Goal: Task Accomplishment & Management: Use online tool/utility

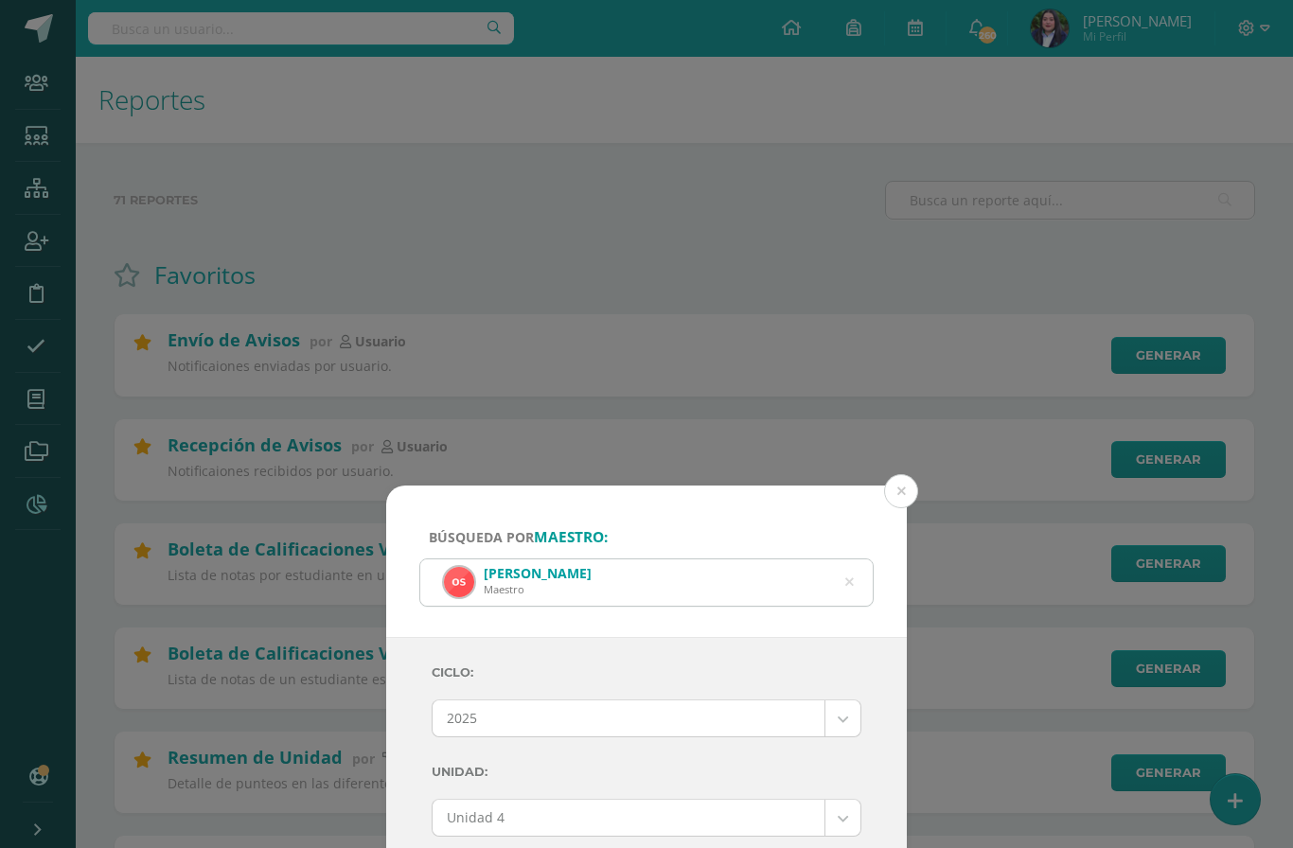
select select "Unidad 4"
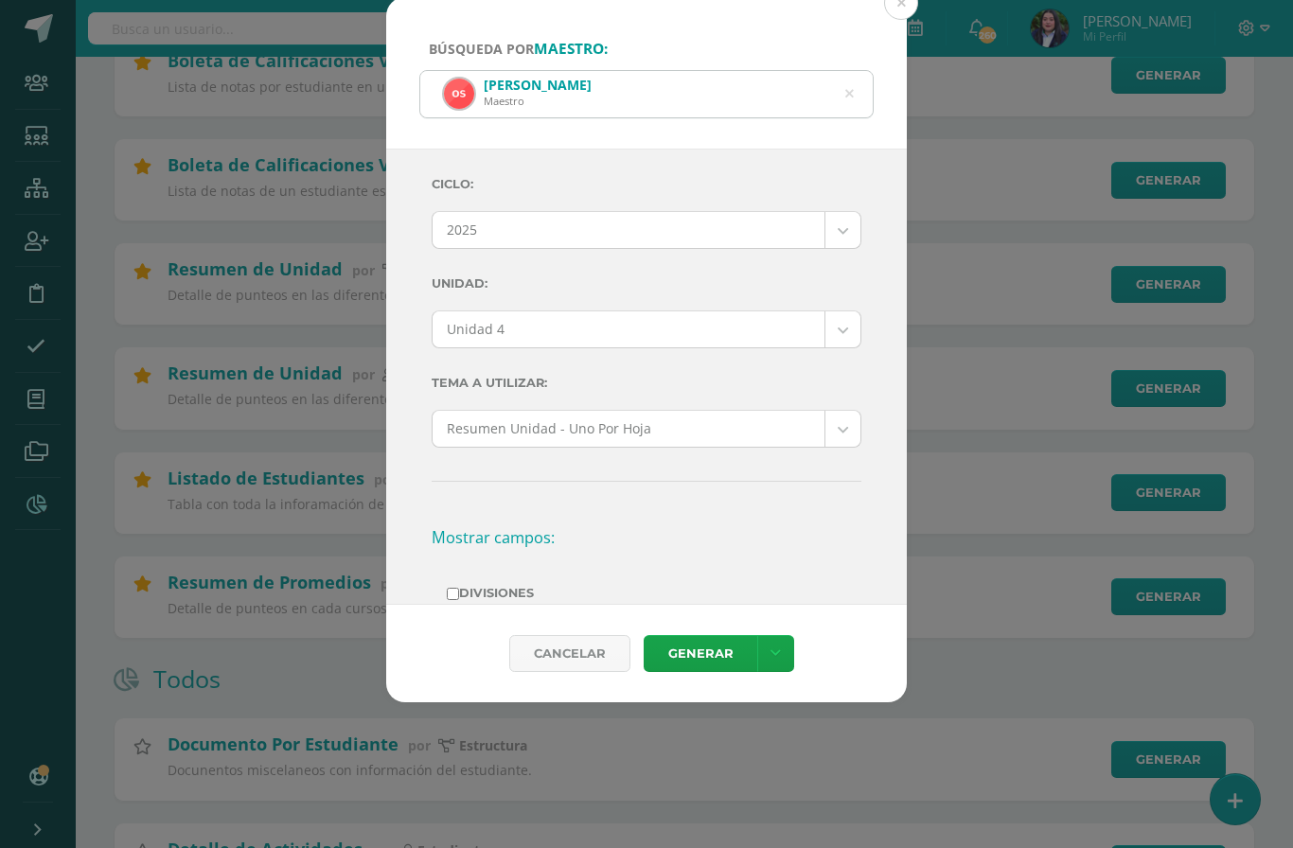
click at [851, 78] on icon at bounding box center [849, 94] width 9 height 48
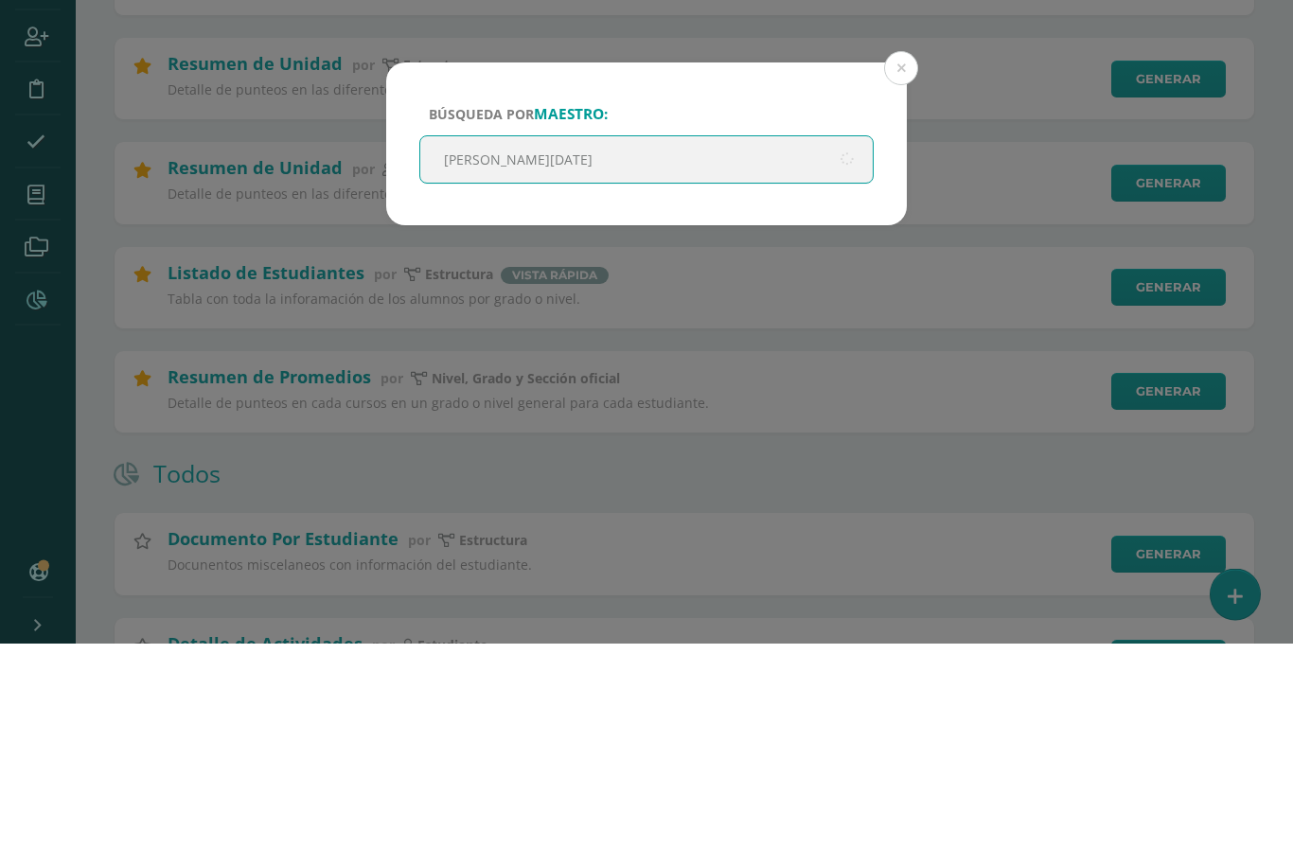
type input "Gabriela natali"
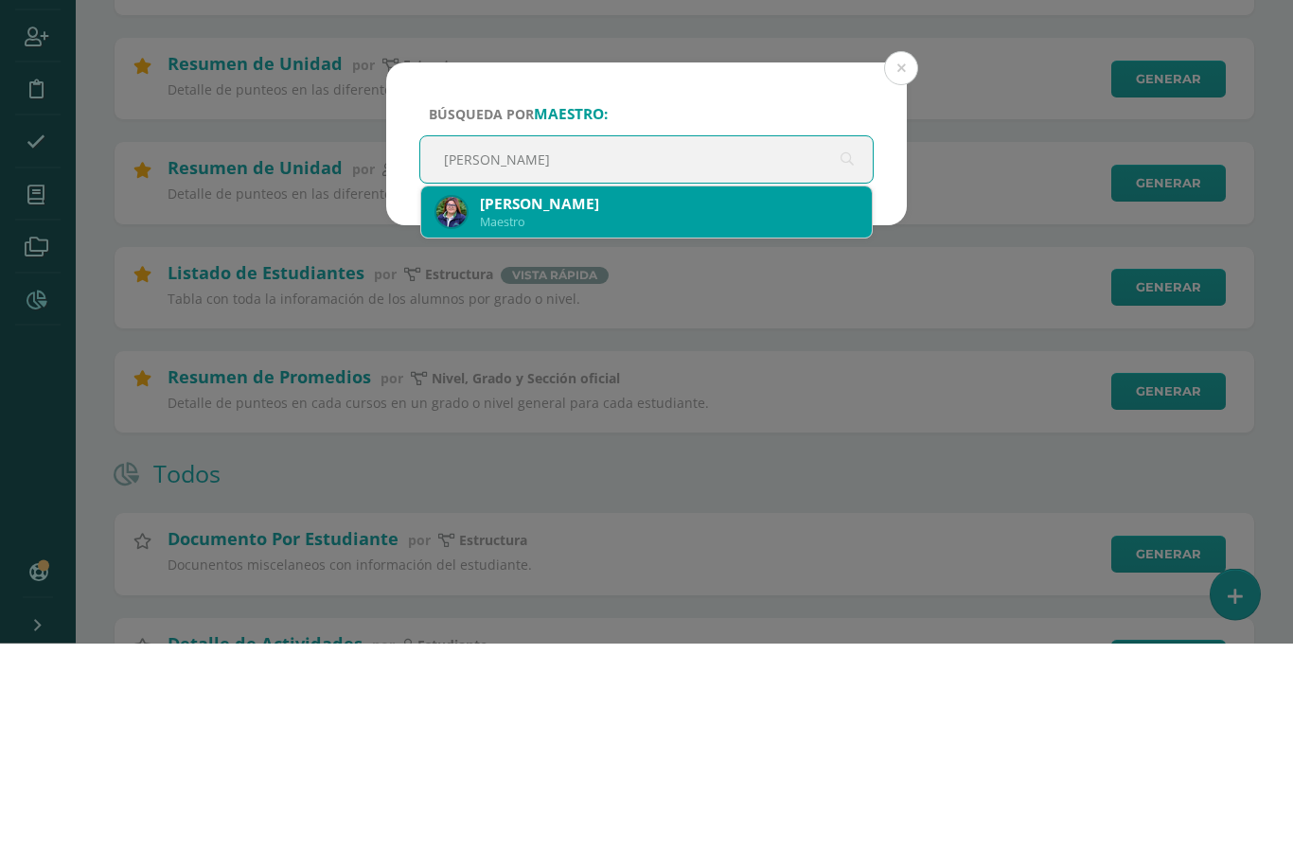
click at [667, 399] on div "Gabriela Natalí Velásquez Delgado" at bounding box center [668, 409] width 377 height 20
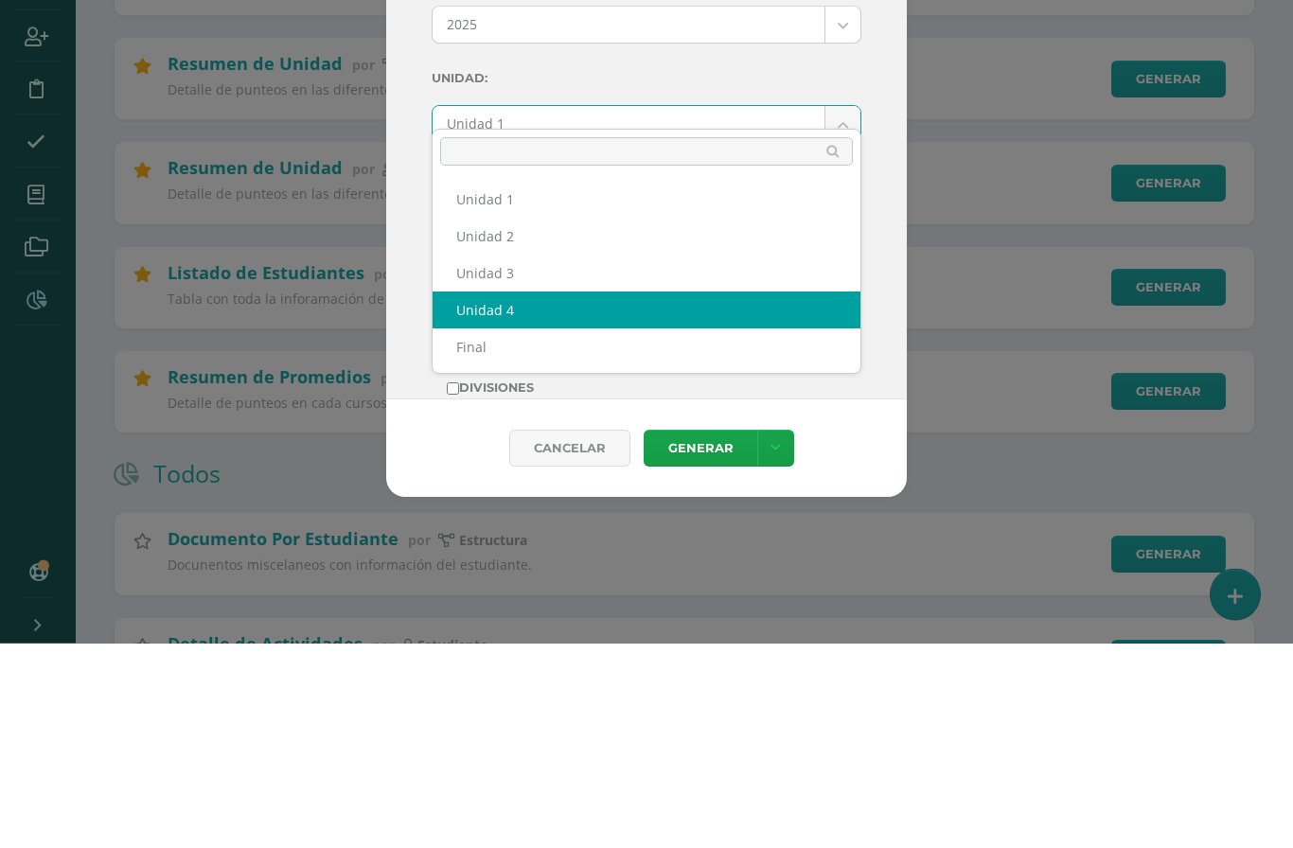
select select "Unidad 4"
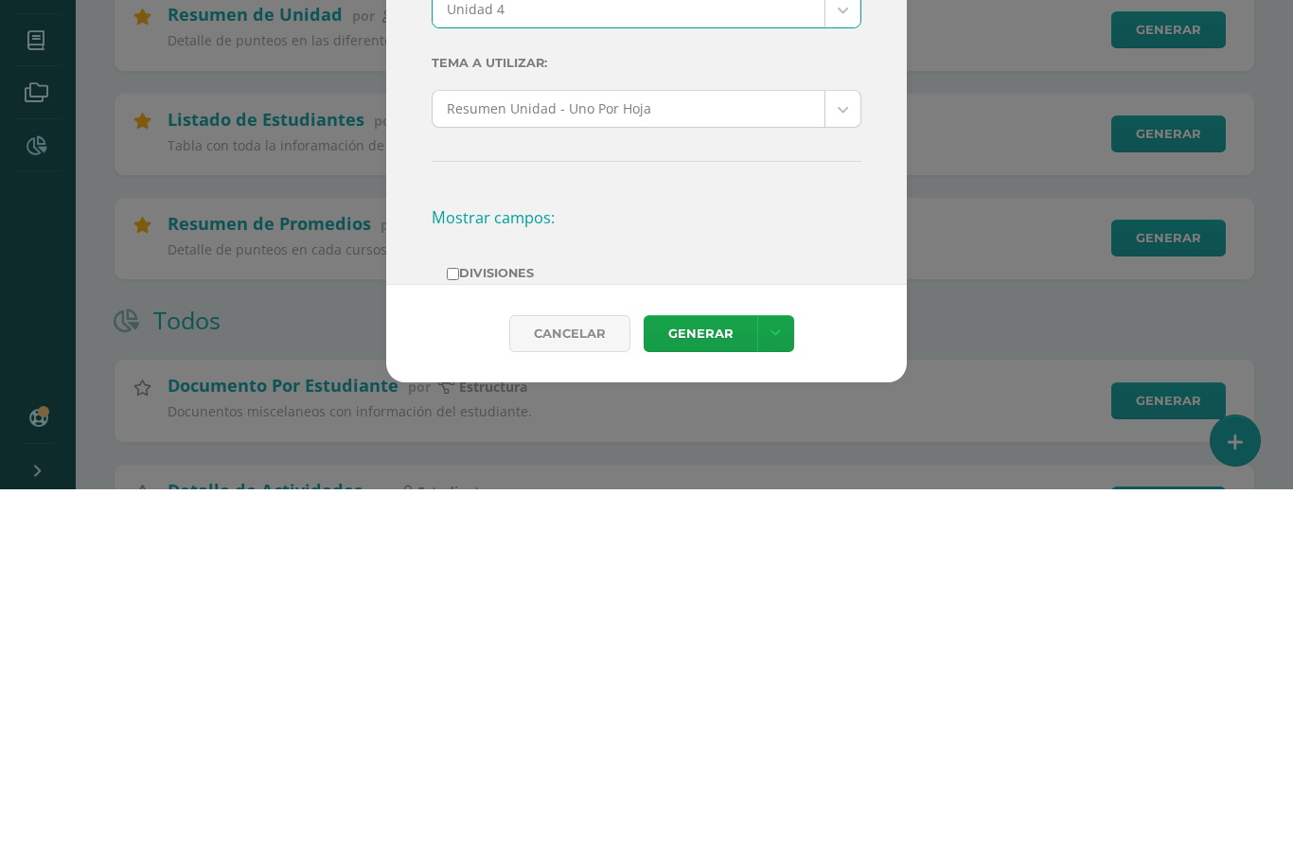
click at [706, 674] on link "Generar" at bounding box center [701, 692] width 114 height 37
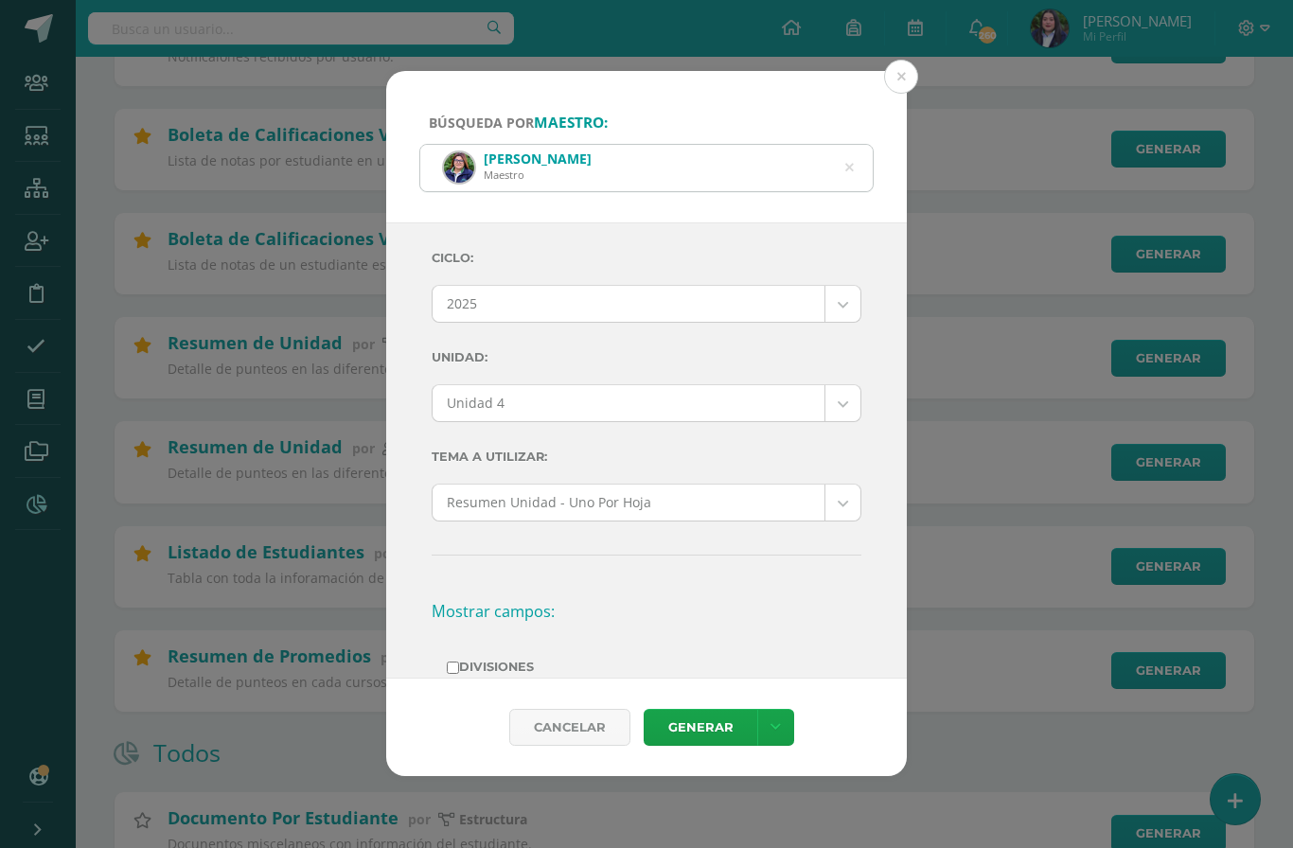
scroll to position [417, 0]
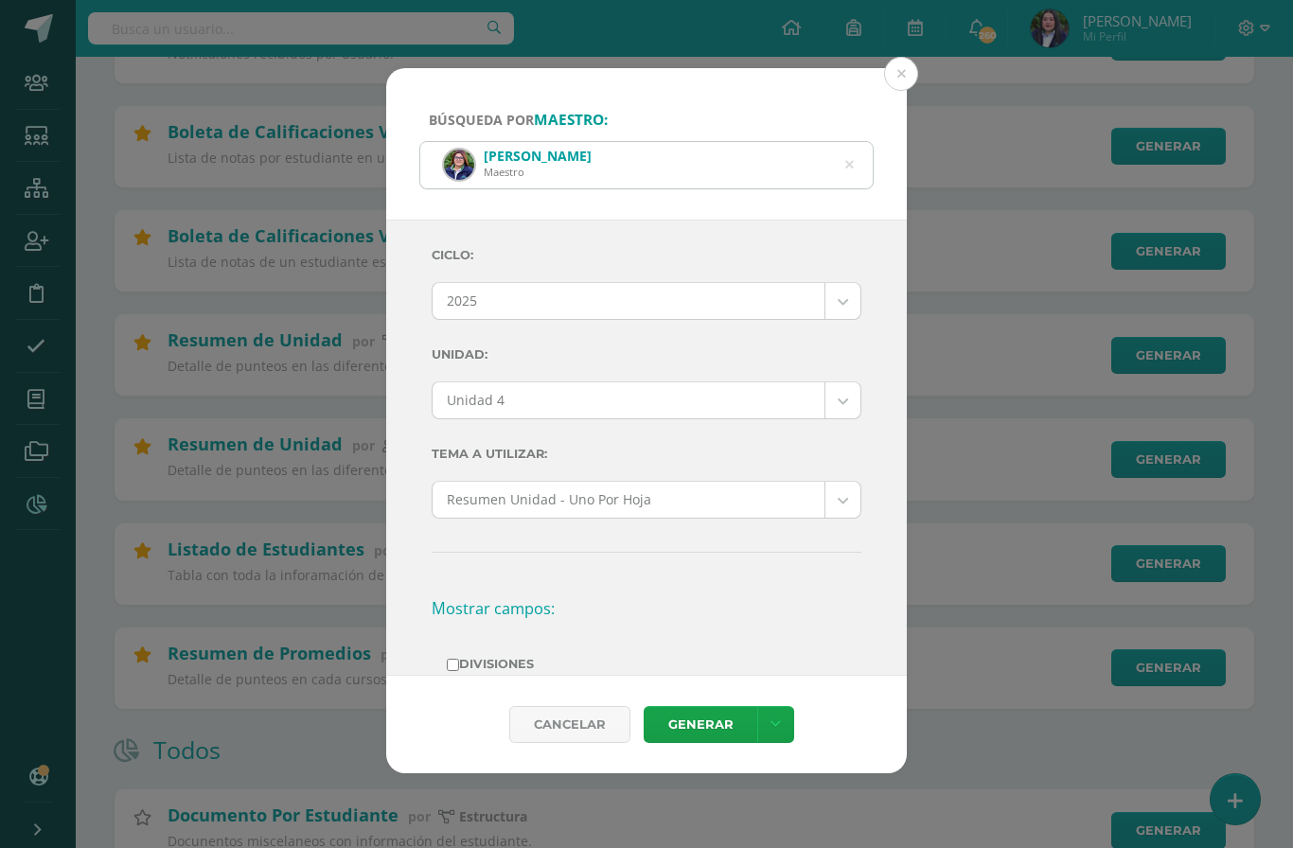
click at [850, 161] on icon at bounding box center [849, 165] width 48 height 9
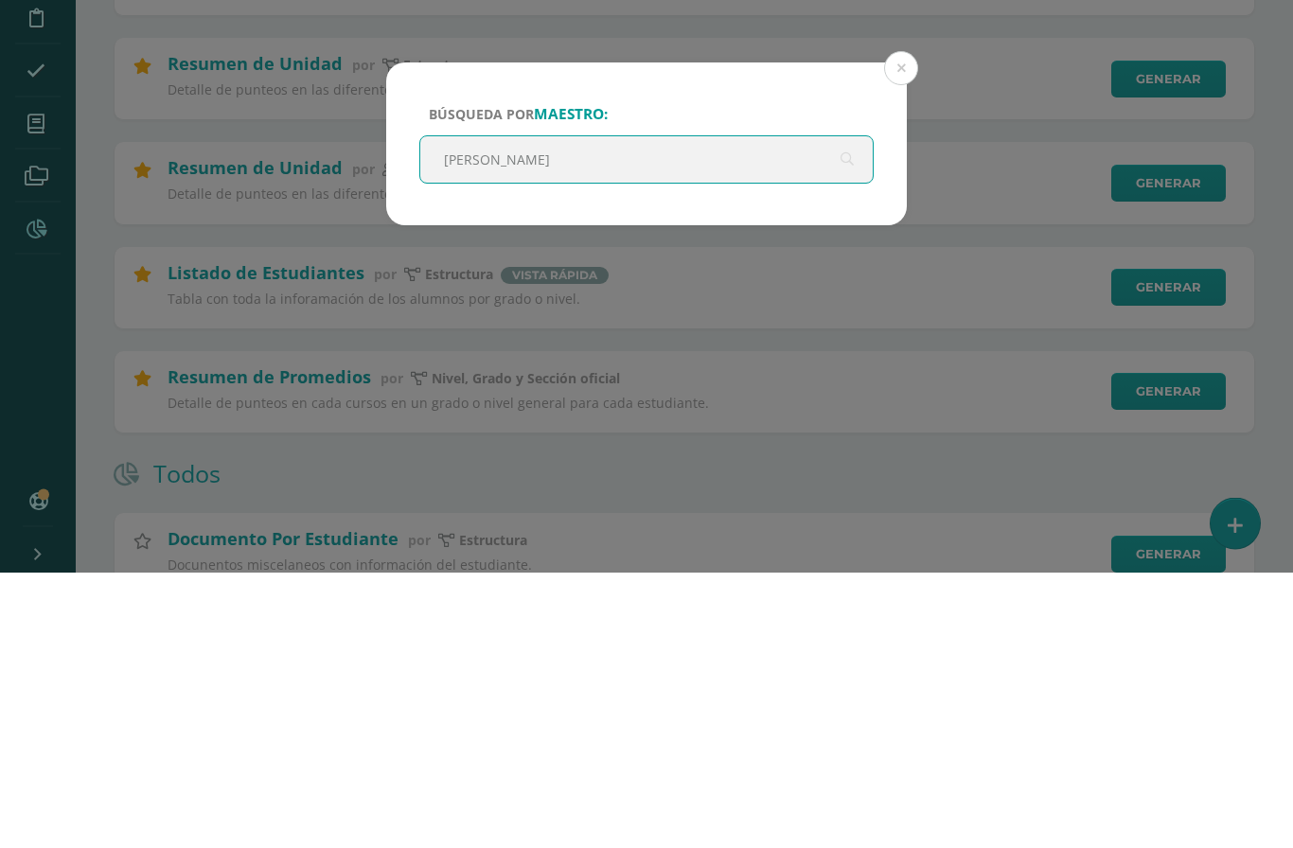
type input "Maria jose"
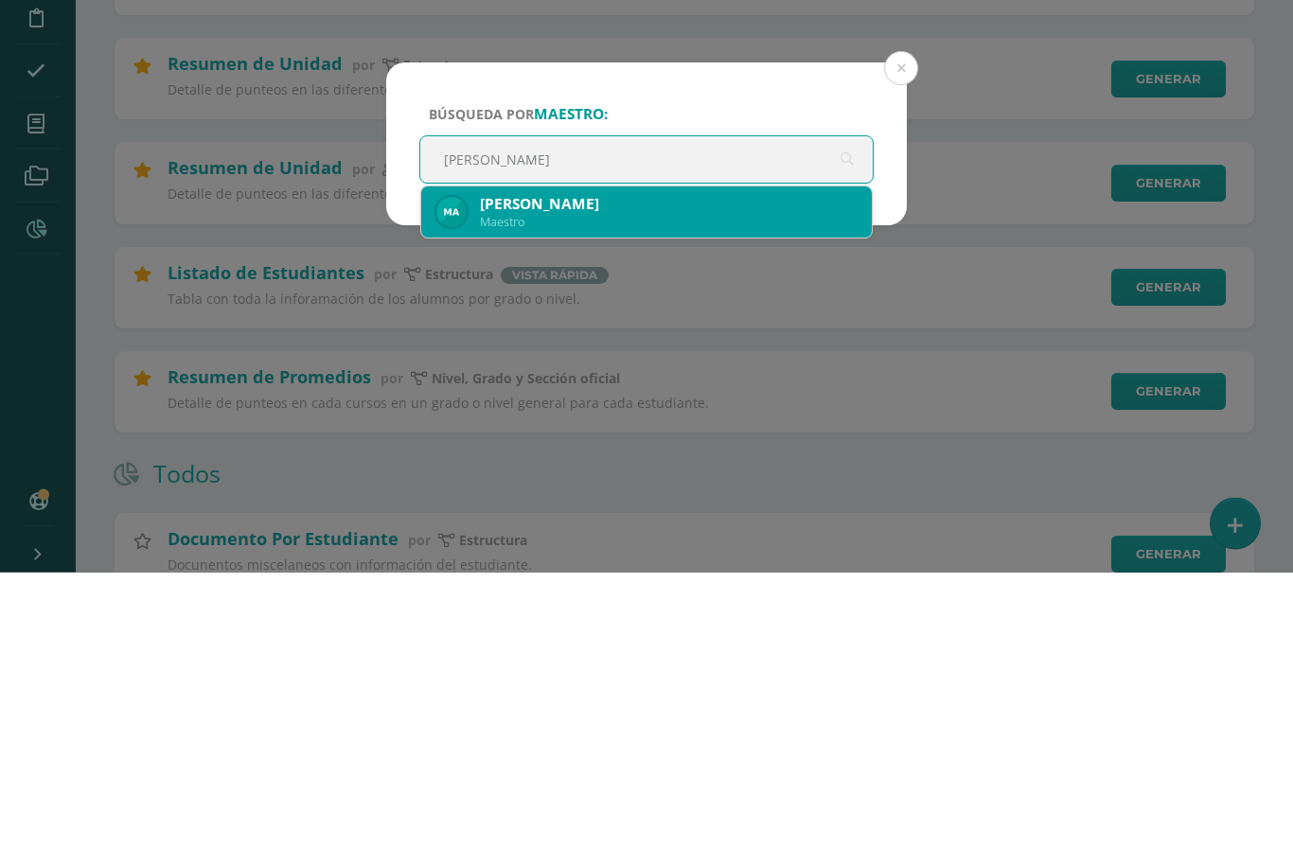
click at [649, 463] on div "María Jose Hernández Moreno Maestro" at bounding box center [646, 488] width 420 height 51
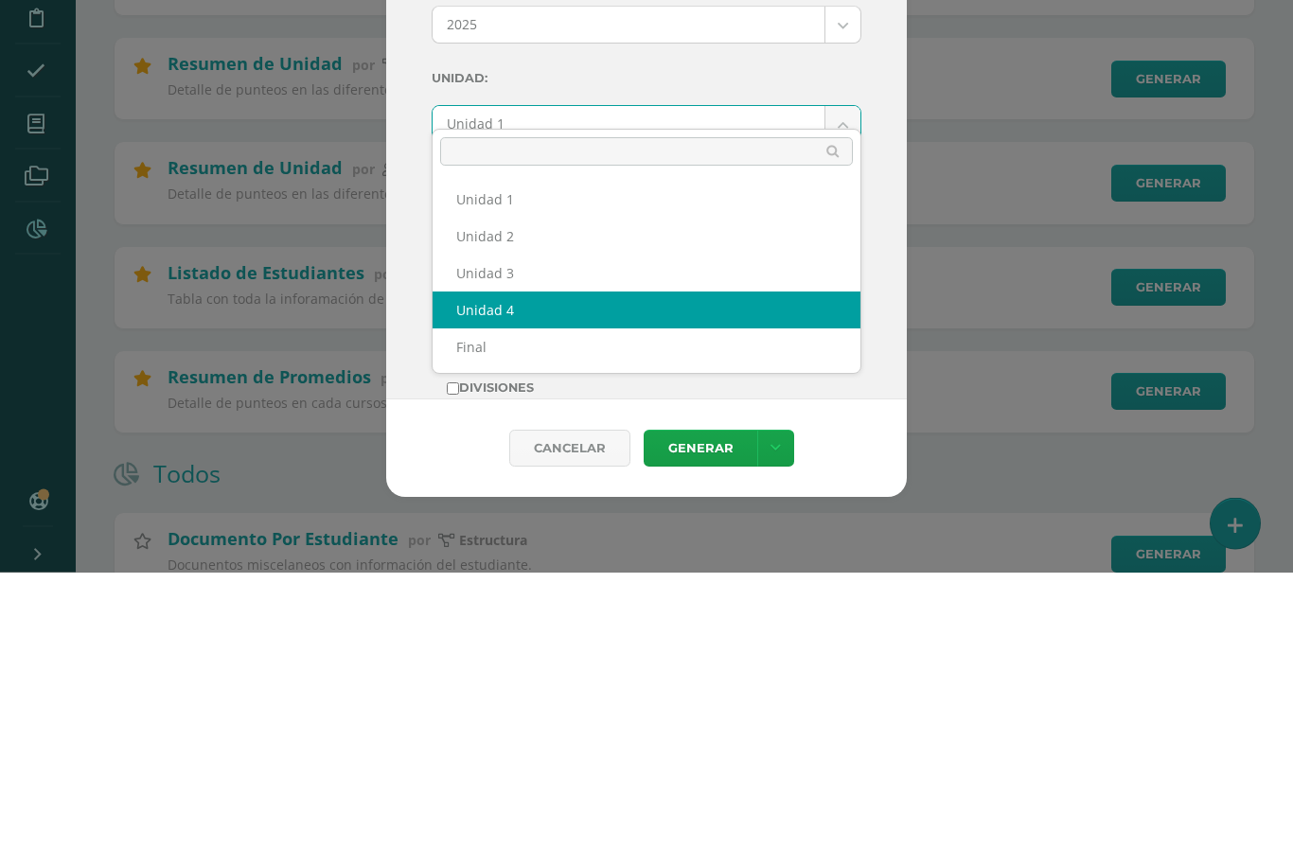
select select "Unidad 4"
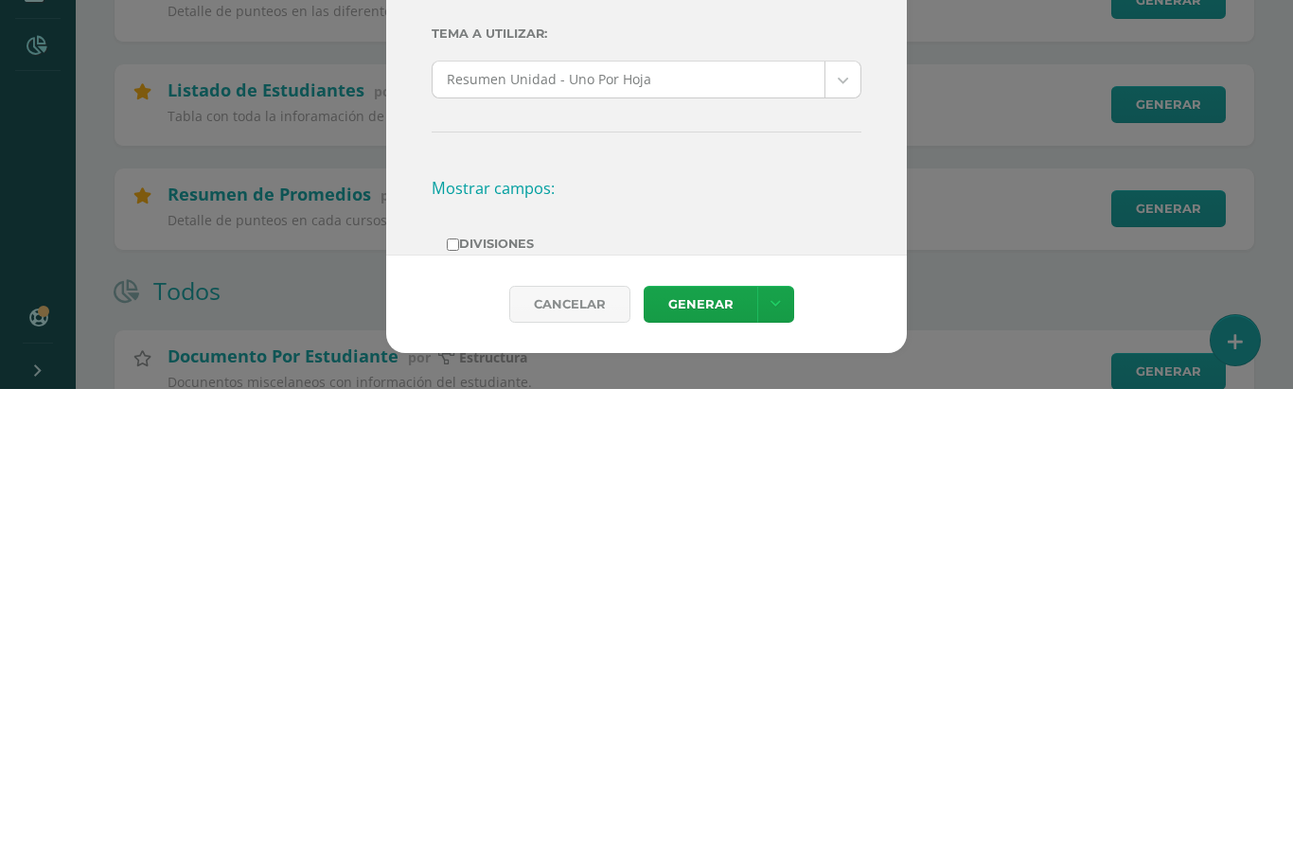
click at [706, 745] on link "Generar" at bounding box center [701, 763] width 114 height 37
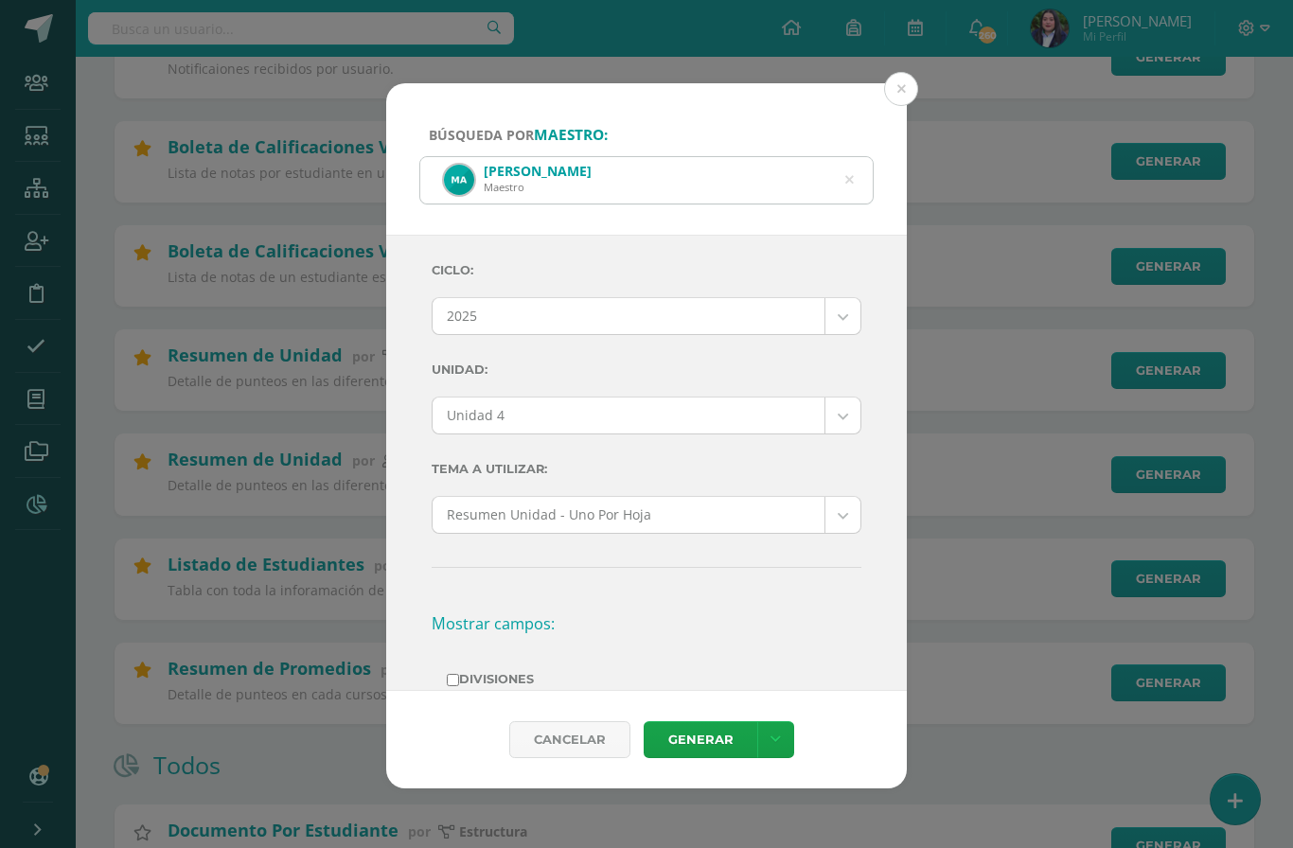
scroll to position [435, 0]
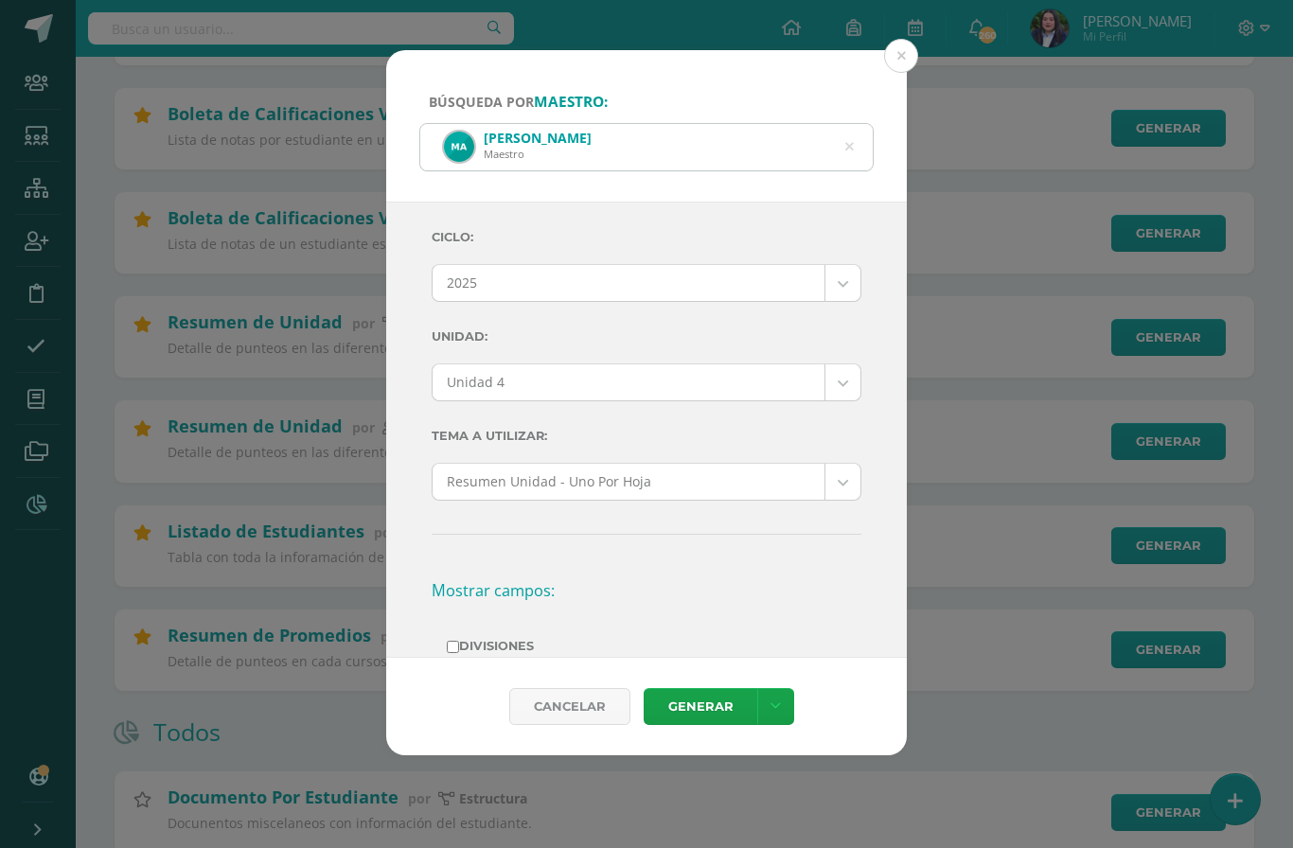
click at [845, 143] on icon at bounding box center [849, 147] width 48 height 9
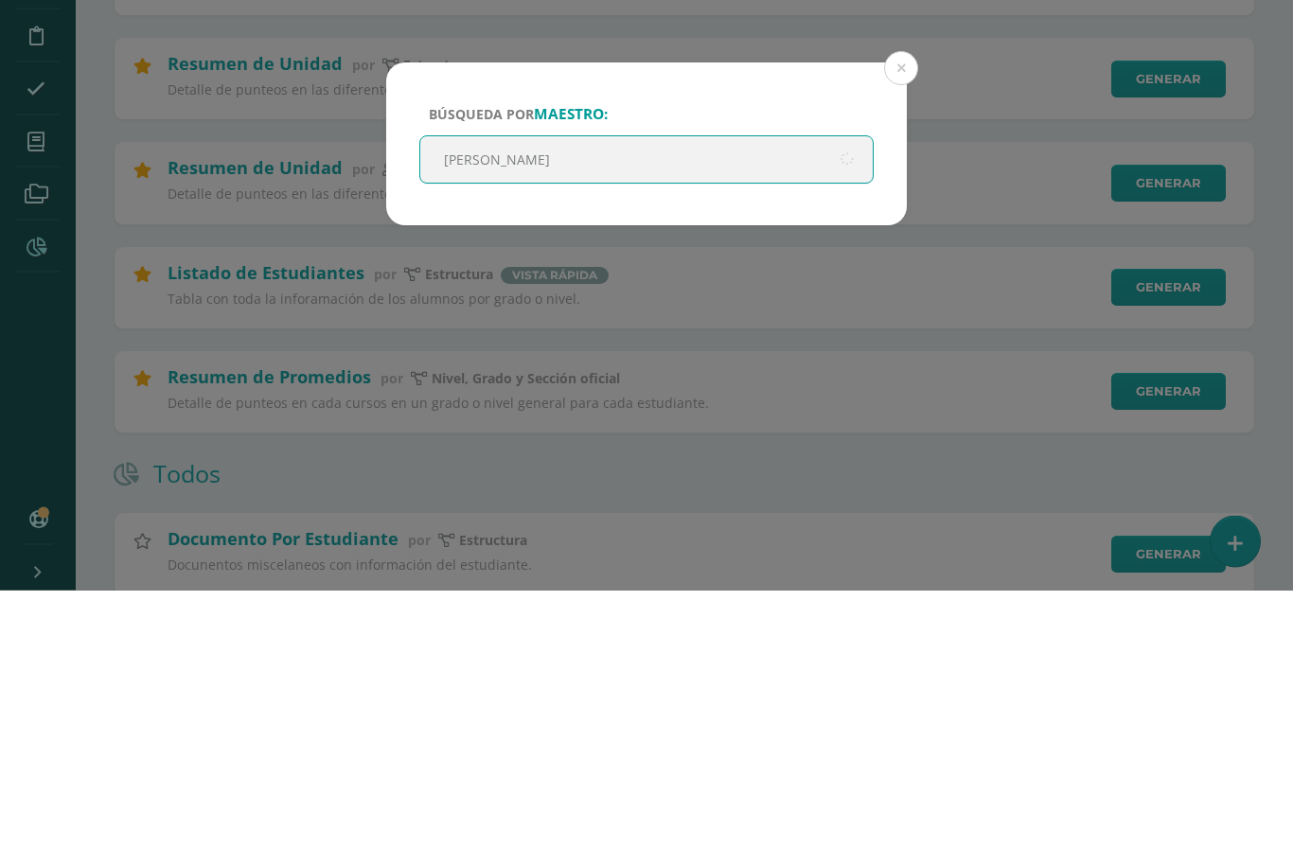
type input "Melannie"
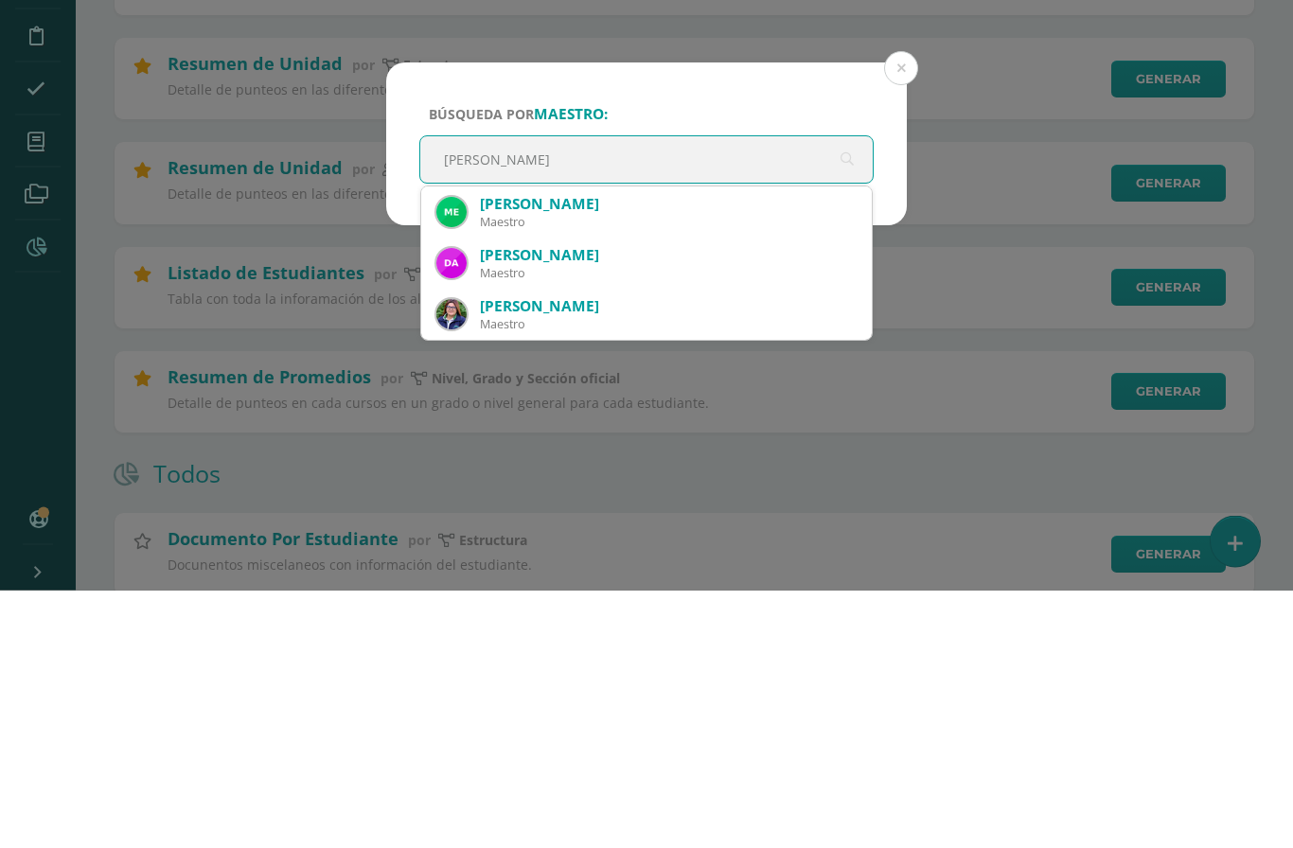
click at [621, 452] on div "Melannie Marisol Vasquez Luna" at bounding box center [668, 462] width 377 height 20
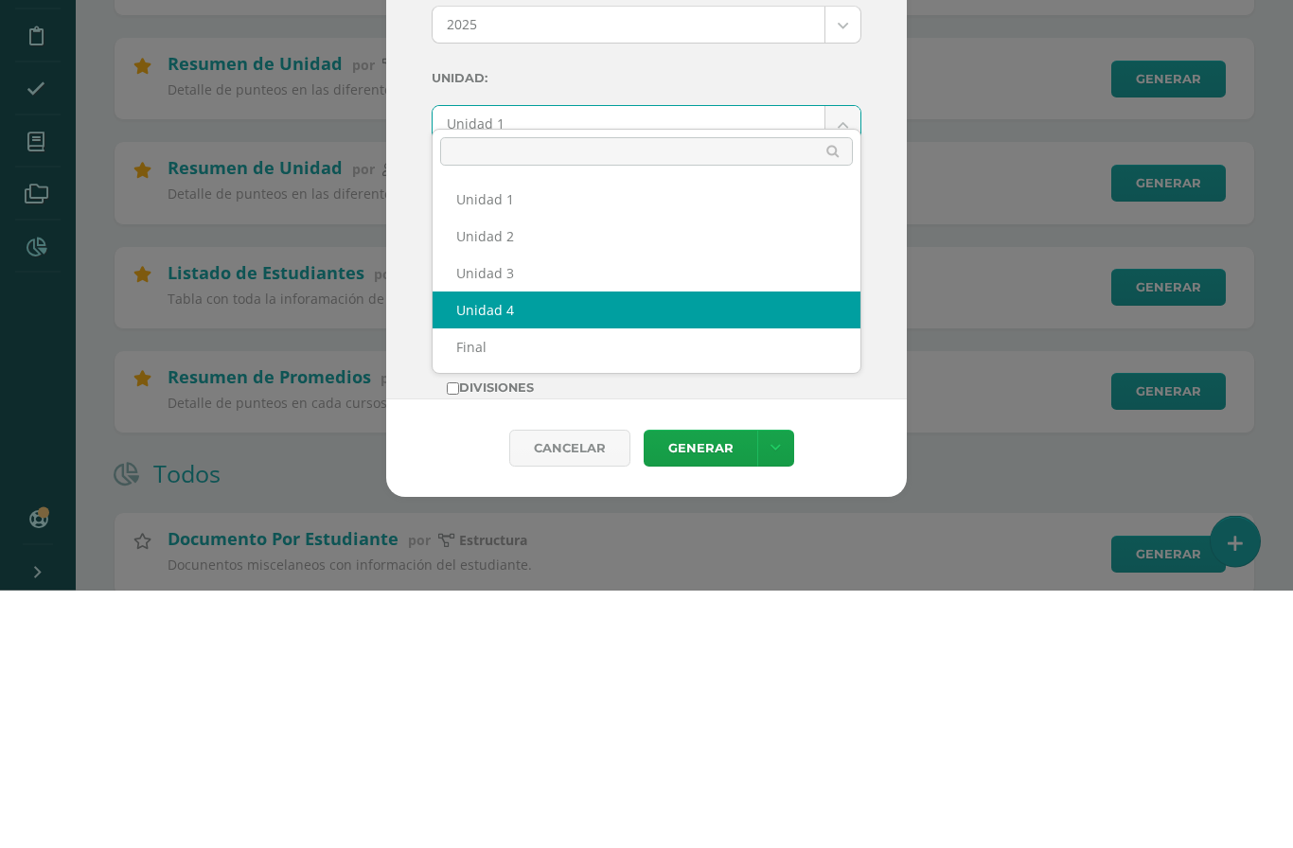
select select "Unidad 4"
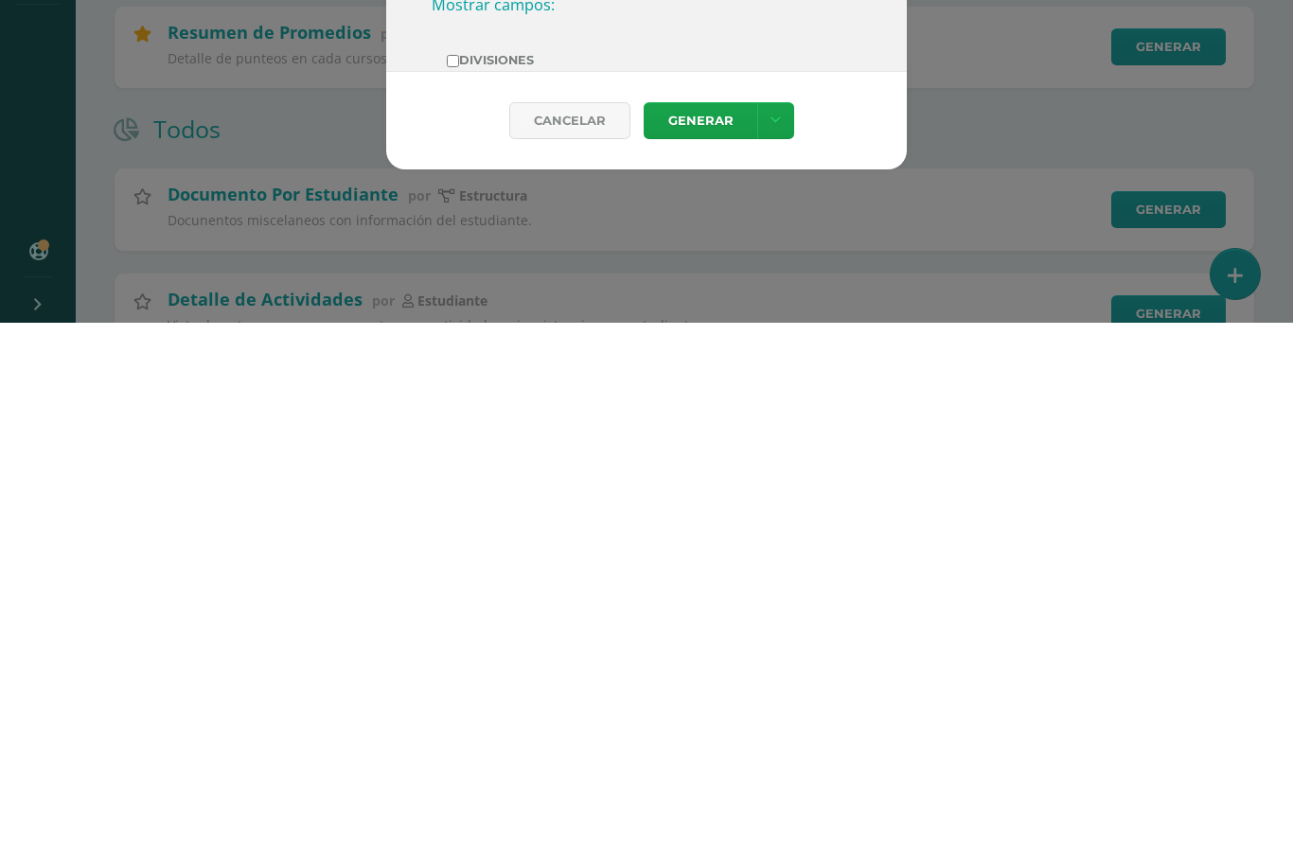
scroll to position [544, 0]
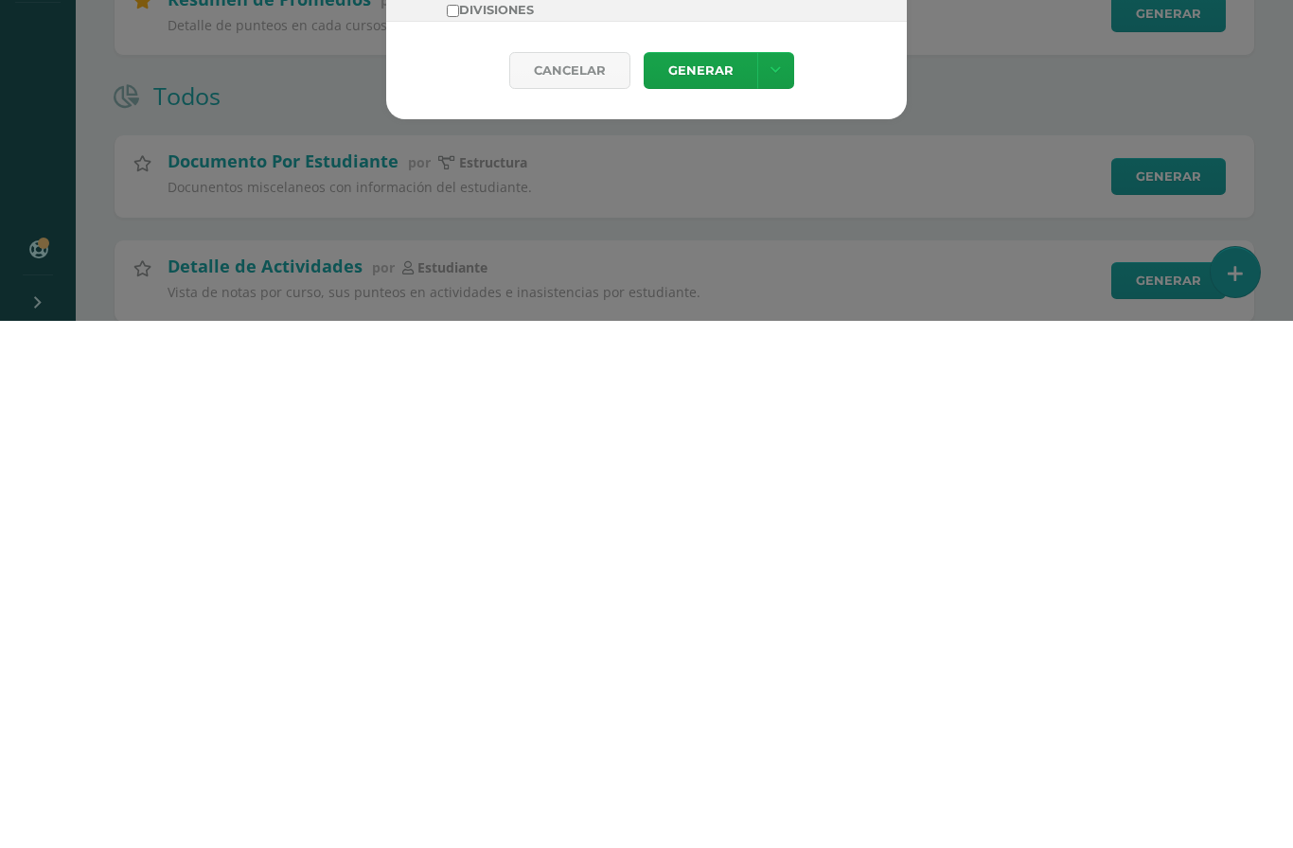
click at [701, 579] on link "Generar" at bounding box center [701, 597] width 114 height 37
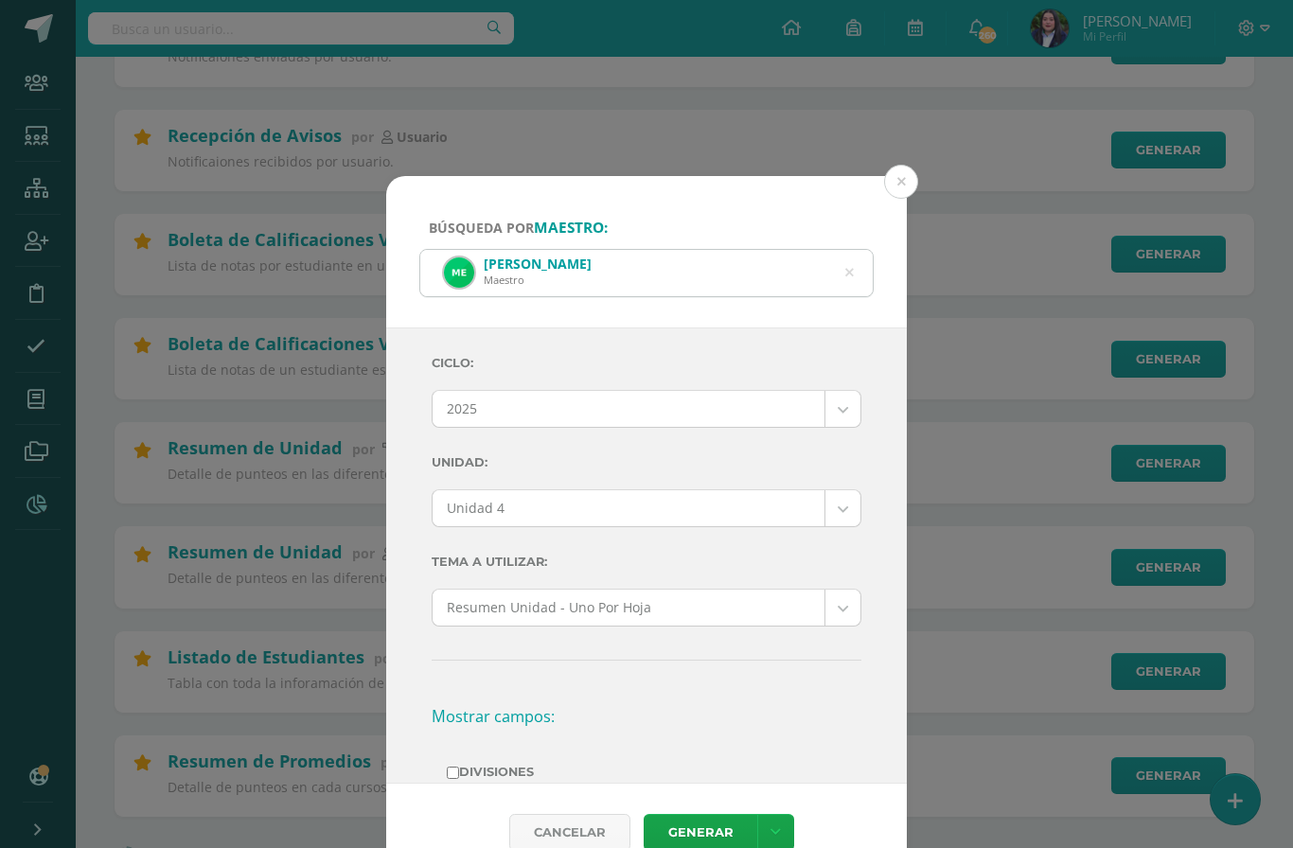
scroll to position [309, 0]
click at [902, 166] on button at bounding box center [901, 183] width 34 height 34
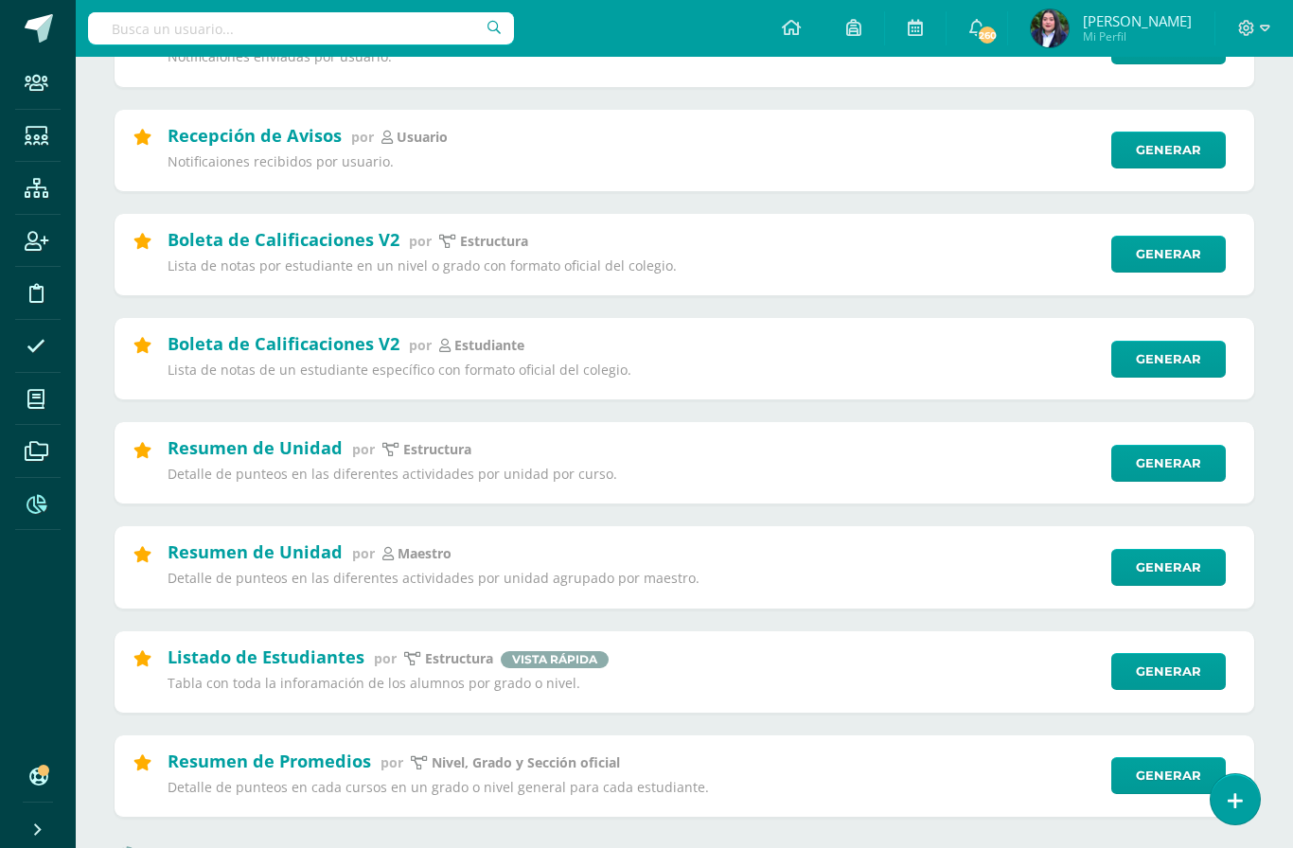
scroll to position [310, 0]
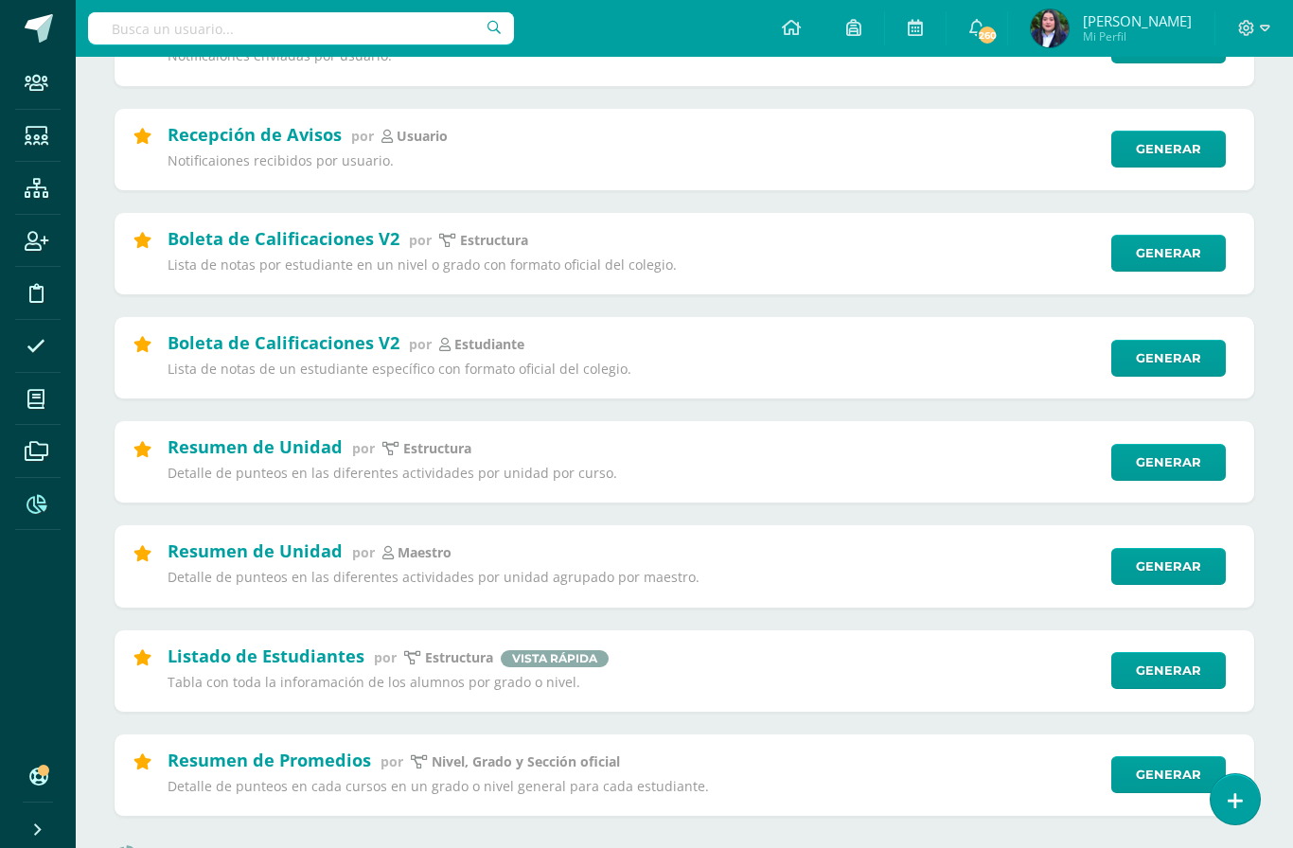
click at [1175, 454] on link "Generar" at bounding box center [1168, 462] width 115 height 37
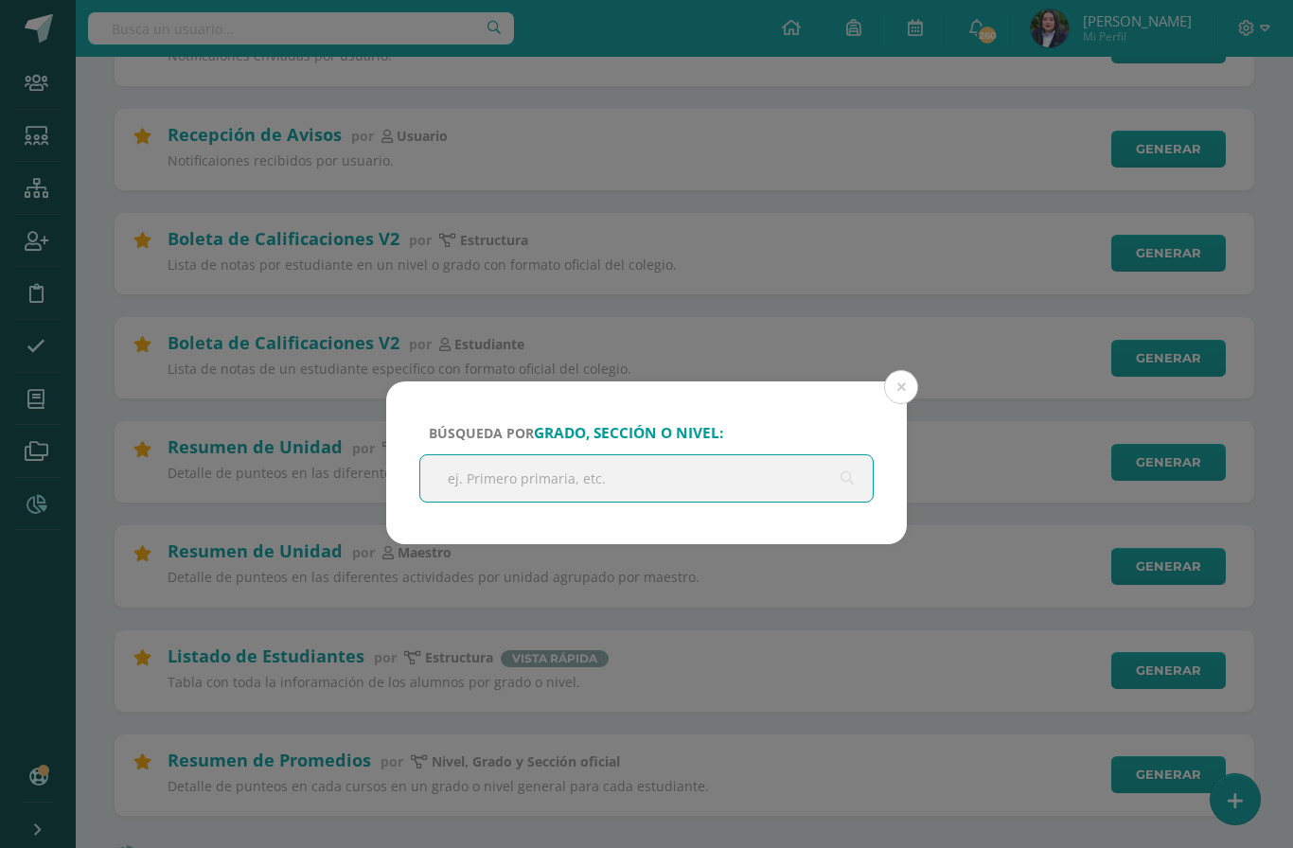
click at [664, 473] on input "text" at bounding box center [646, 478] width 452 height 46
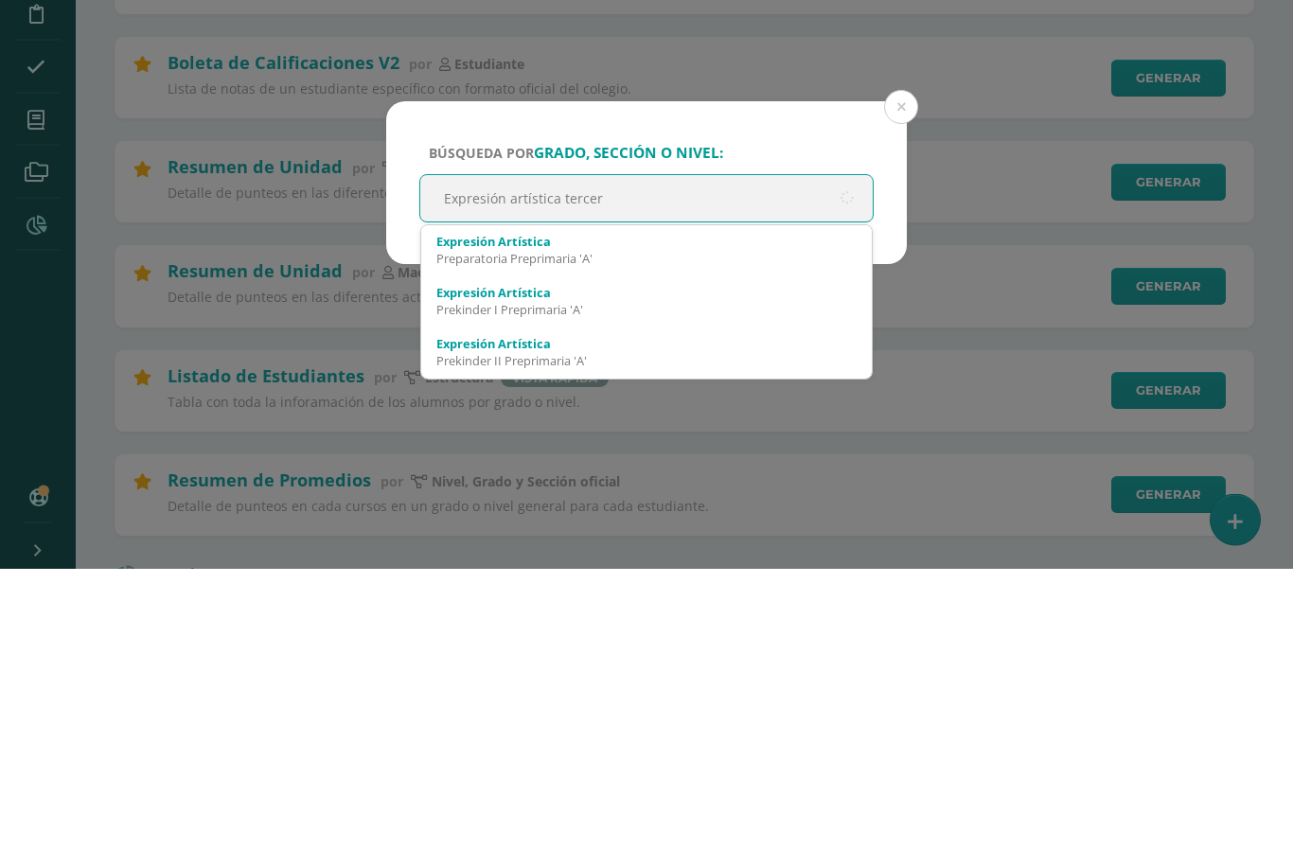
type input "Expresión artística tercero"
click at [518, 530] on div "Tercero Primaria 'A'" at bounding box center [646, 538] width 420 height 17
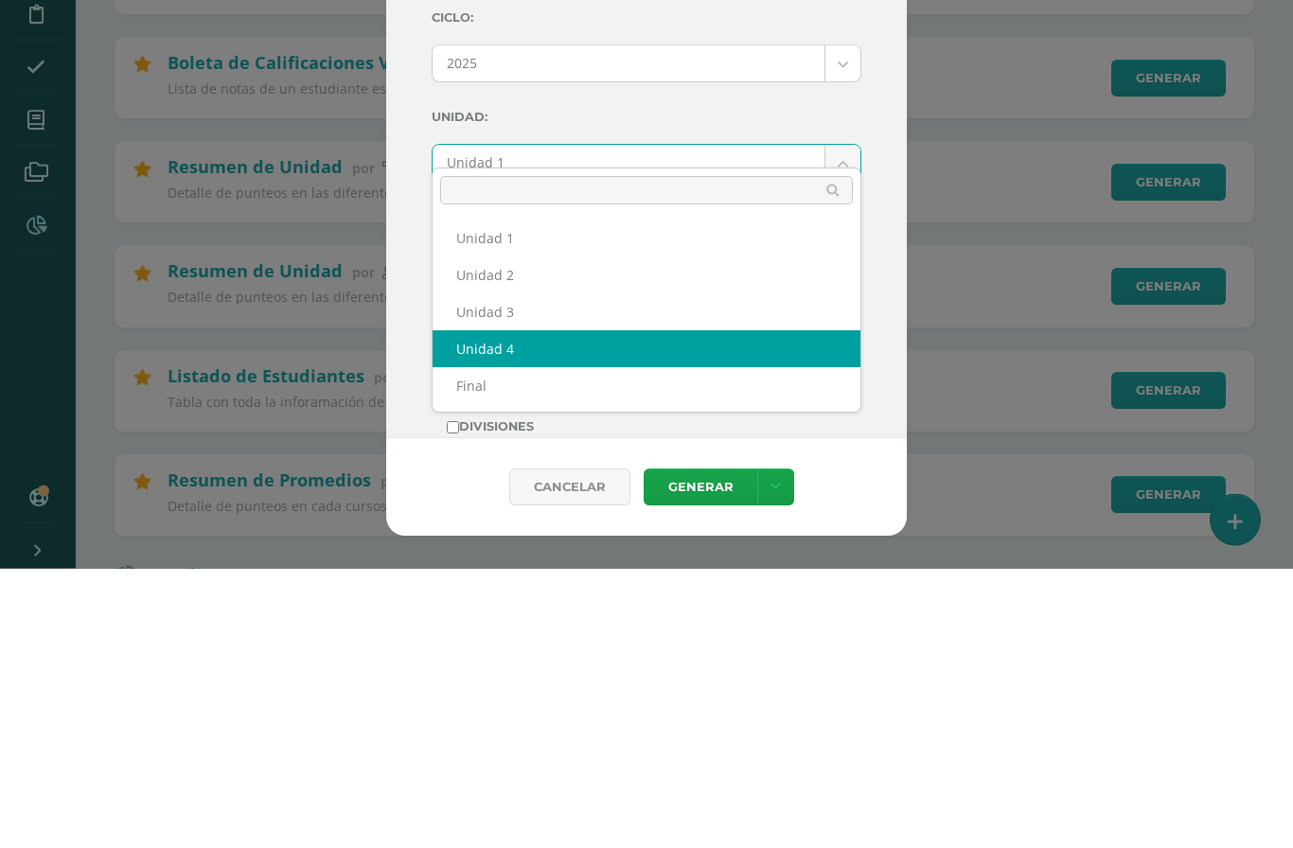
select select "Unidad 4"
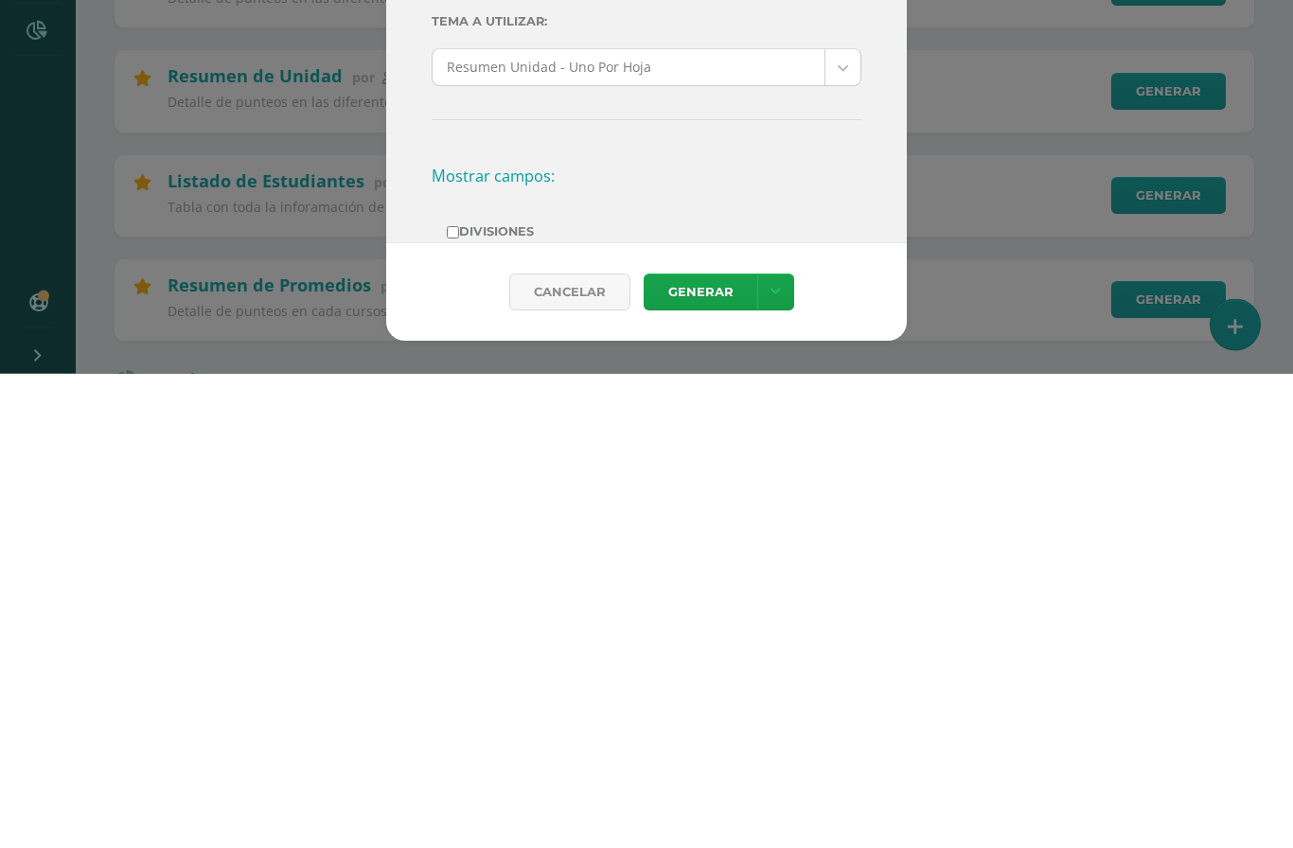
click at [705, 749] on link "Generar" at bounding box center [701, 767] width 114 height 37
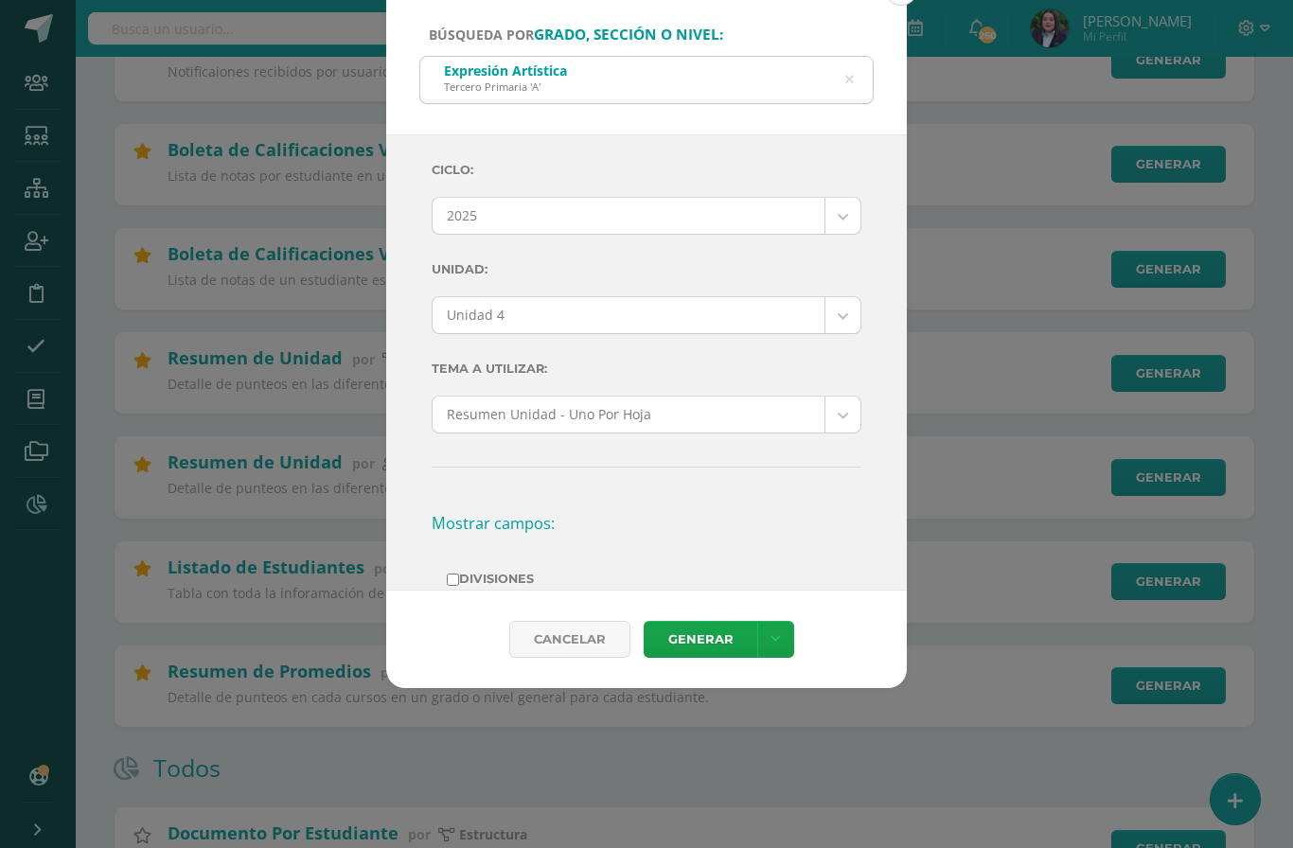
scroll to position [398, 0]
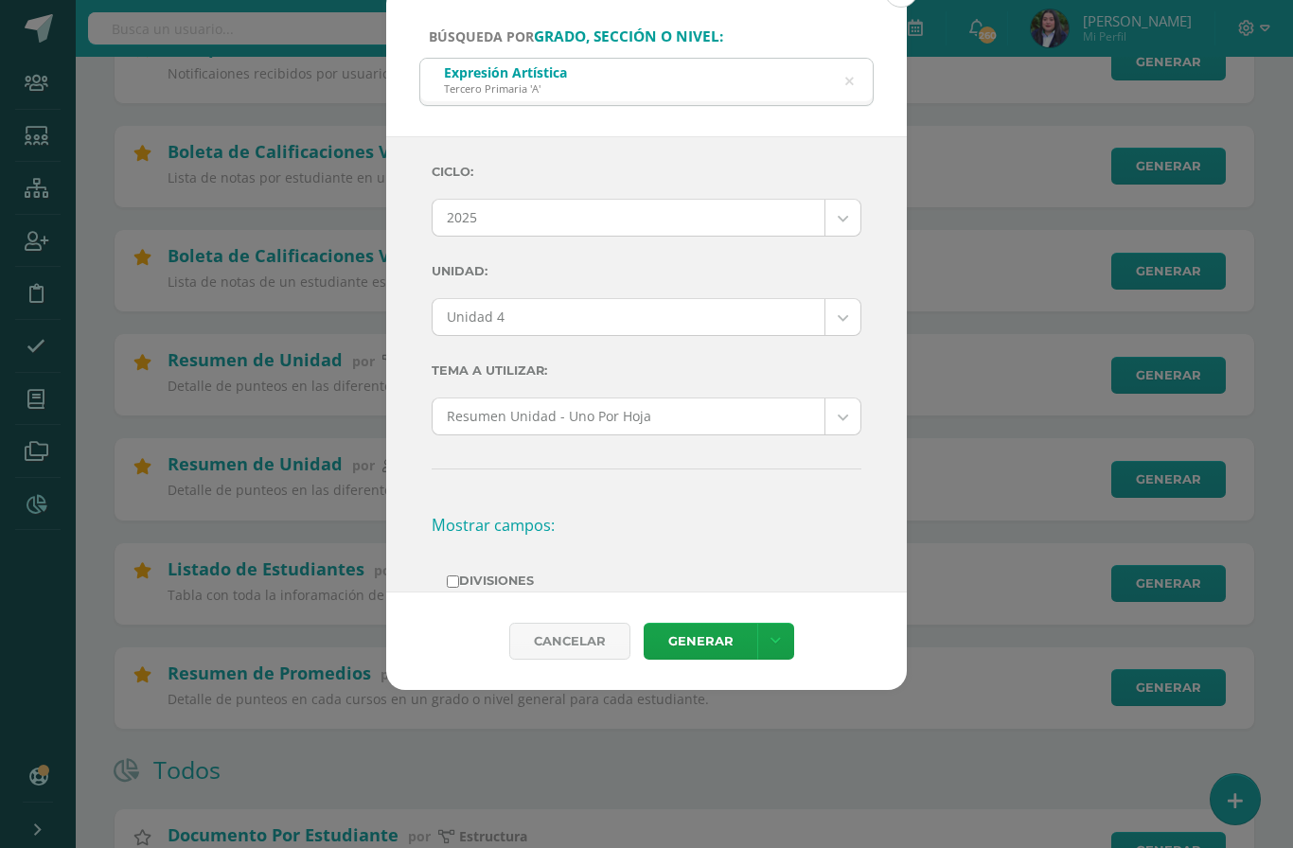
click at [850, 58] on icon at bounding box center [849, 82] width 9 height 48
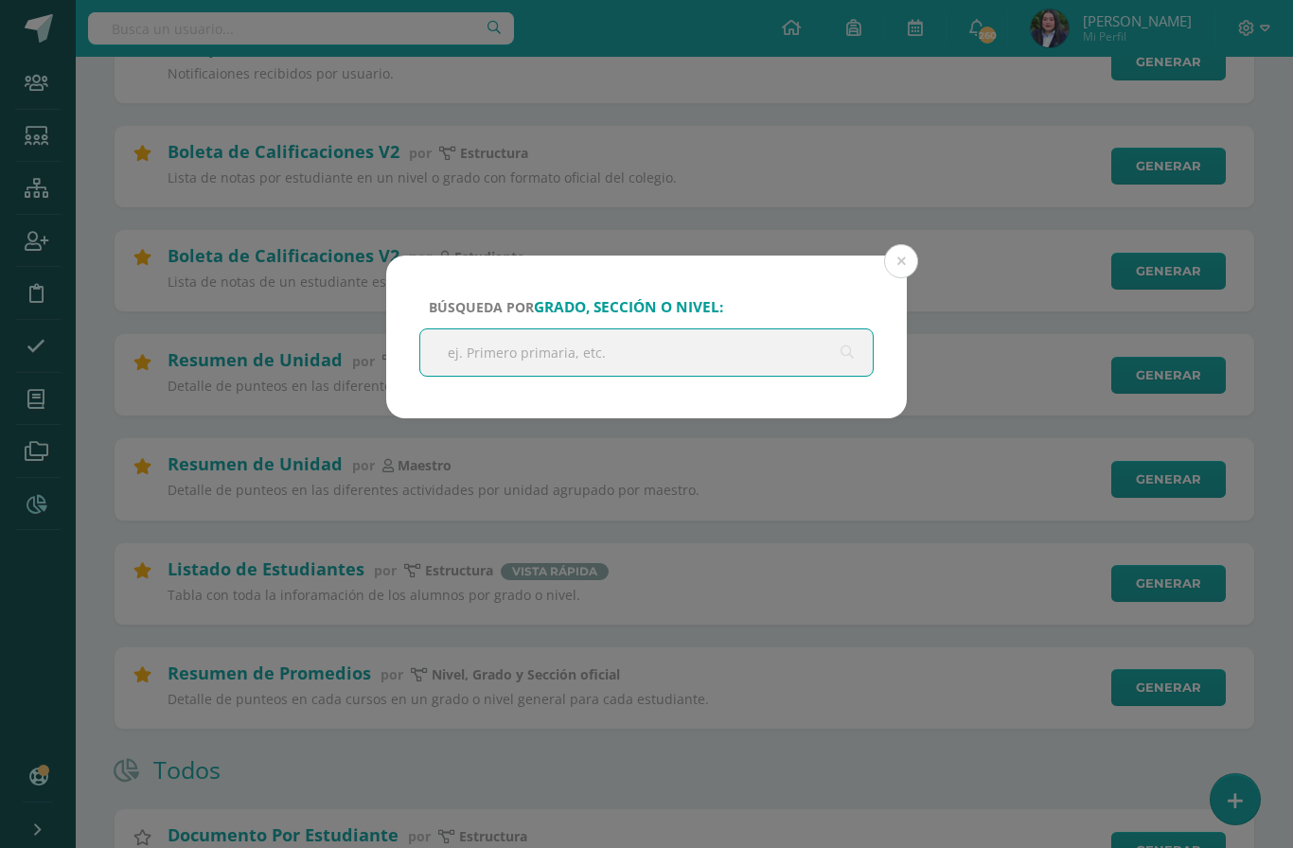
scroll to position [397, 0]
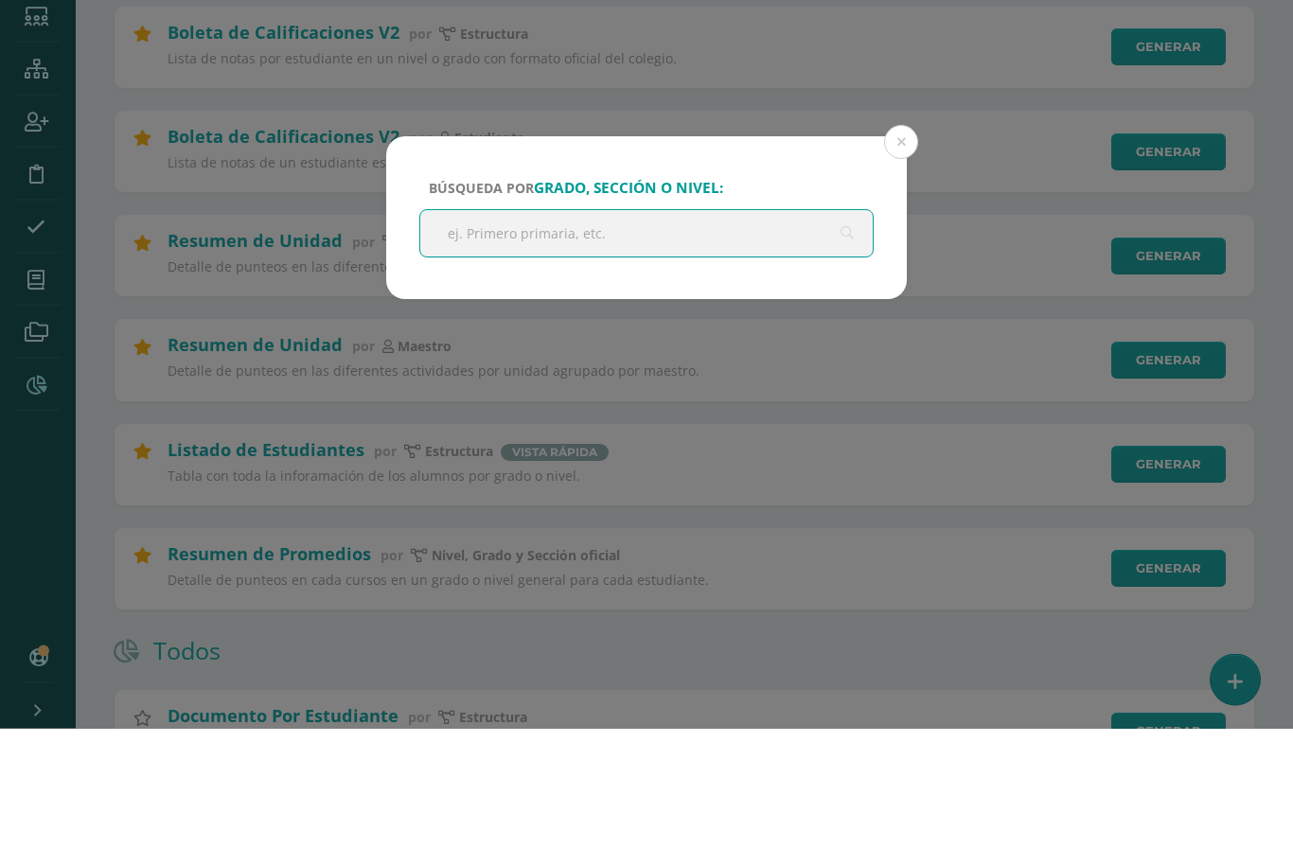
click at [900, 245] on button at bounding box center [901, 262] width 34 height 34
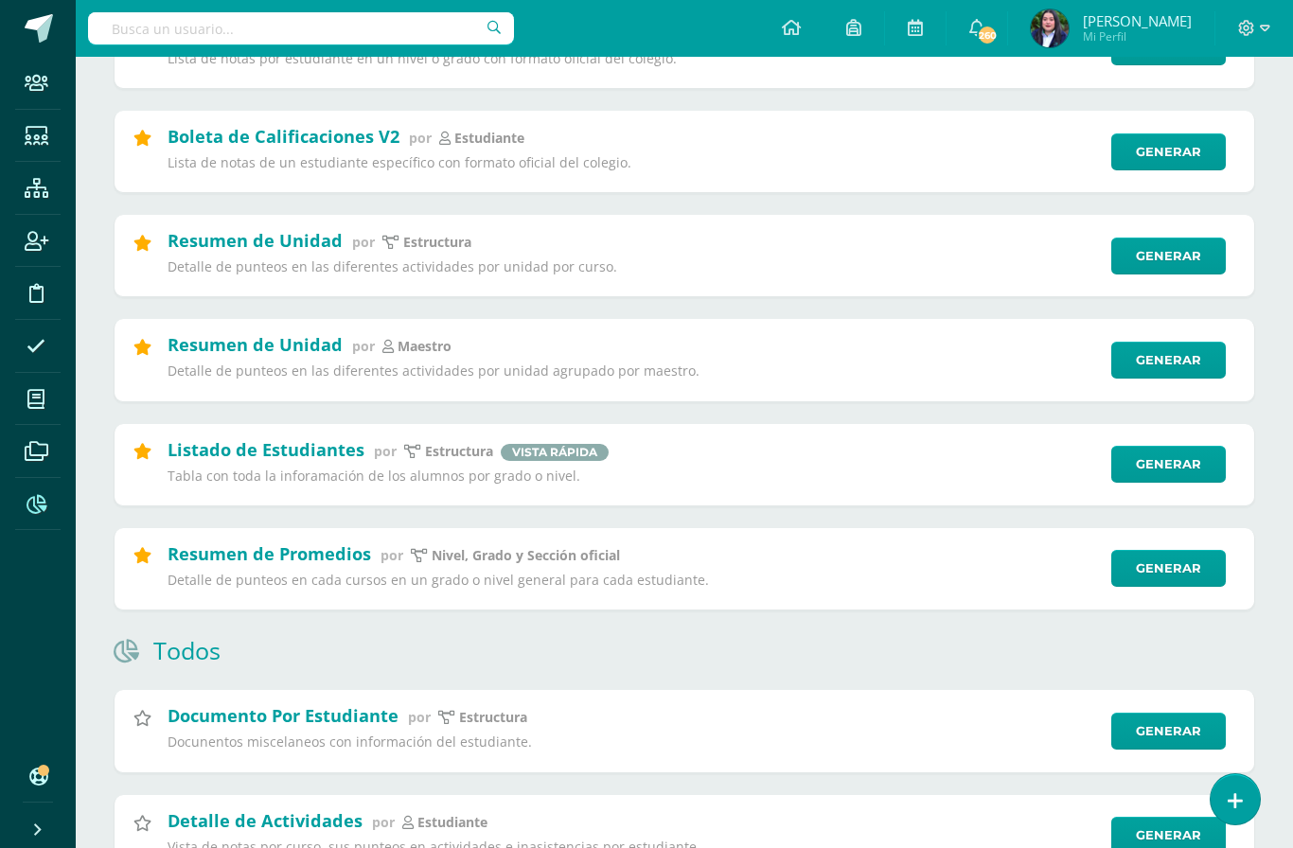
click at [1158, 374] on link "Generar" at bounding box center [1168, 360] width 115 height 37
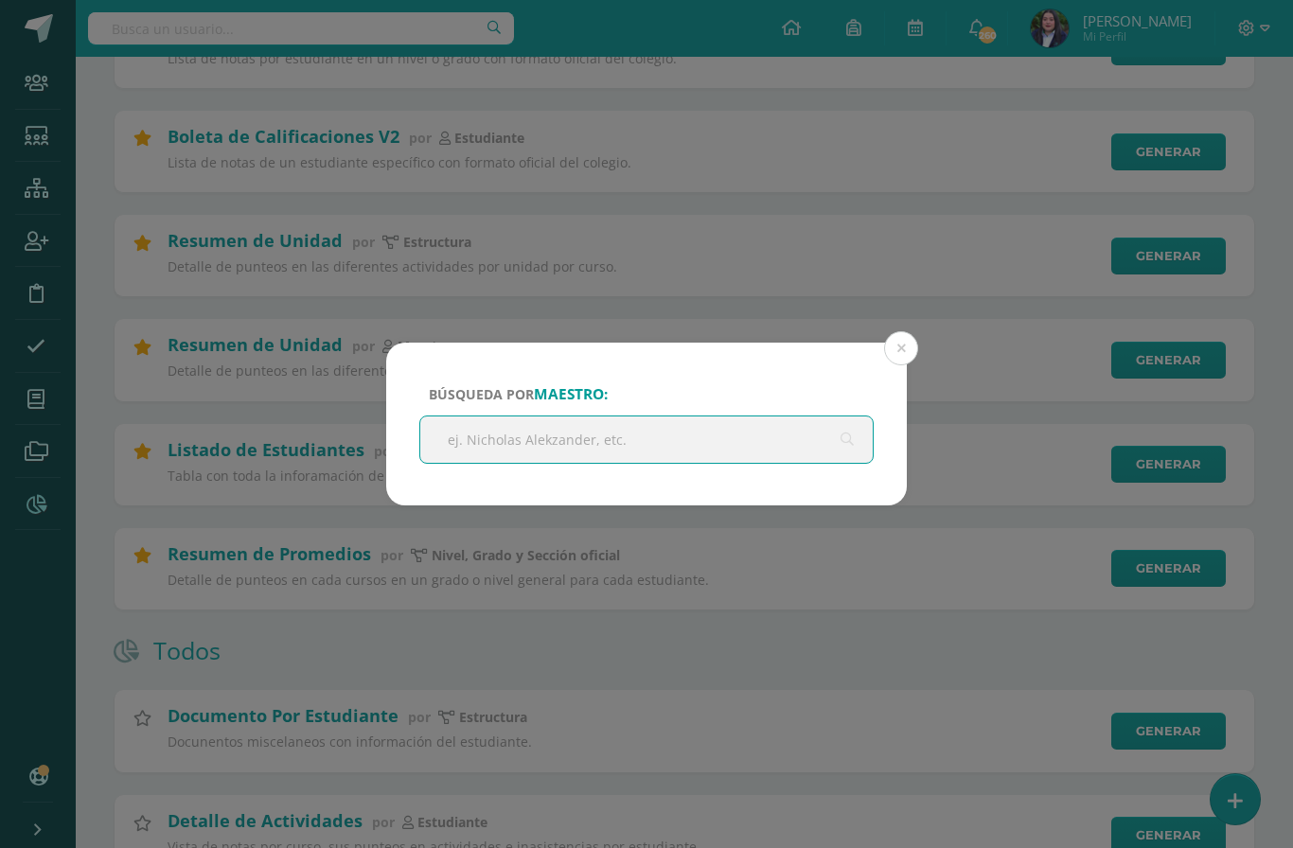
click at [732, 439] on input "text" at bounding box center [646, 440] width 452 height 46
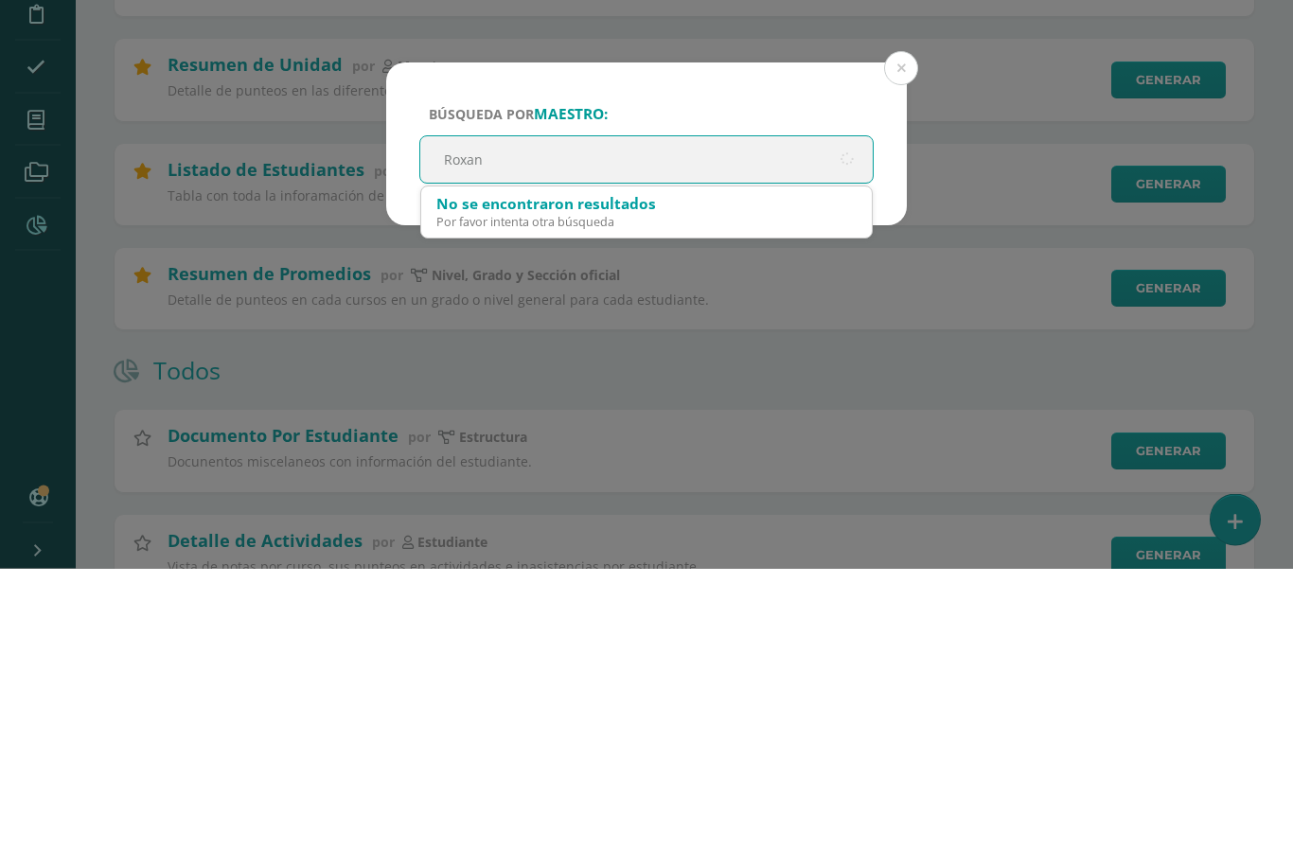
type input "Roxana"
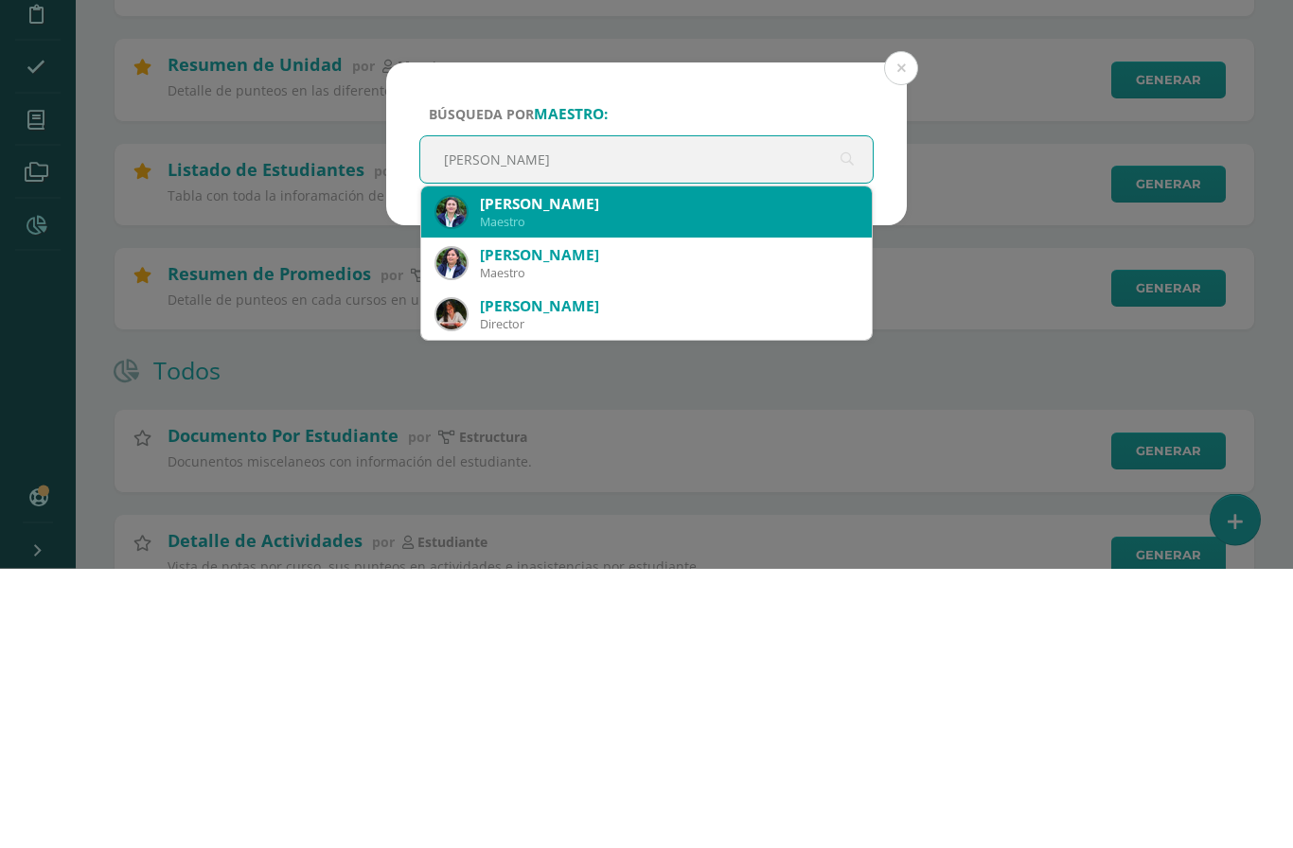
click at [618, 494] on div "Maestro" at bounding box center [668, 502] width 377 height 16
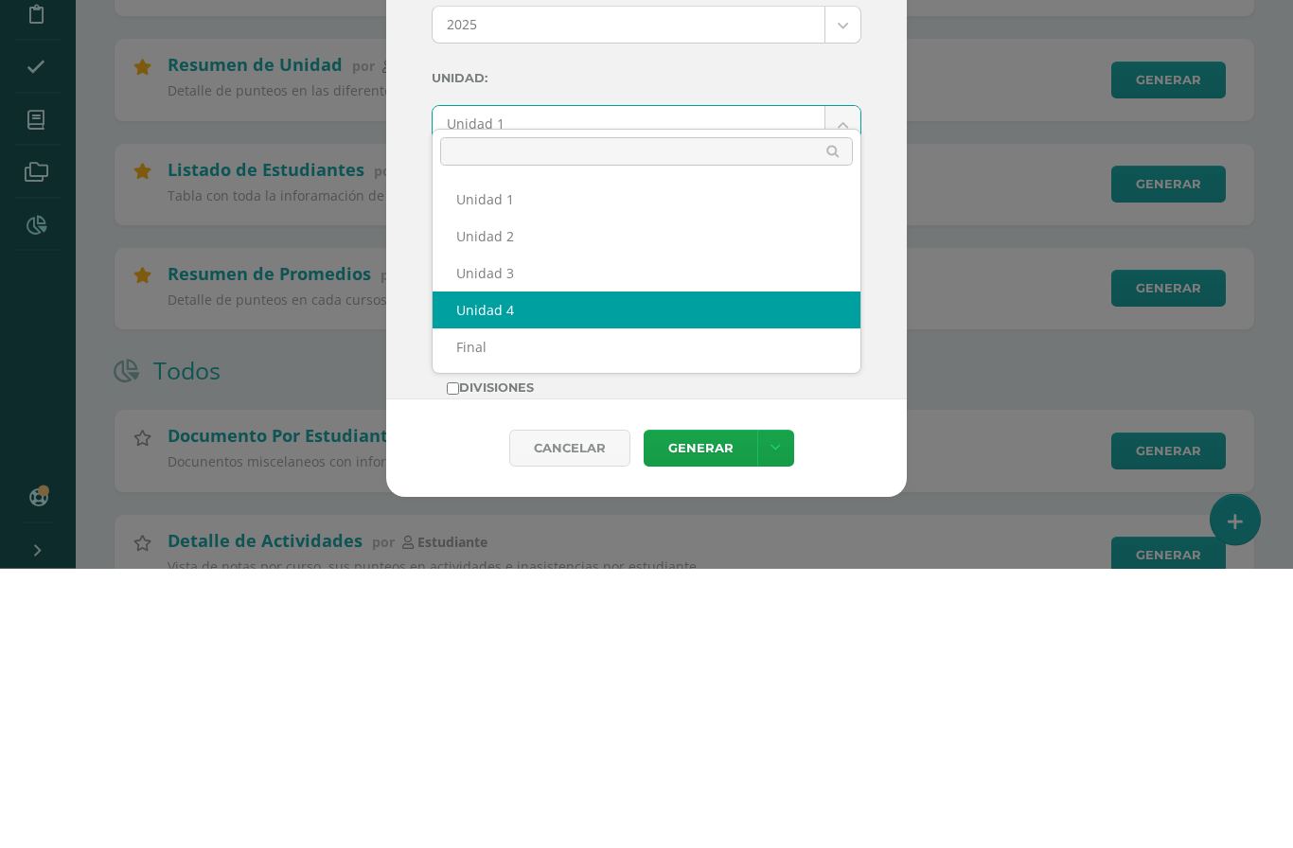
select select "Unidad 4"
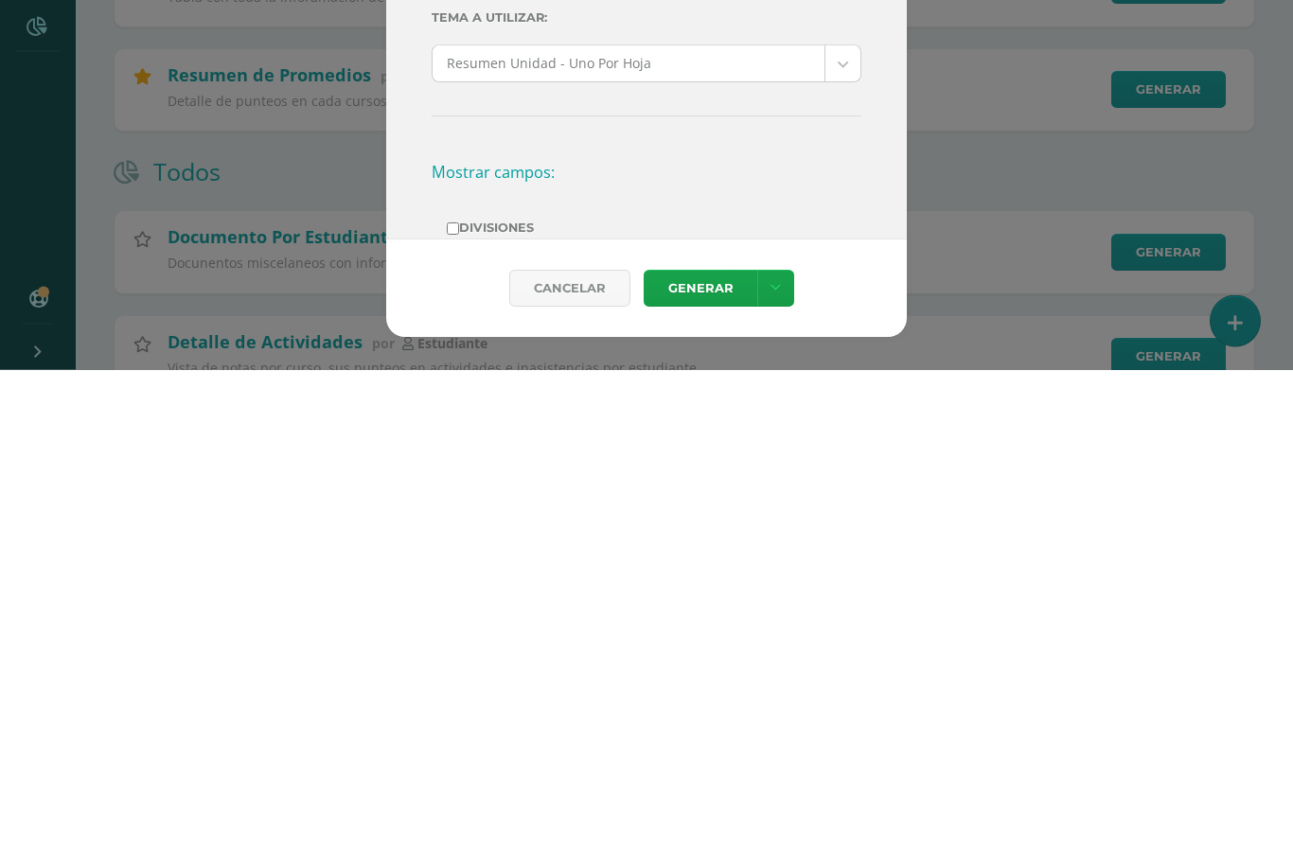
click at [690, 749] on link "Generar" at bounding box center [701, 767] width 114 height 37
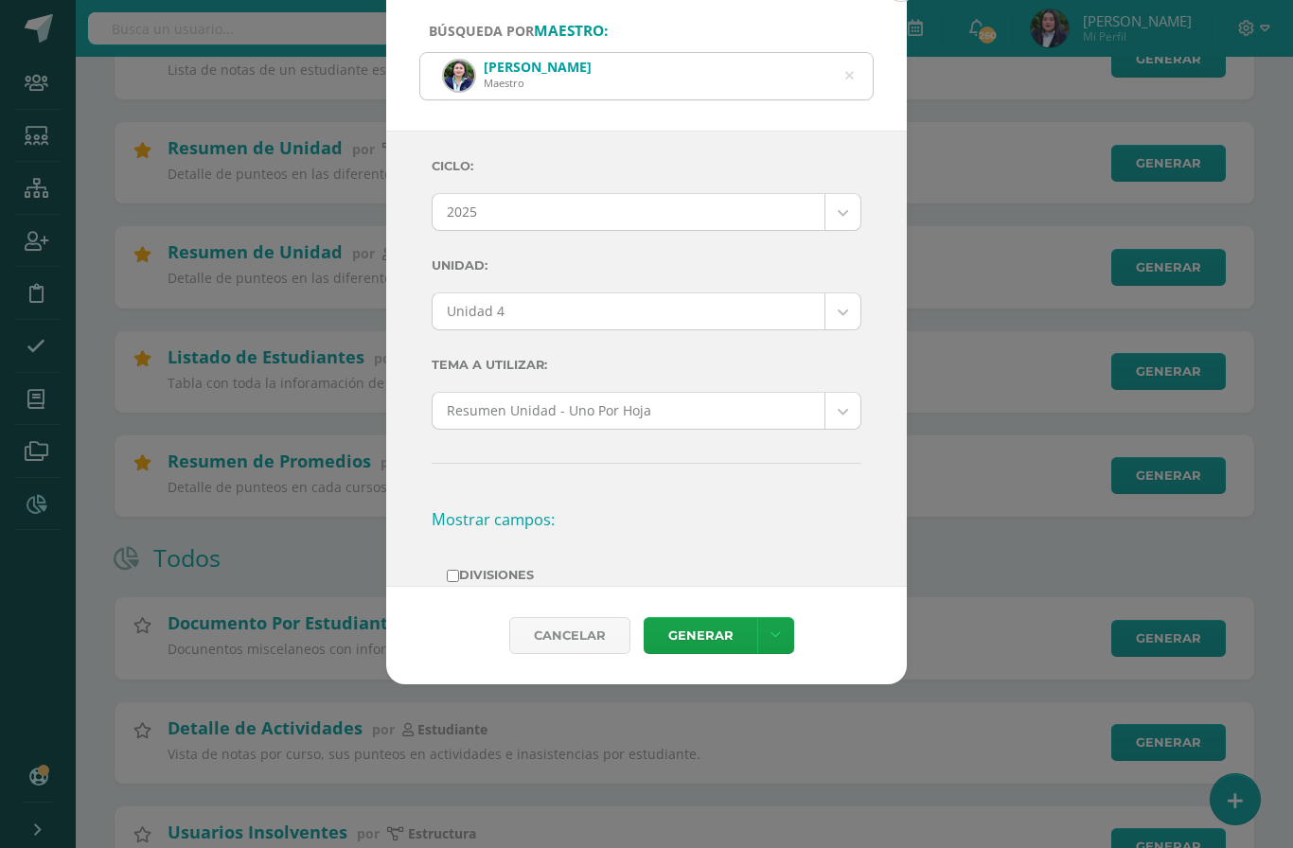
scroll to position [606, 0]
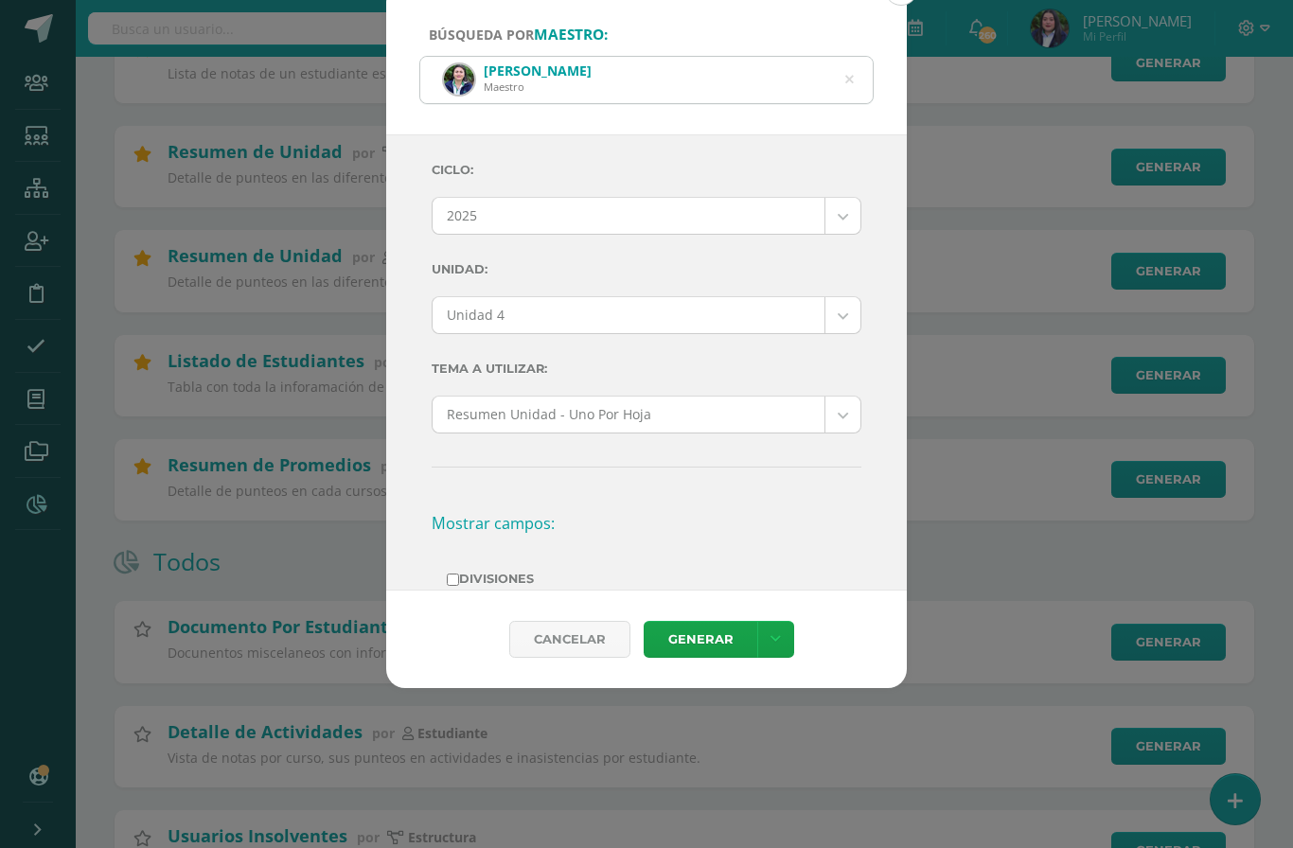
click at [851, 56] on icon at bounding box center [849, 80] width 9 height 48
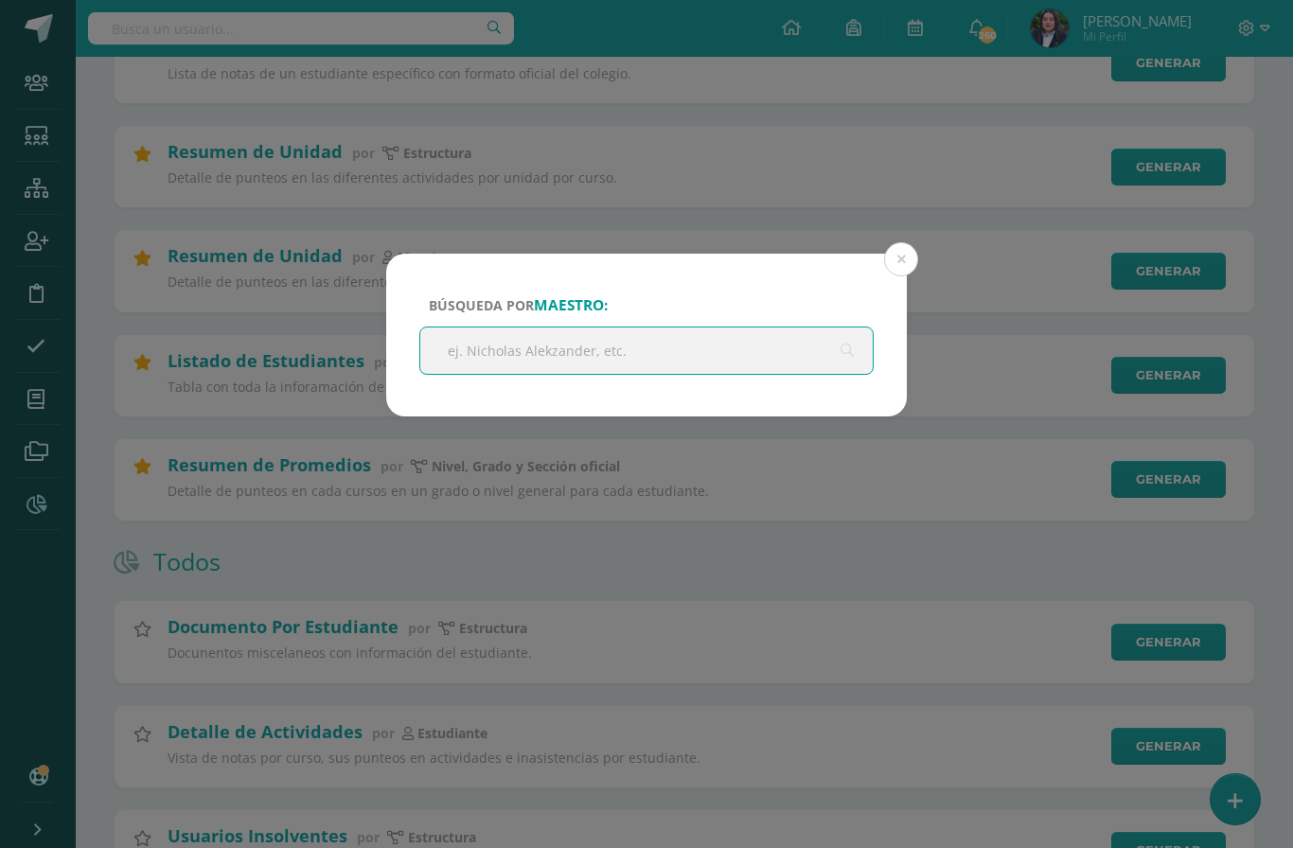
scroll to position [605, 0]
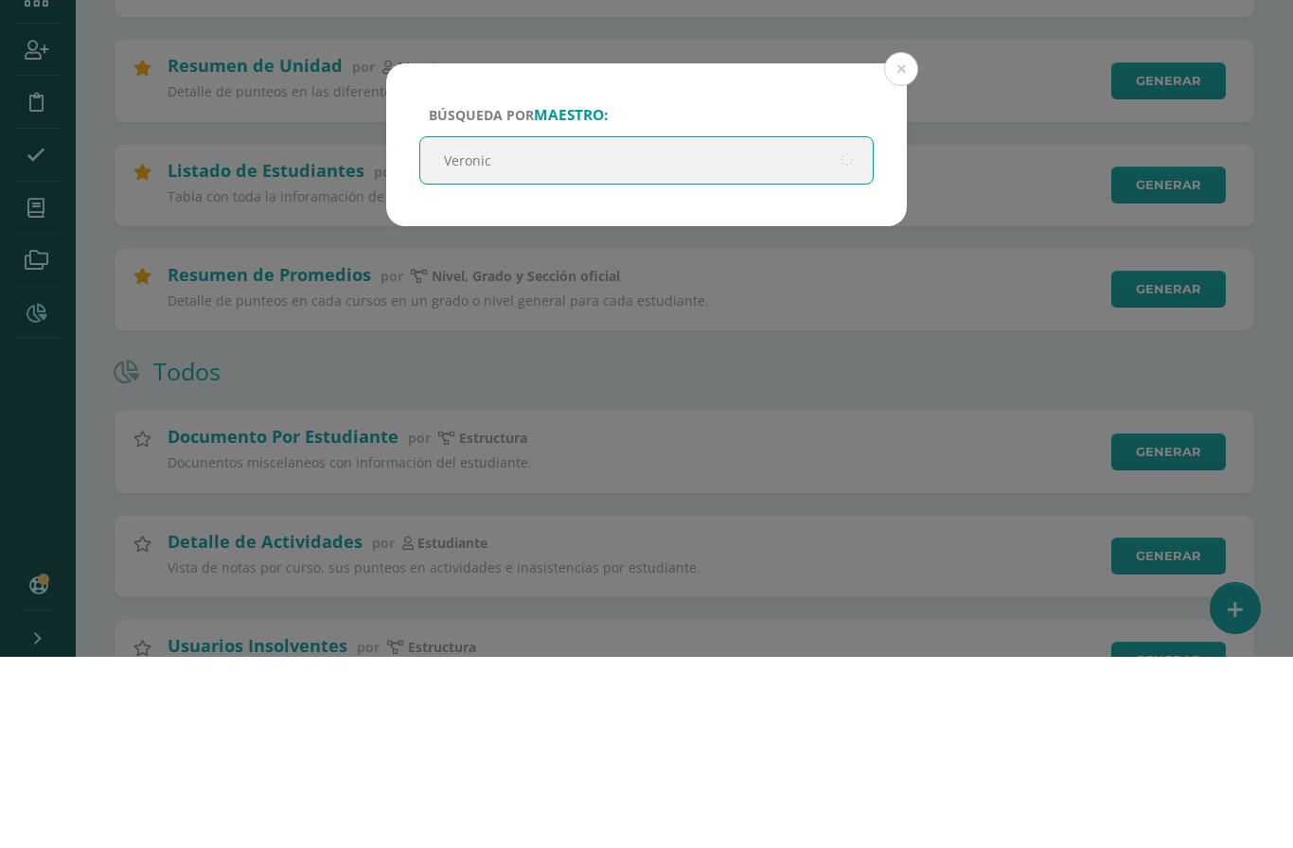
type input "[PERSON_NAME]"
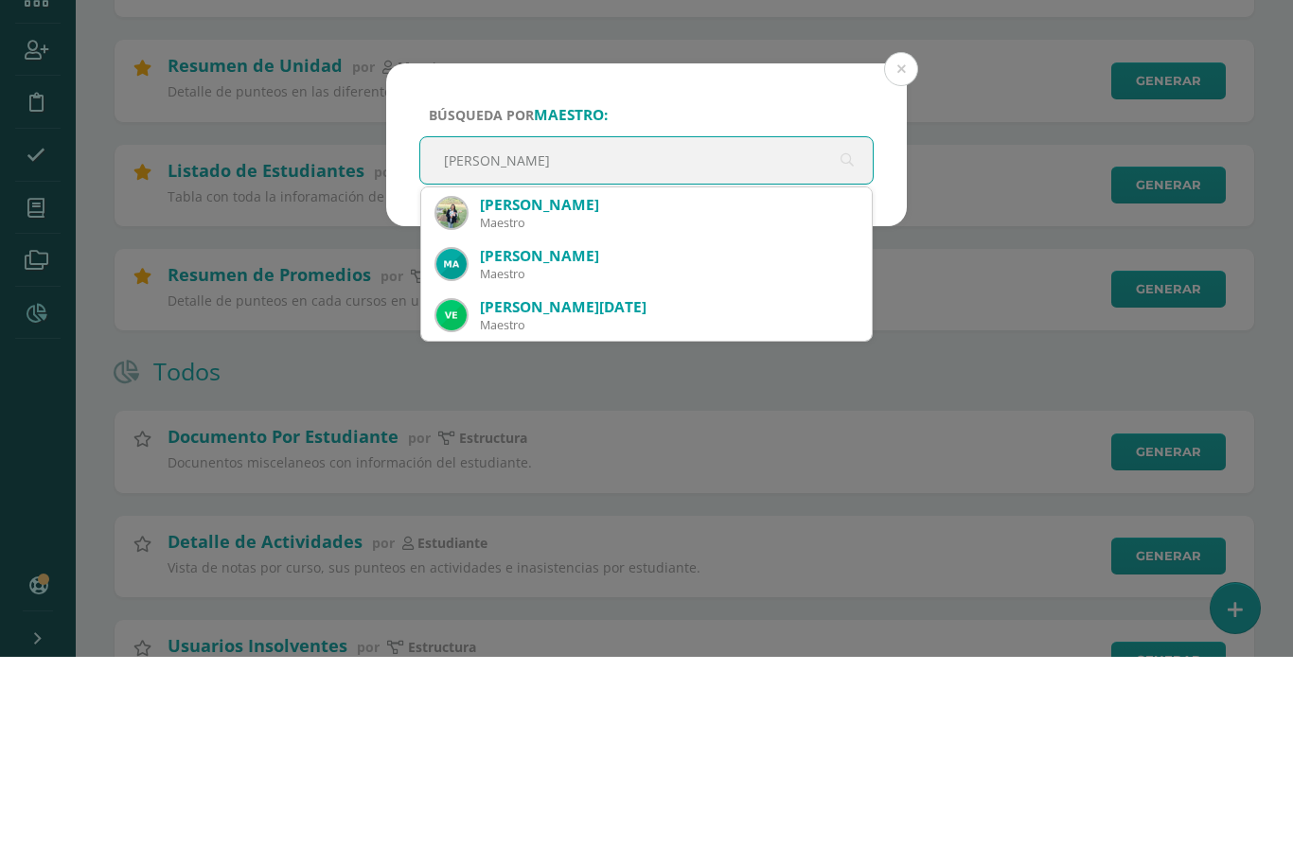
click at [609, 386] on div "[PERSON_NAME]" at bounding box center [668, 396] width 377 height 20
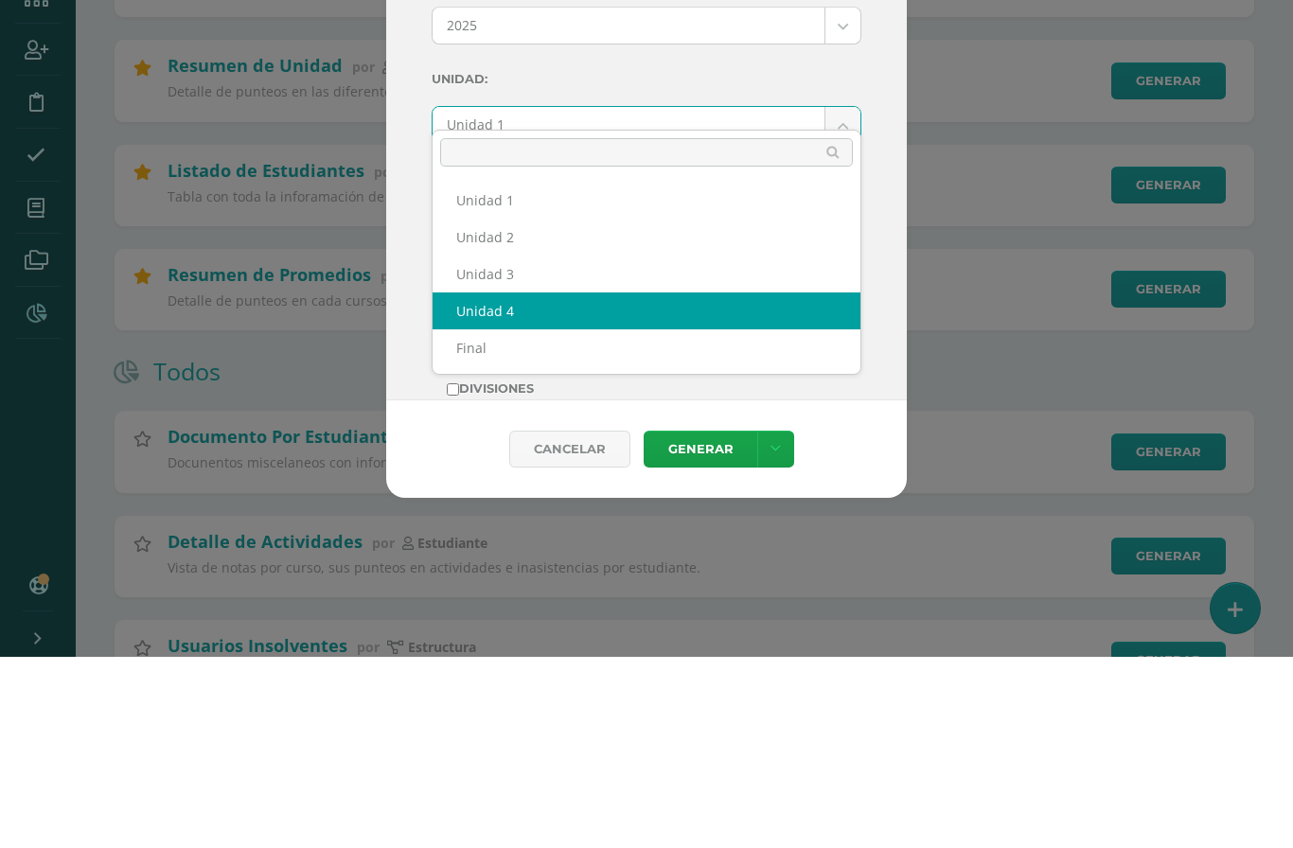
select select "Unidad 4"
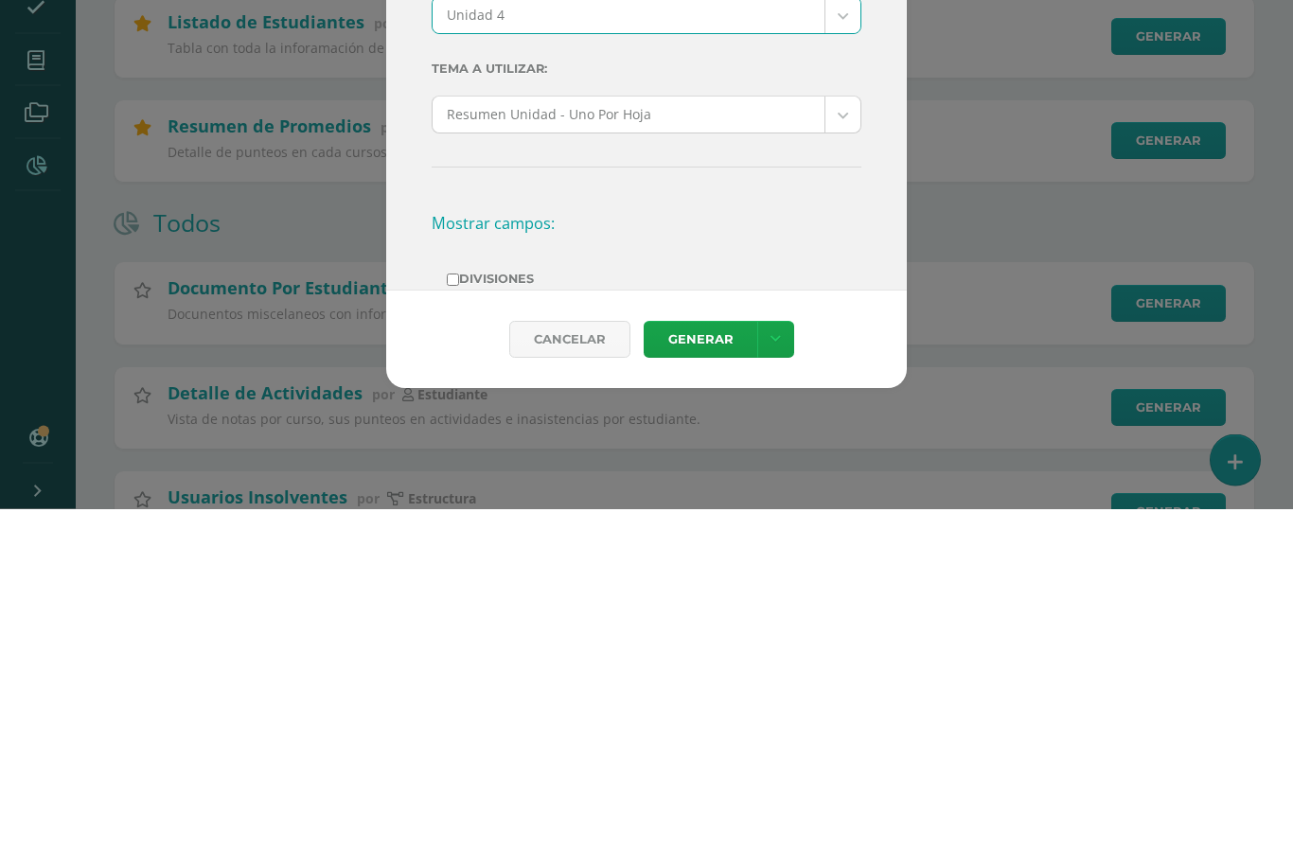
click at [695, 661] on link "Generar" at bounding box center [701, 679] width 114 height 37
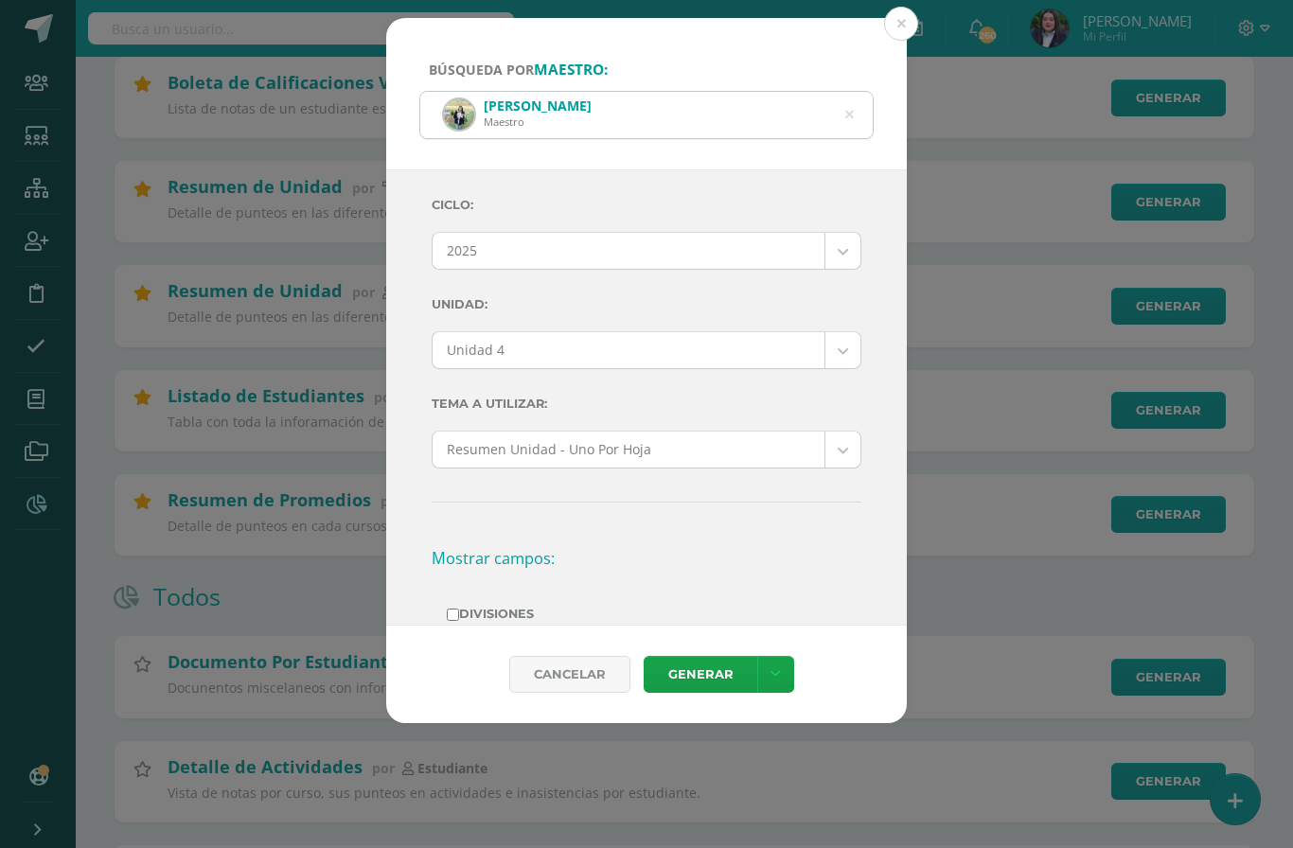
scroll to position [570, 0]
click at [847, 93] on icon at bounding box center [849, 116] width 9 height 48
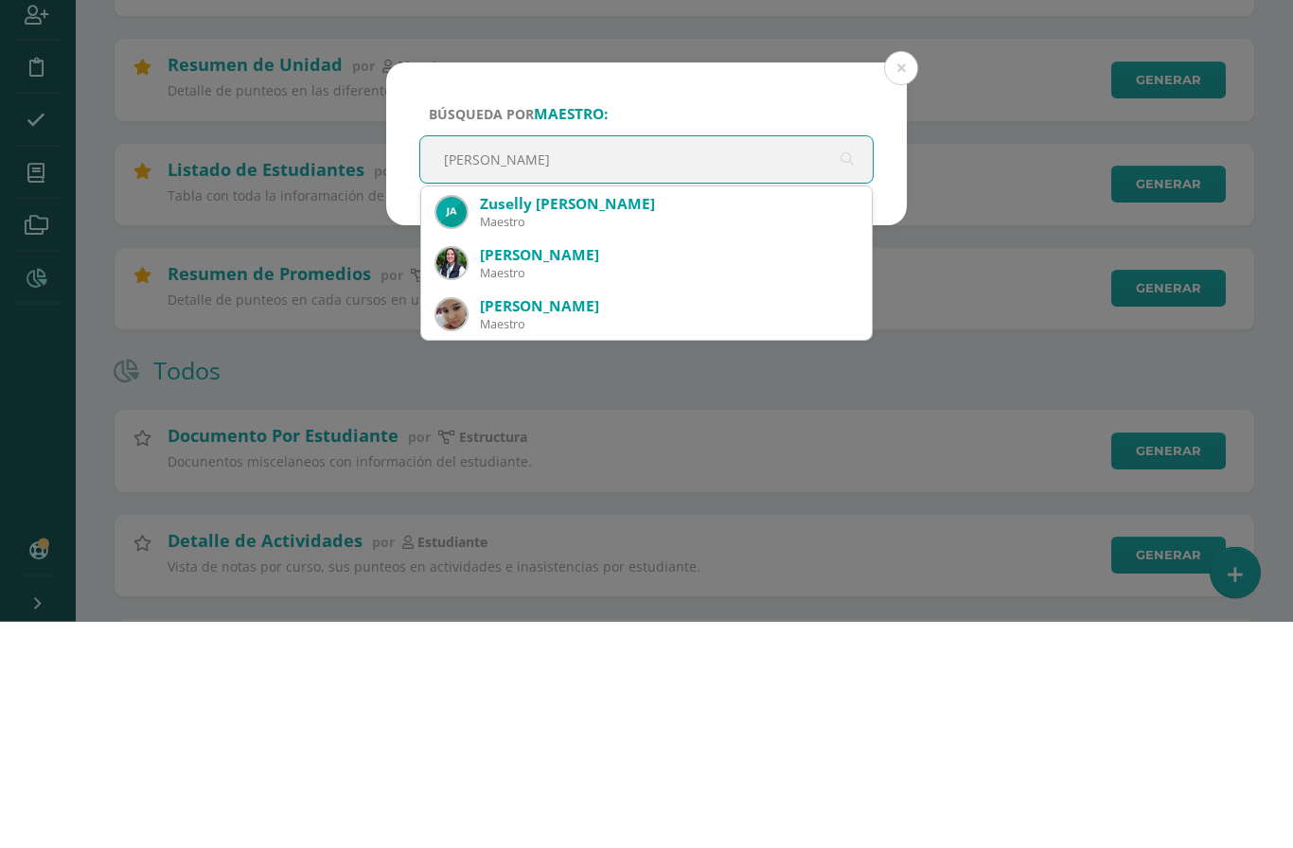
type input "Zuselly"
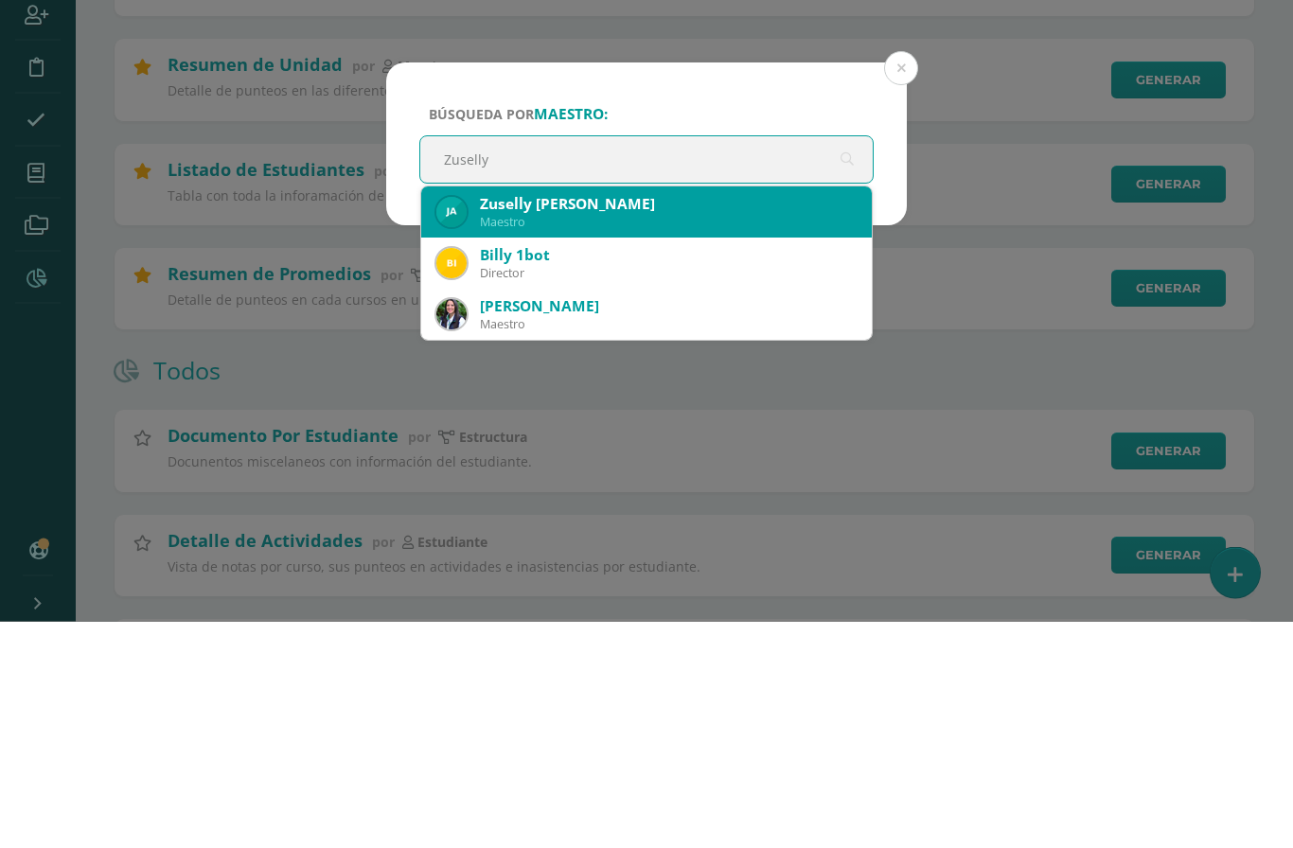
click at [561, 421] on div "Zuselly Ambrocio Salay" at bounding box center [668, 431] width 377 height 20
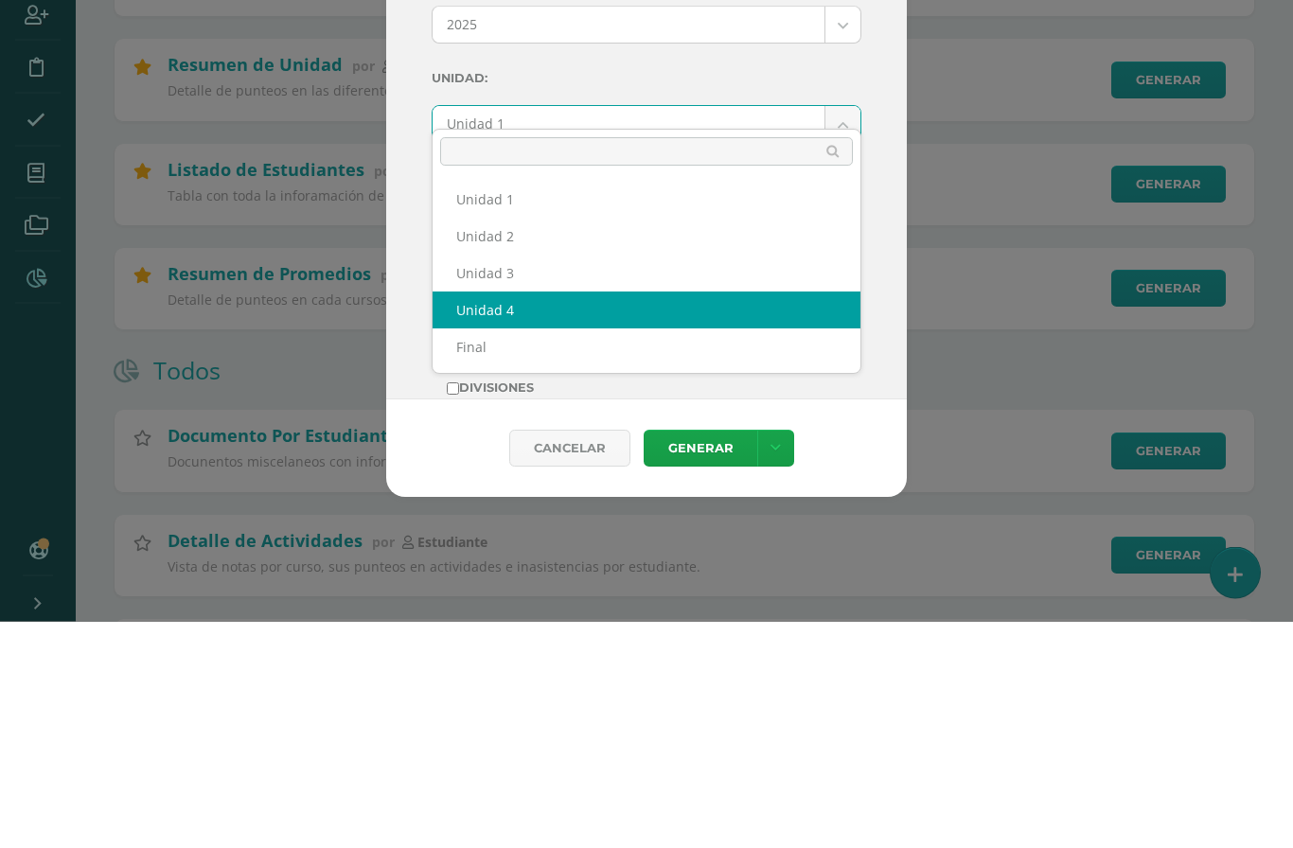
select select "Unidad 4"
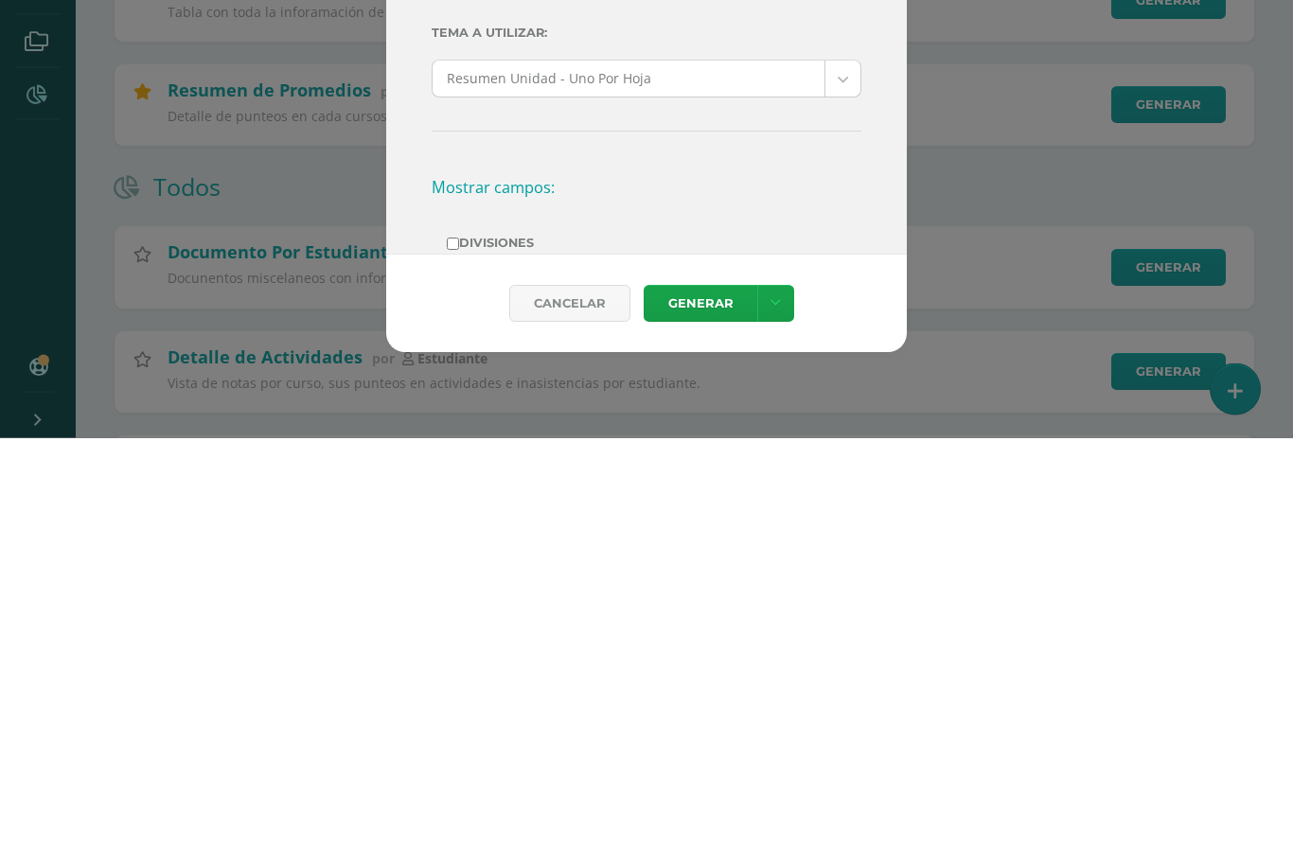
click at [713, 696] on link "Generar" at bounding box center [701, 714] width 114 height 37
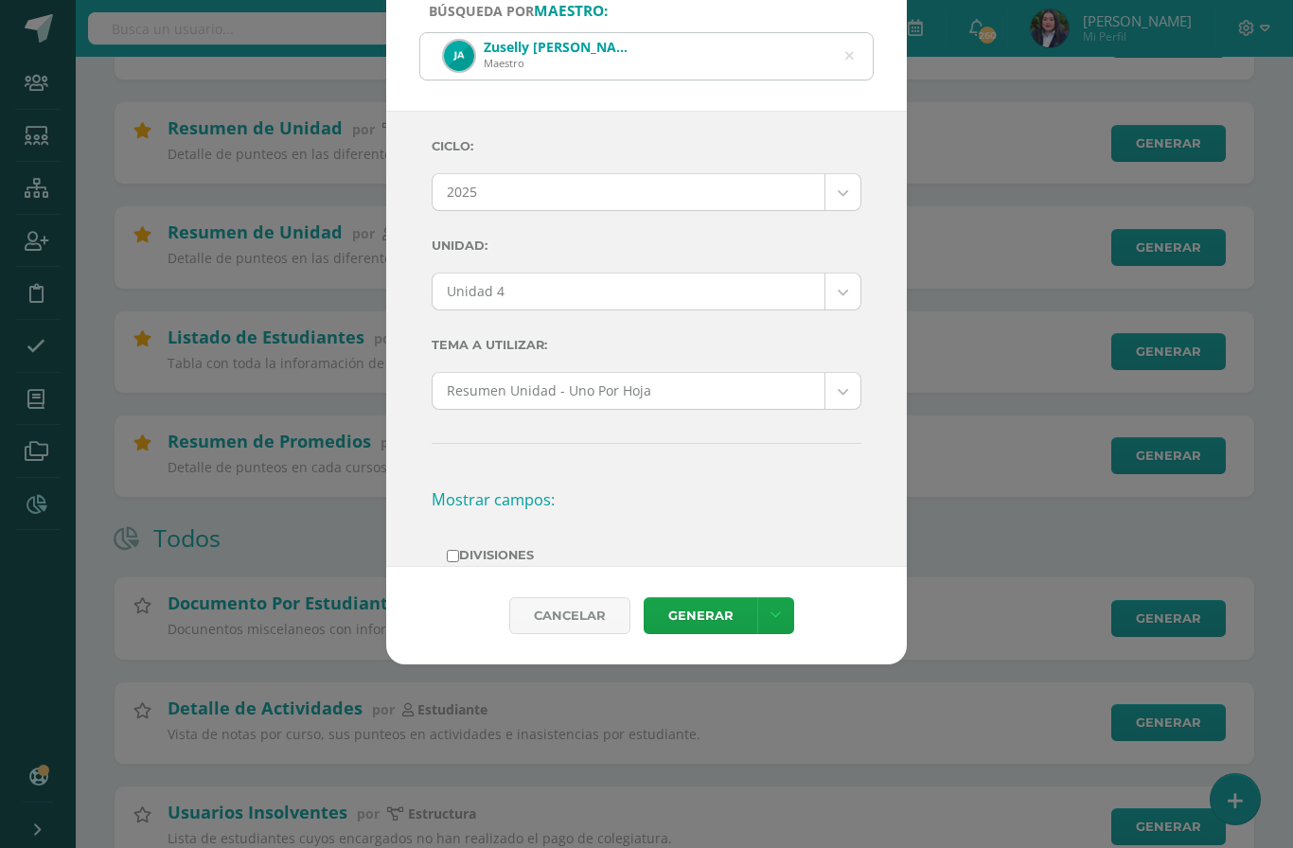
scroll to position [625, 0]
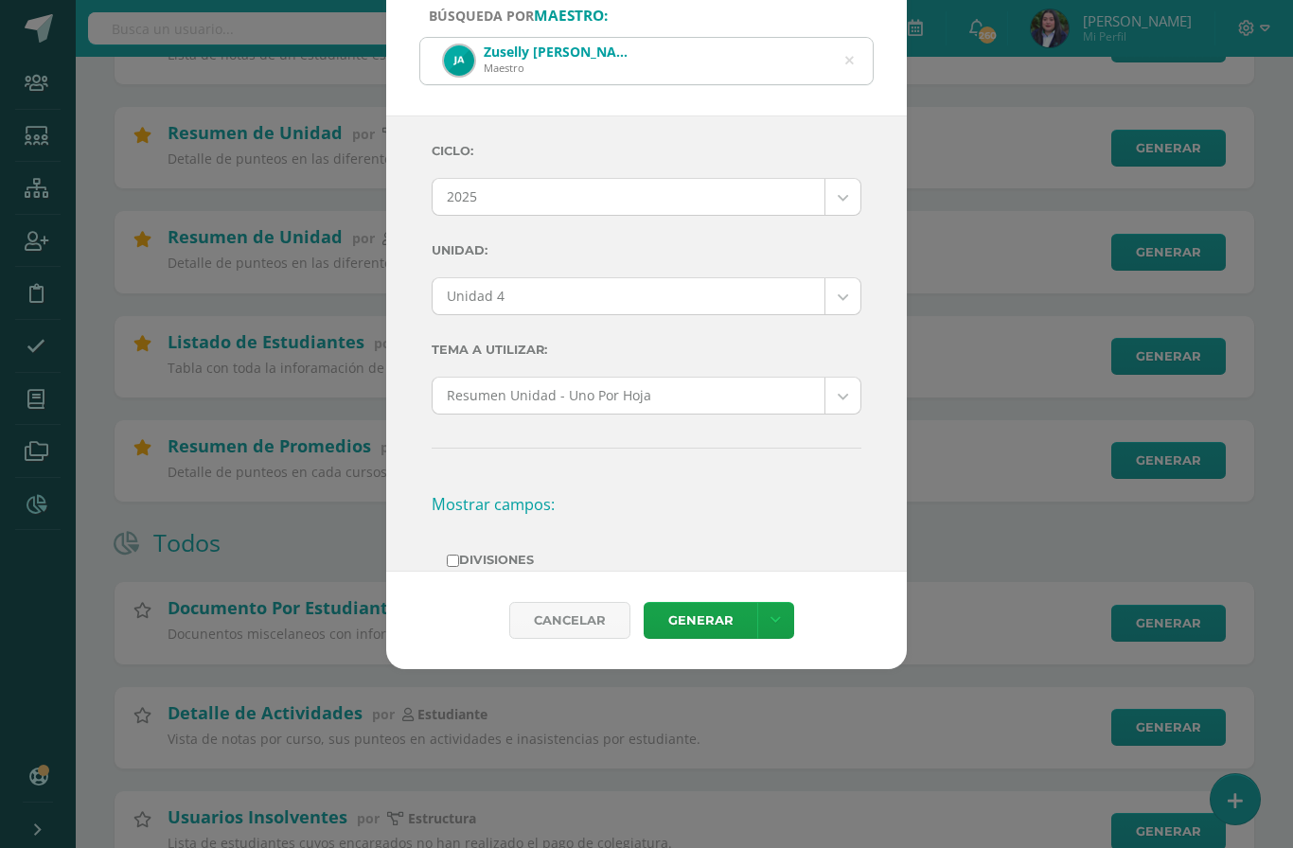
click at [848, 41] on icon at bounding box center [849, 61] width 9 height 48
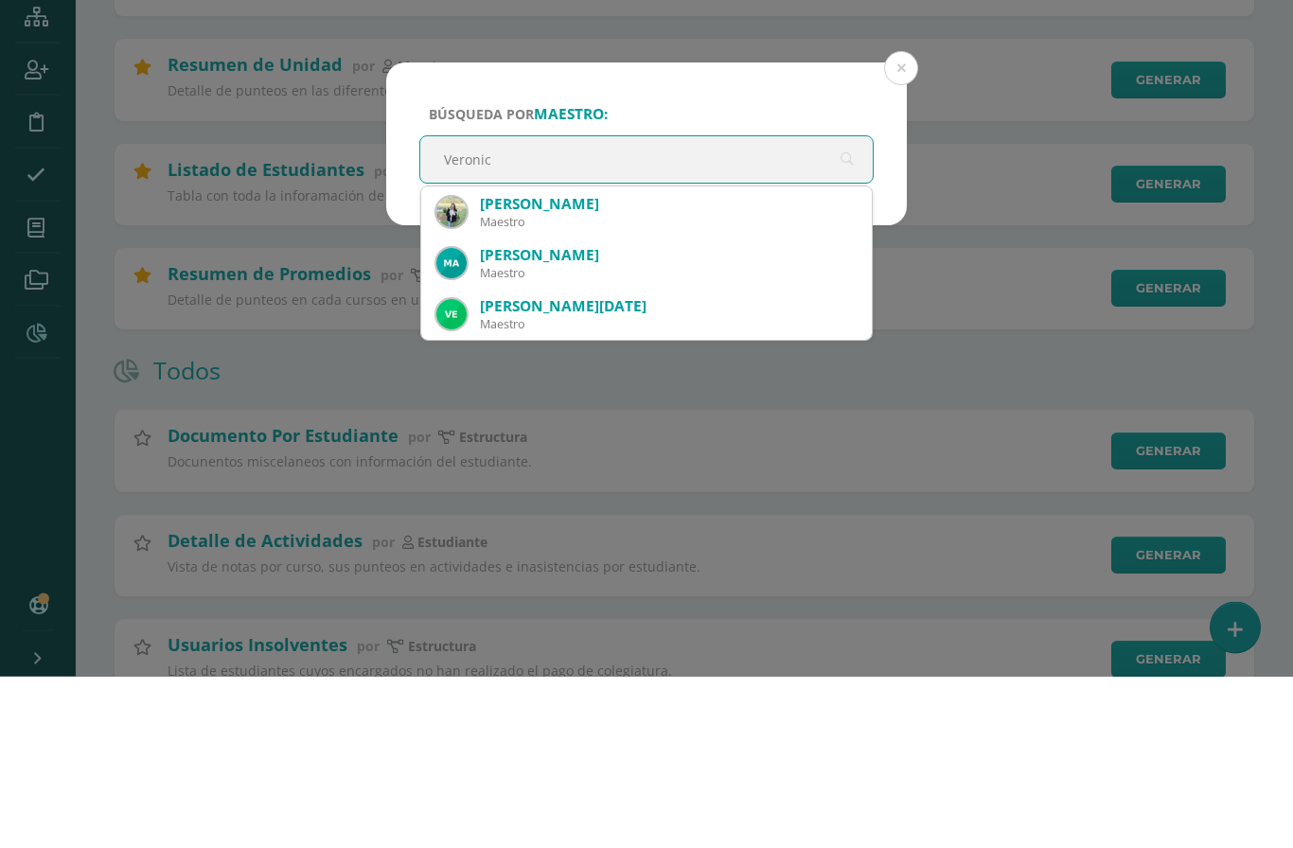
type input "[PERSON_NAME]"
click at [546, 366] on div "[PERSON_NAME]" at bounding box center [668, 376] width 377 height 20
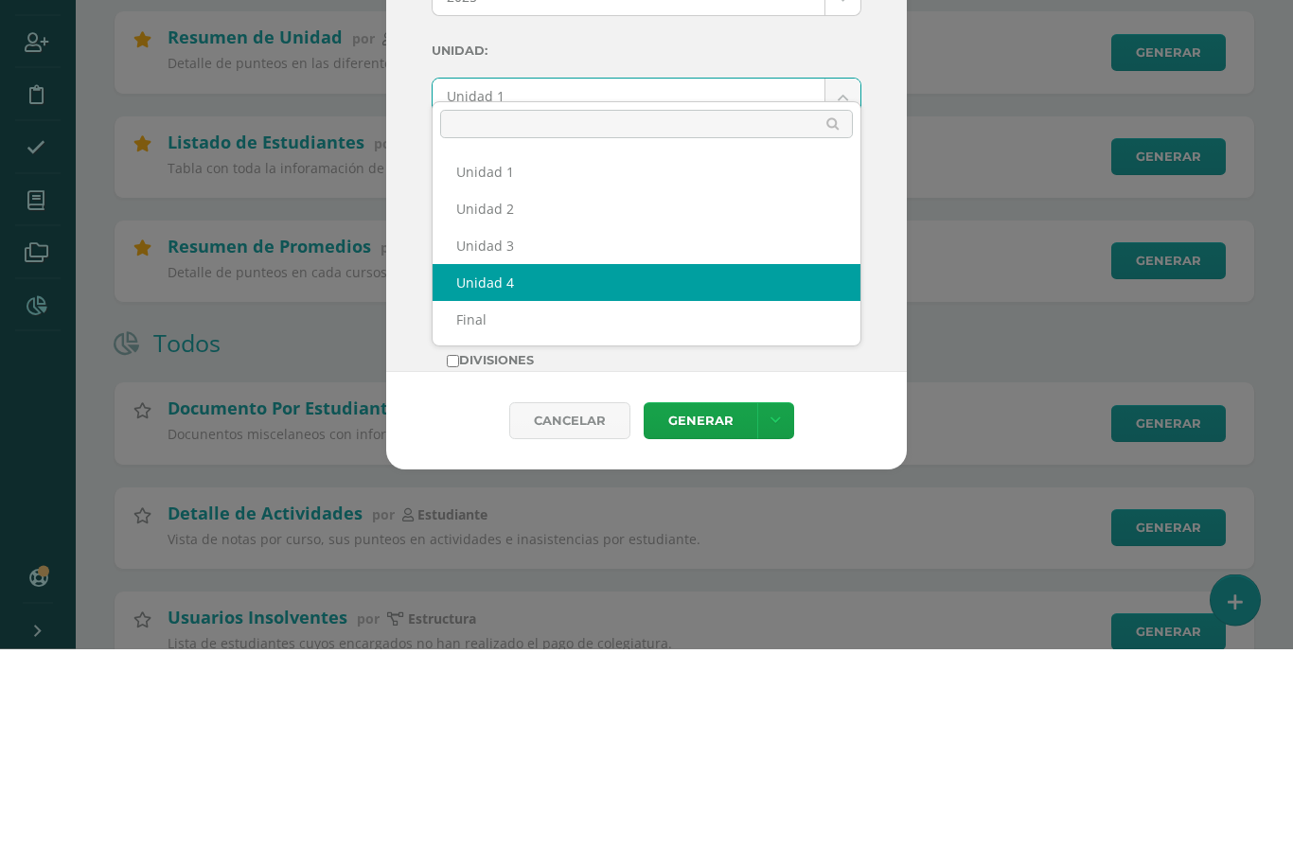
select select "Unidad 4"
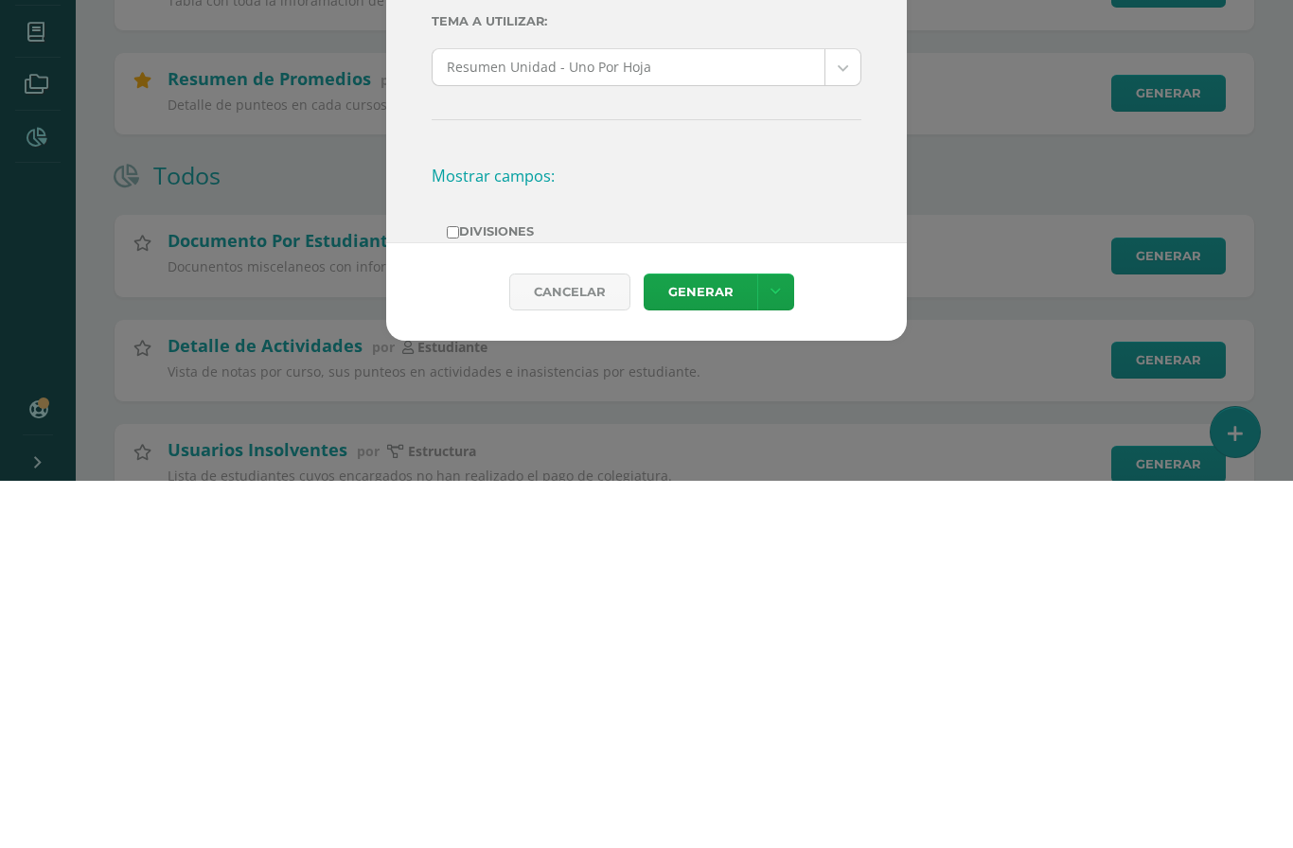
click at [700, 641] on link "Generar" at bounding box center [701, 659] width 114 height 37
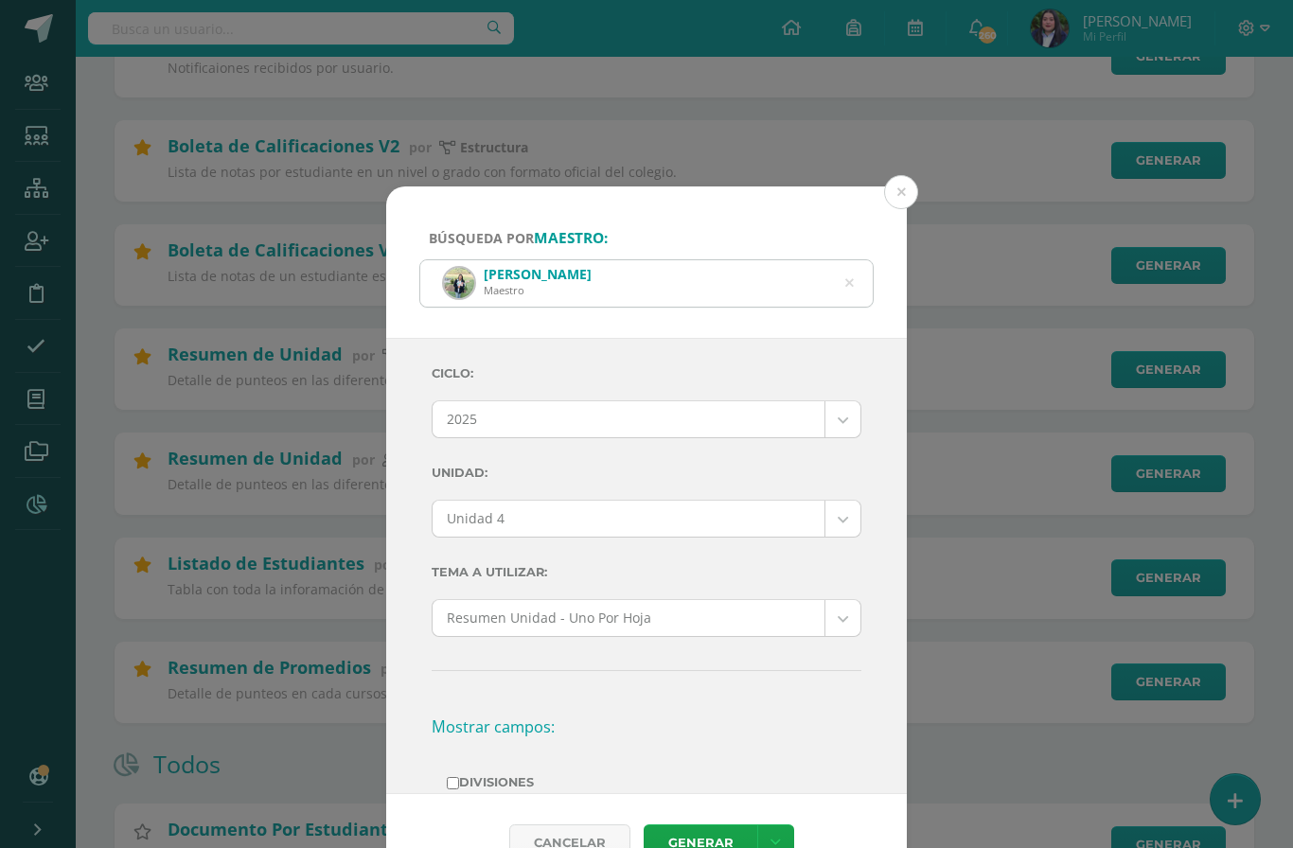
scroll to position [405, 0]
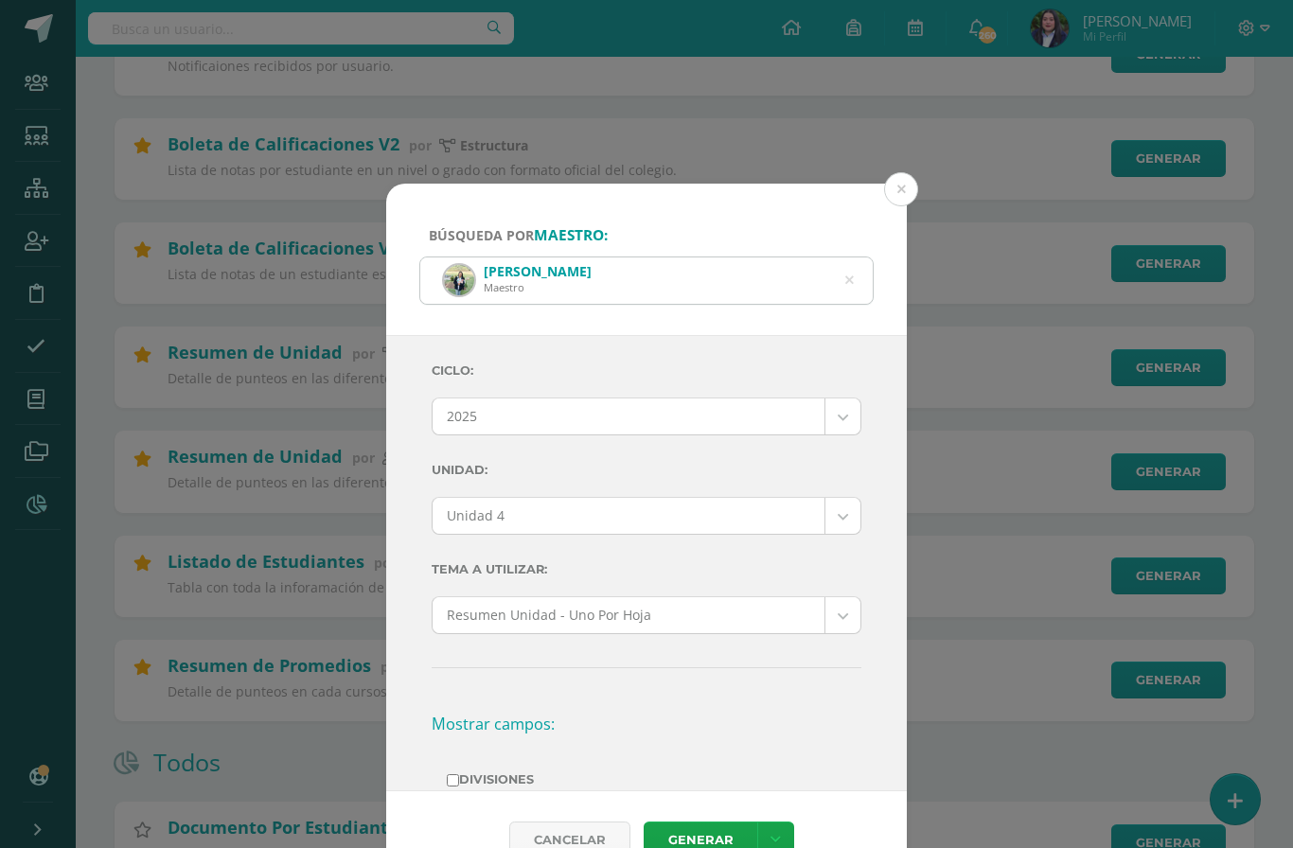
click at [905, 173] on button at bounding box center [901, 189] width 34 height 34
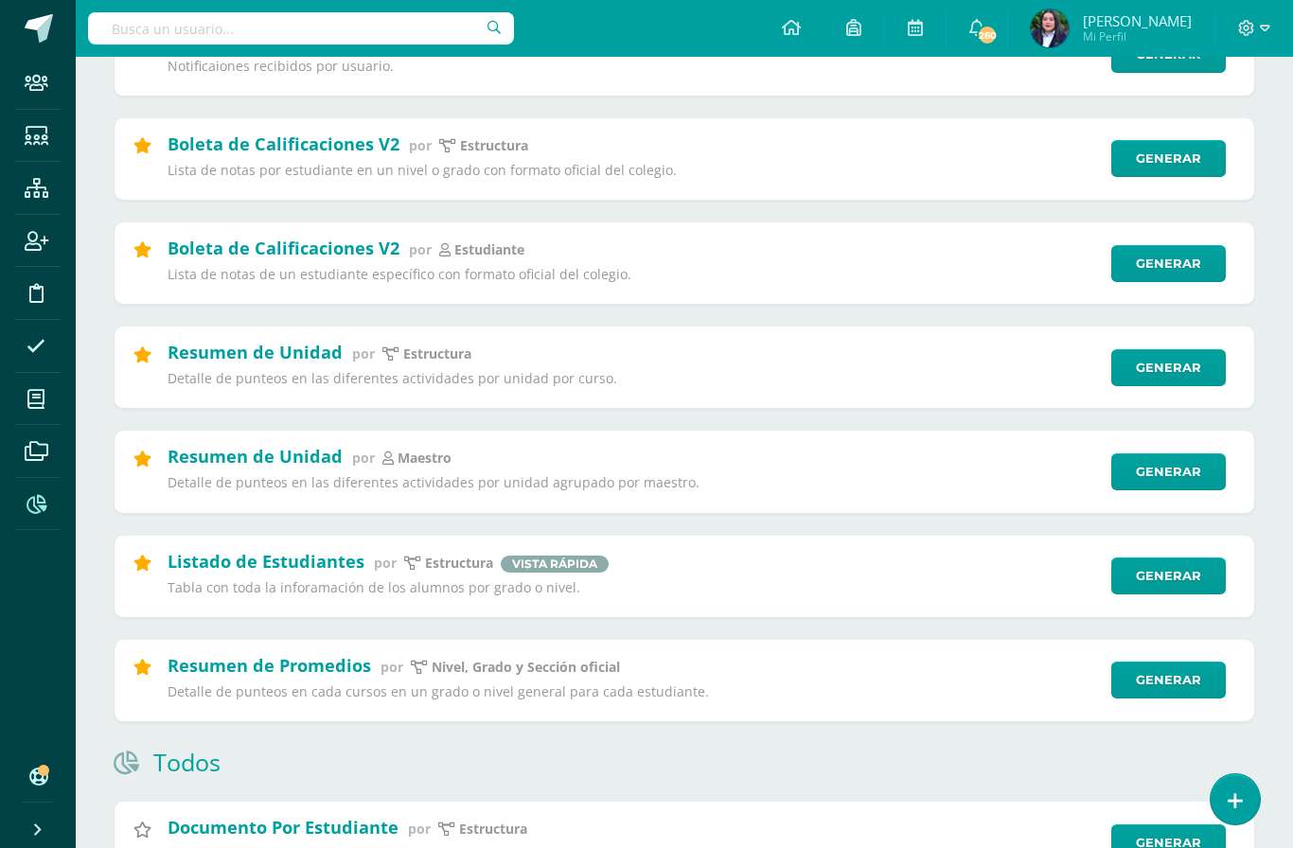
click at [358, 28] on input "text" at bounding box center [301, 28] width 426 height 32
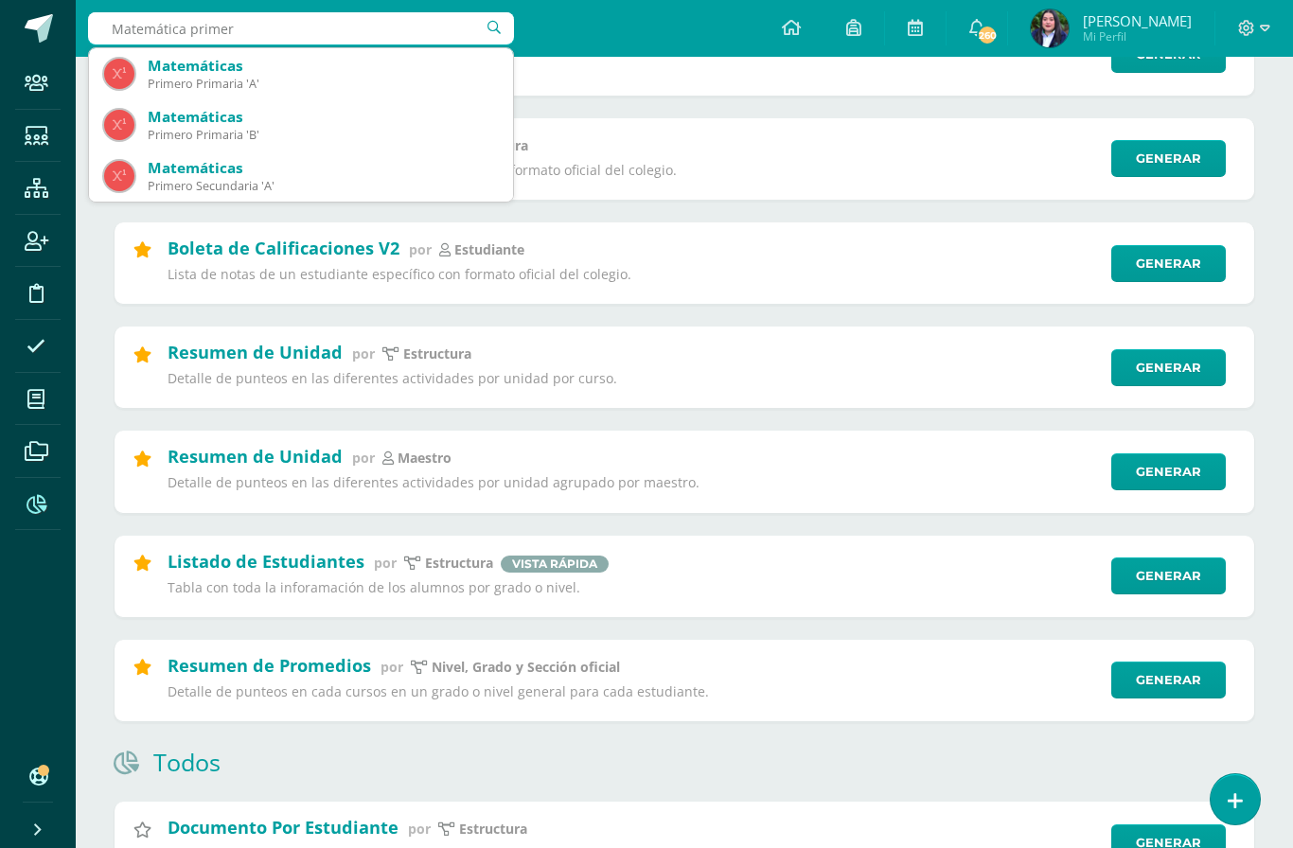
type input "Matemática primero"
click at [243, 74] on div "Matemáticas" at bounding box center [323, 66] width 350 height 20
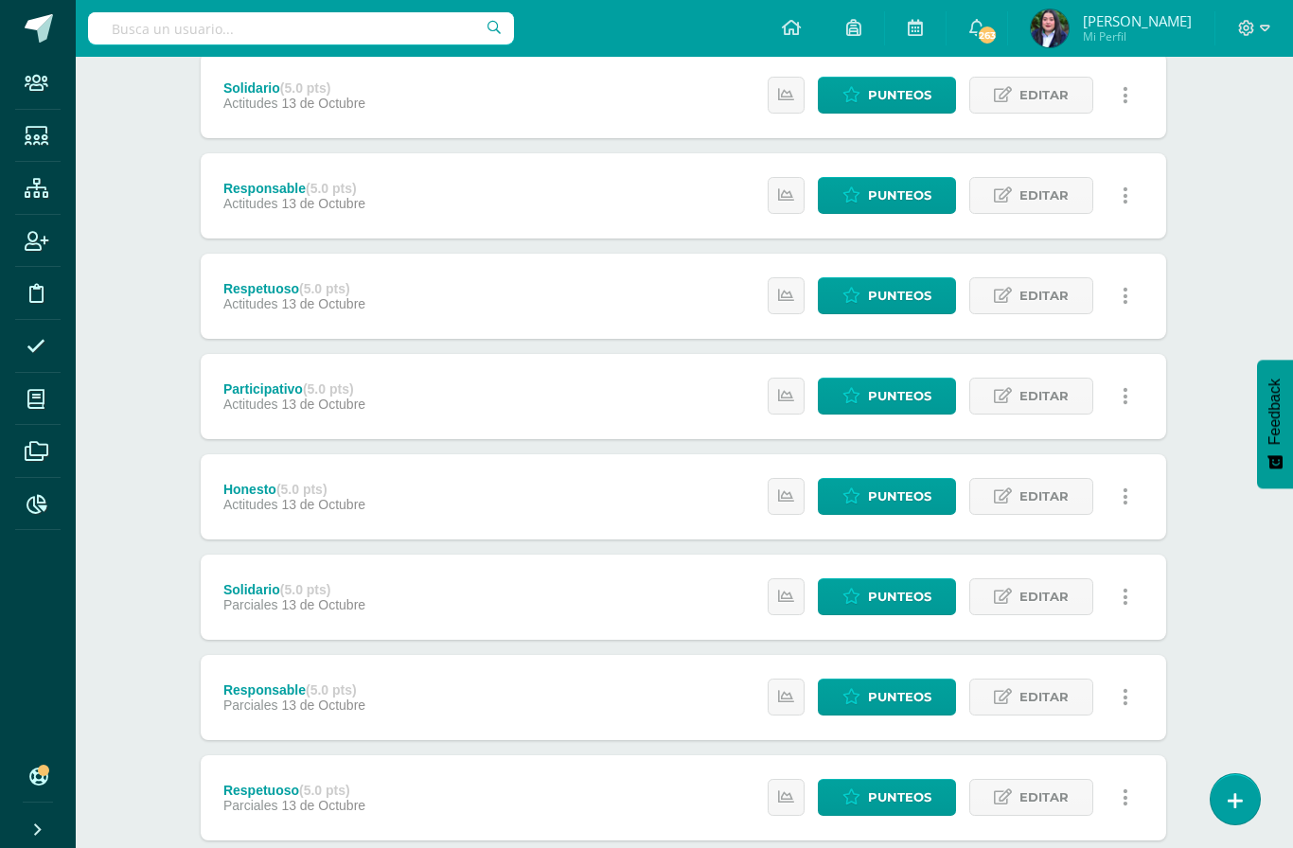
scroll to position [763, 1]
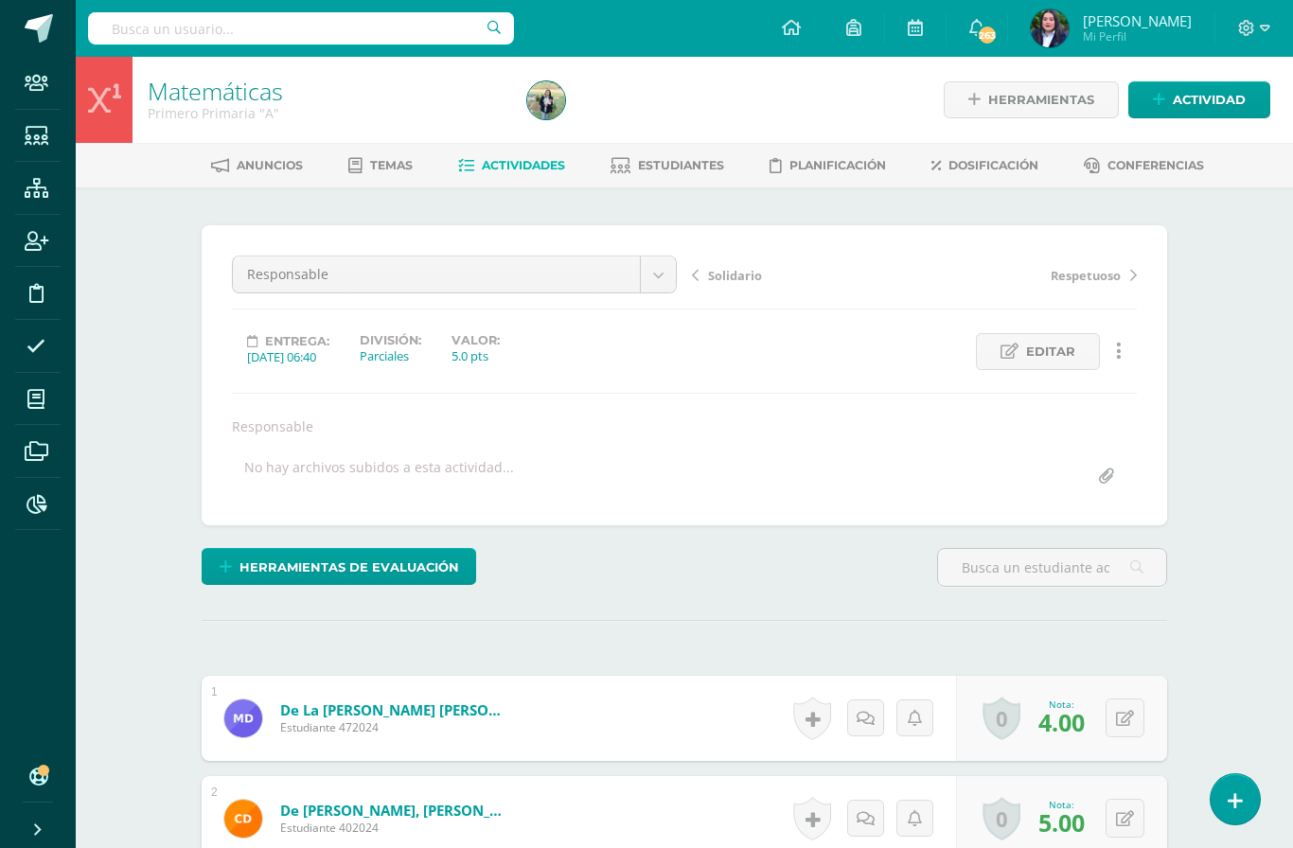
scroll to position [1, 0]
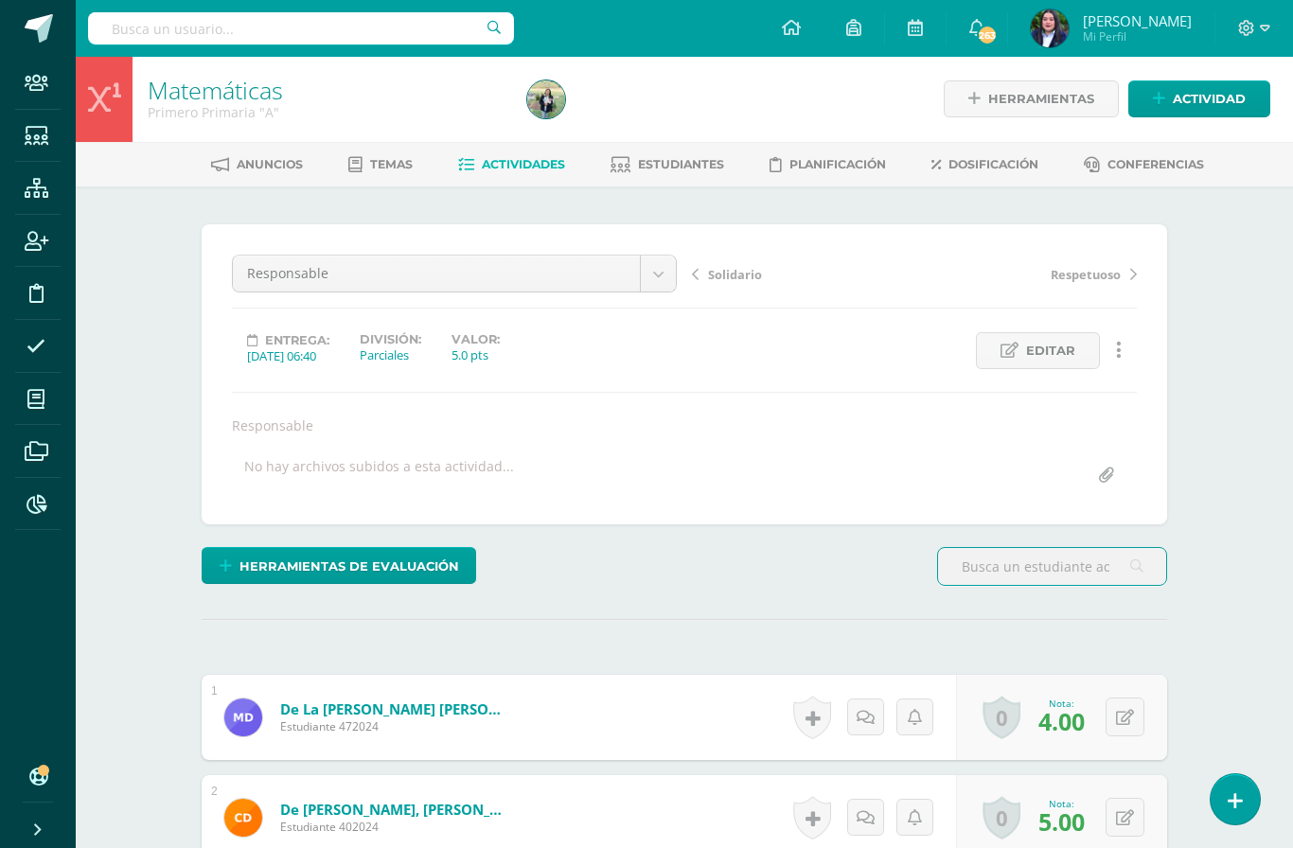
click at [1122, 341] on link at bounding box center [1118, 350] width 37 height 37
click at [1037, 435] on link "Eliminar" at bounding box center [1083, 440] width 194 height 29
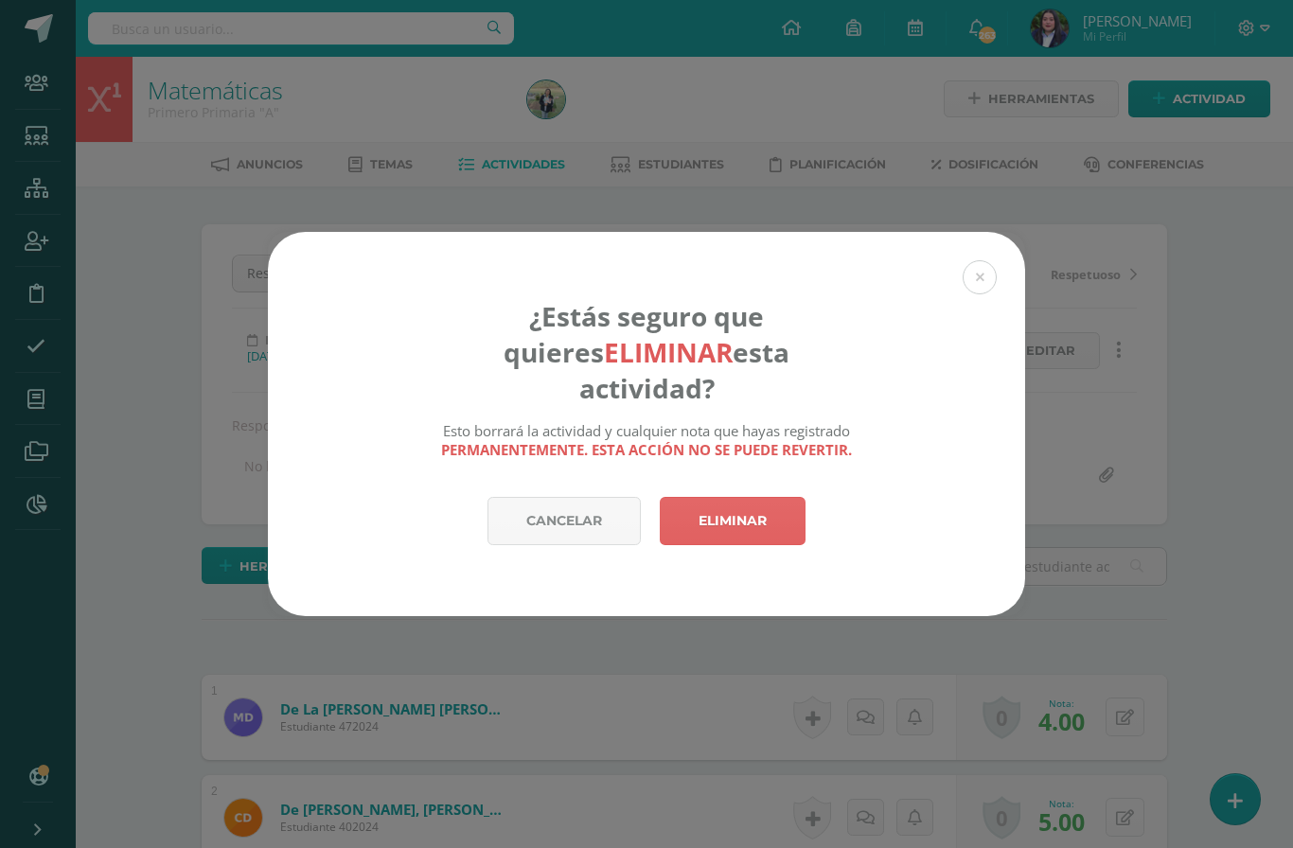
click at [751, 497] on link "Eliminar" at bounding box center [733, 521] width 146 height 48
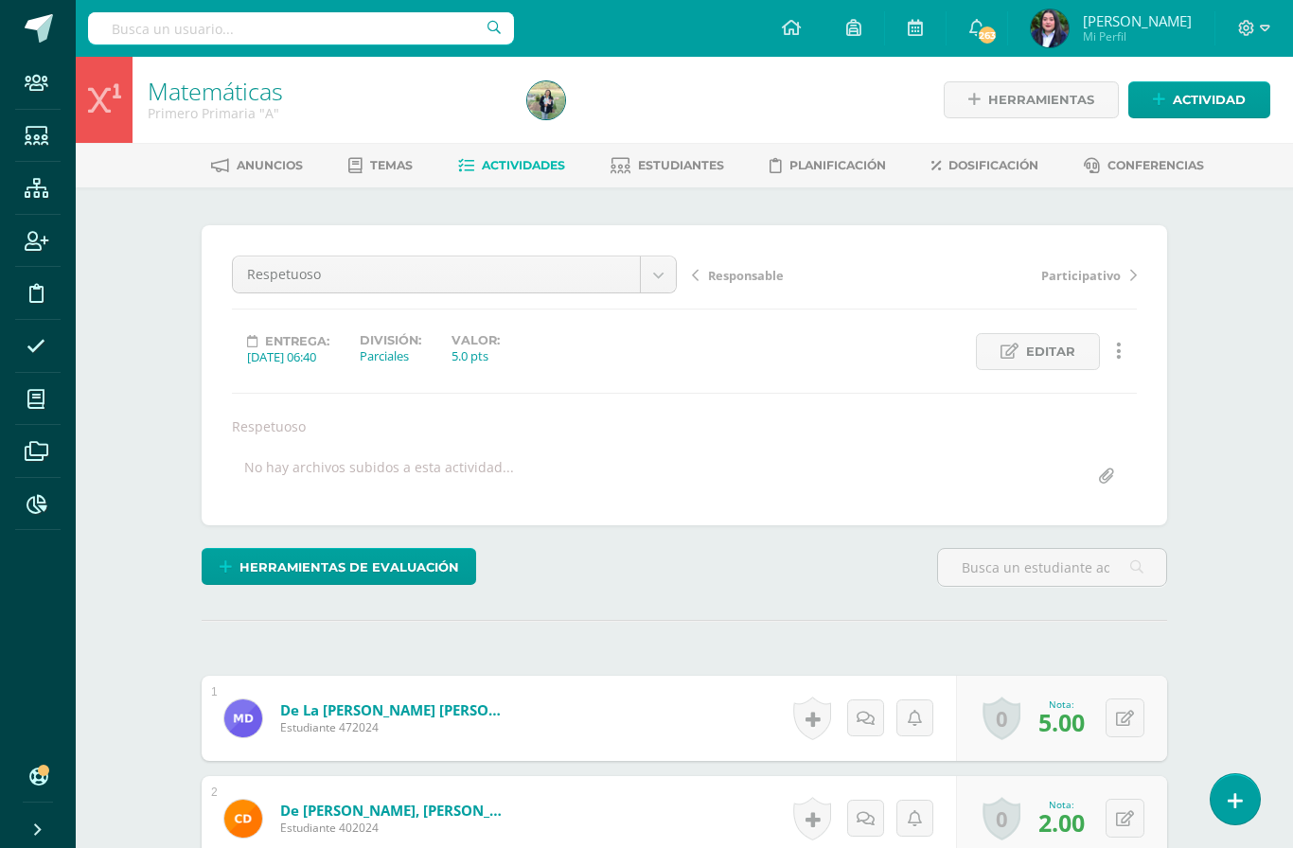
scroll to position [1, 0]
click at [1123, 336] on link at bounding box center [1118, 350] width 37 height 37
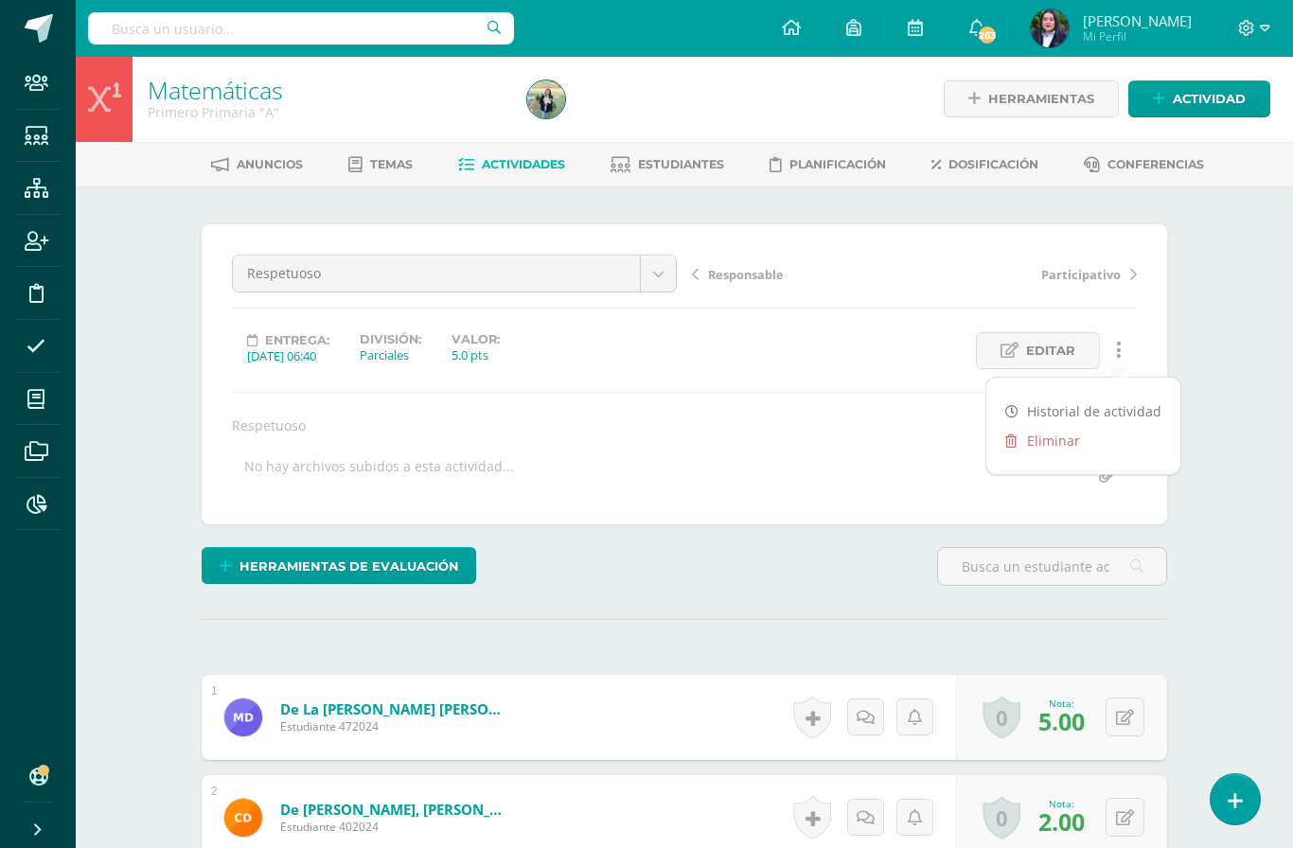
click at [1047, 440] on link "Eliminar" at bounding box center [1083, 440] width 194 height 29
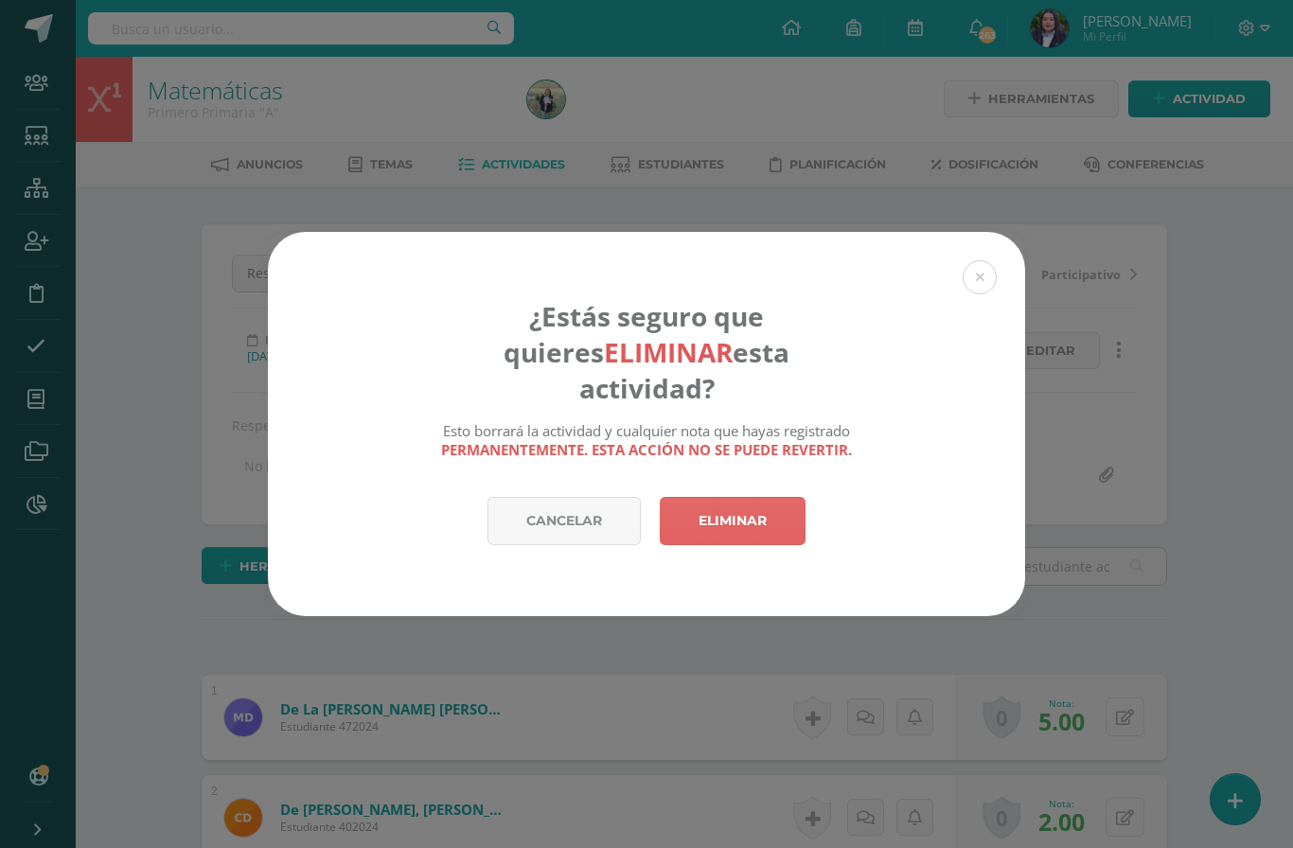
click at [724, 510] on link "Eliminar" at bounding box center [733, 521] width 146 height 48
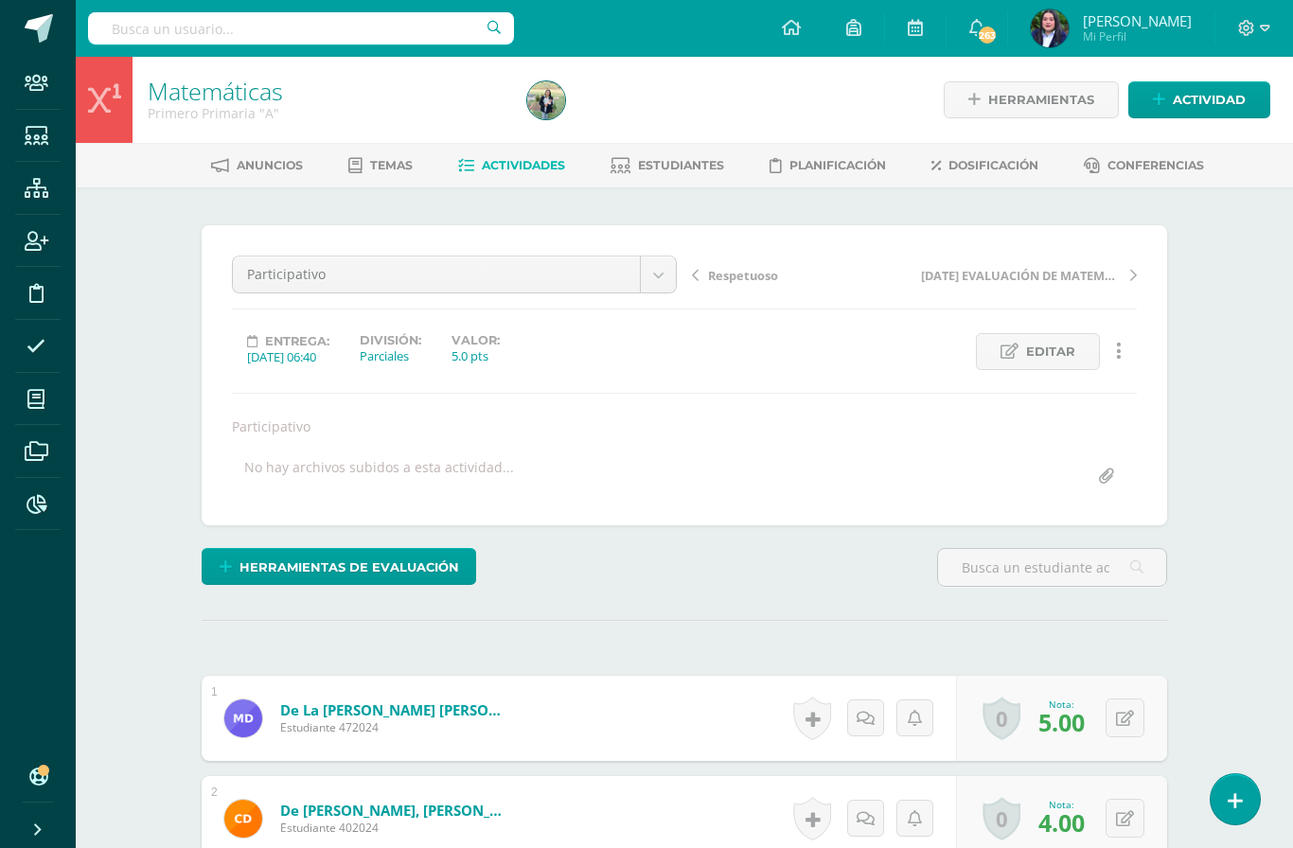
scroll to position [1, 0]
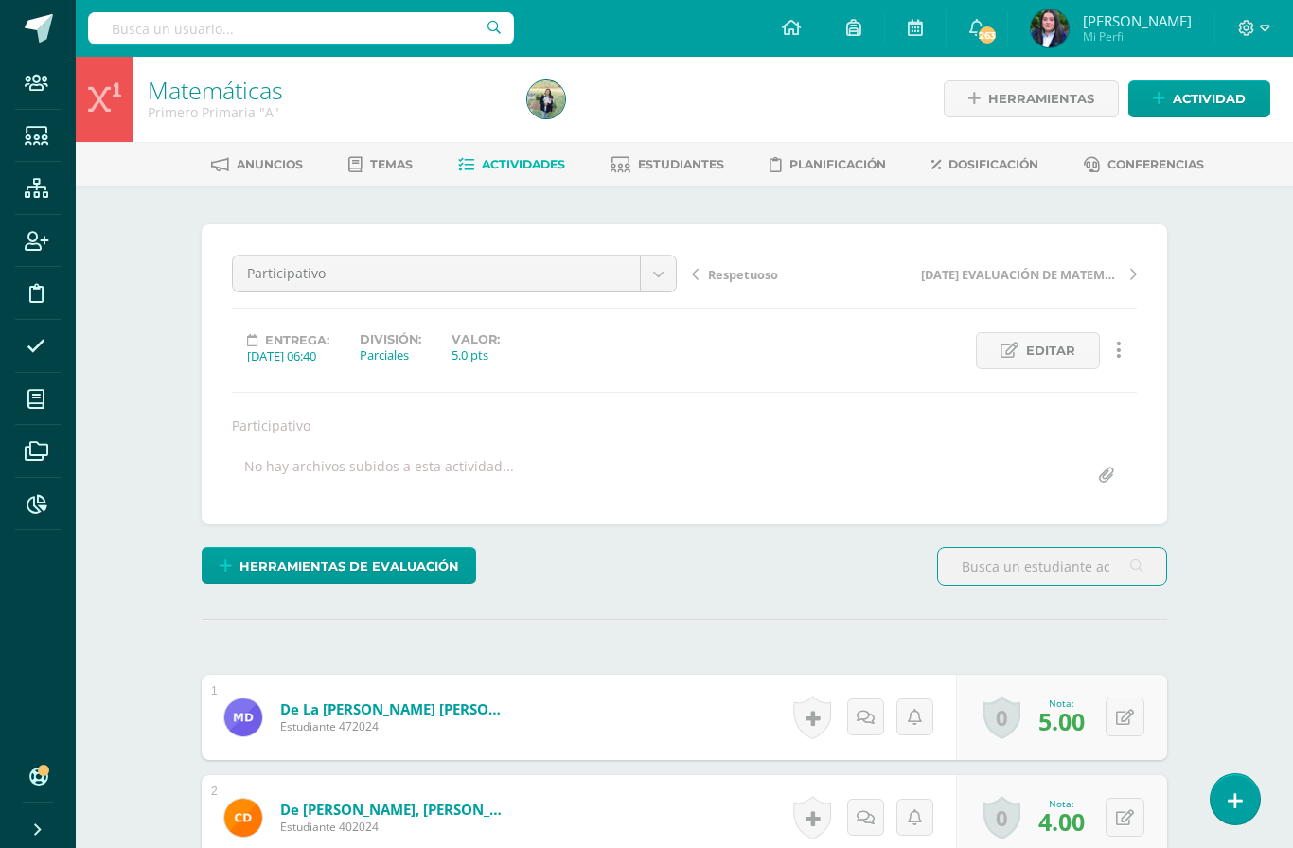
click at [1128, 343] on link at bounding box center [1118, 350] width 37 height 37
click at [1061, 442] on link "Eliminar" at bounding box center [1083, 440] width 194 height 29
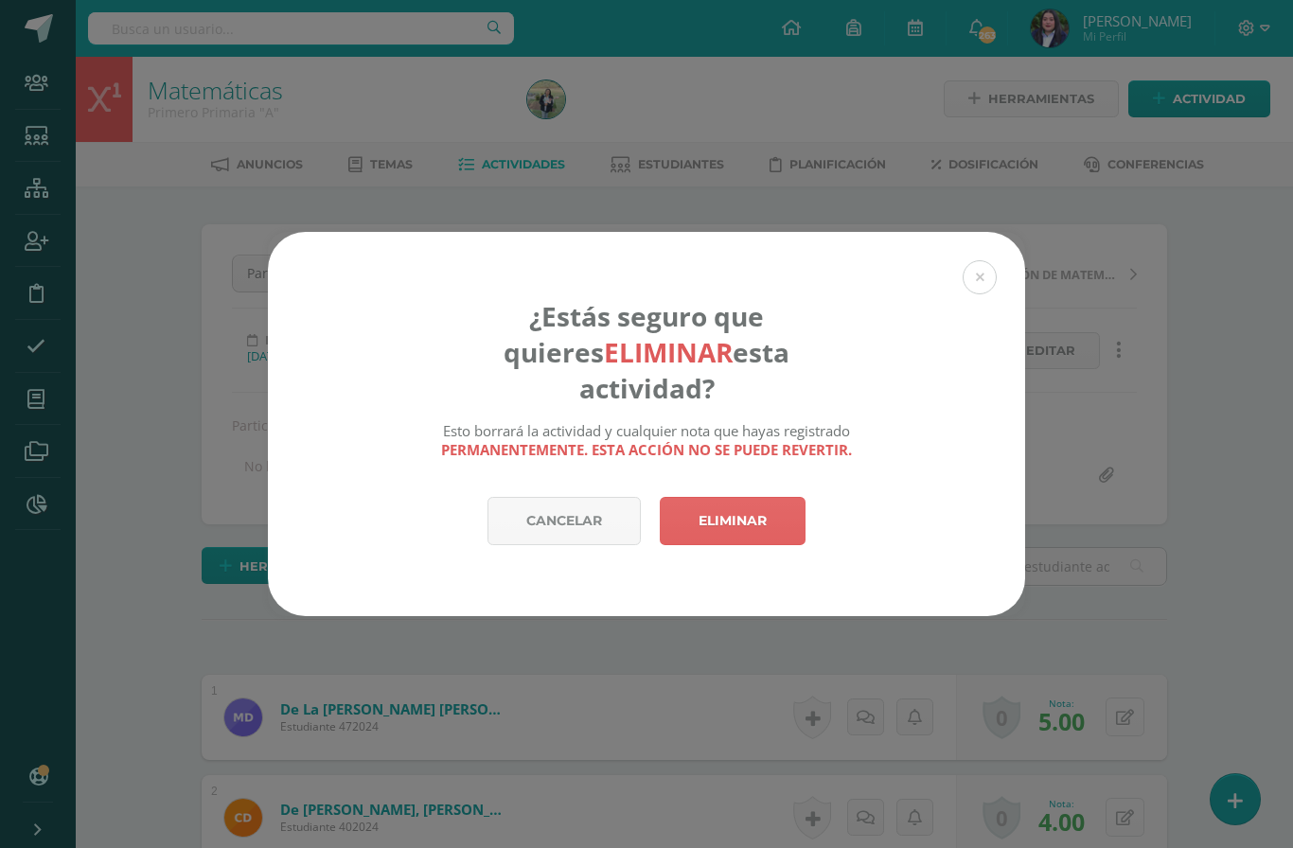
click at [754, 508] on link "Eliminar" at bounding box center [733, 521] width 146 height 48
click at [744, 497] on link "Eliminar" at bounding box center [733, 521] width 146 height 48
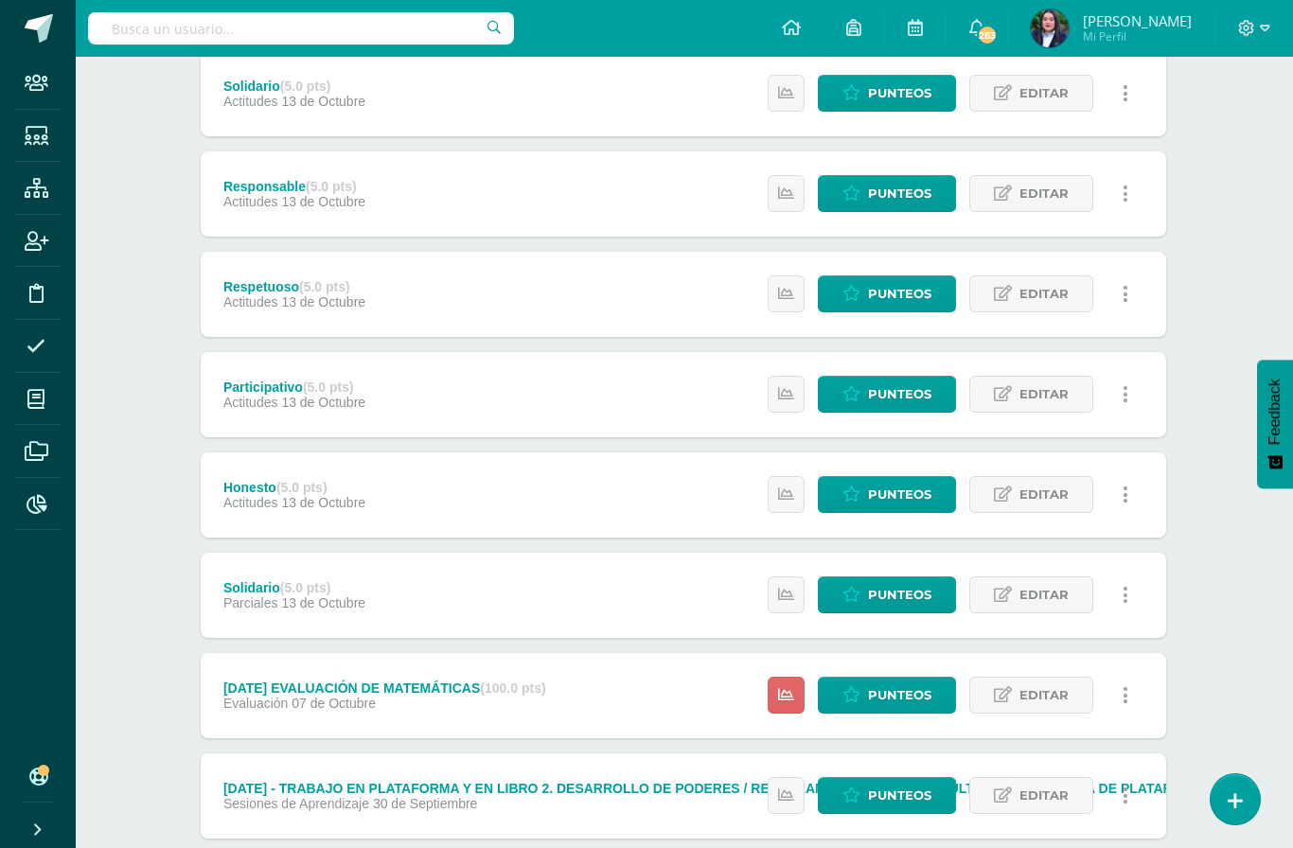
scroll to position [767, 1]
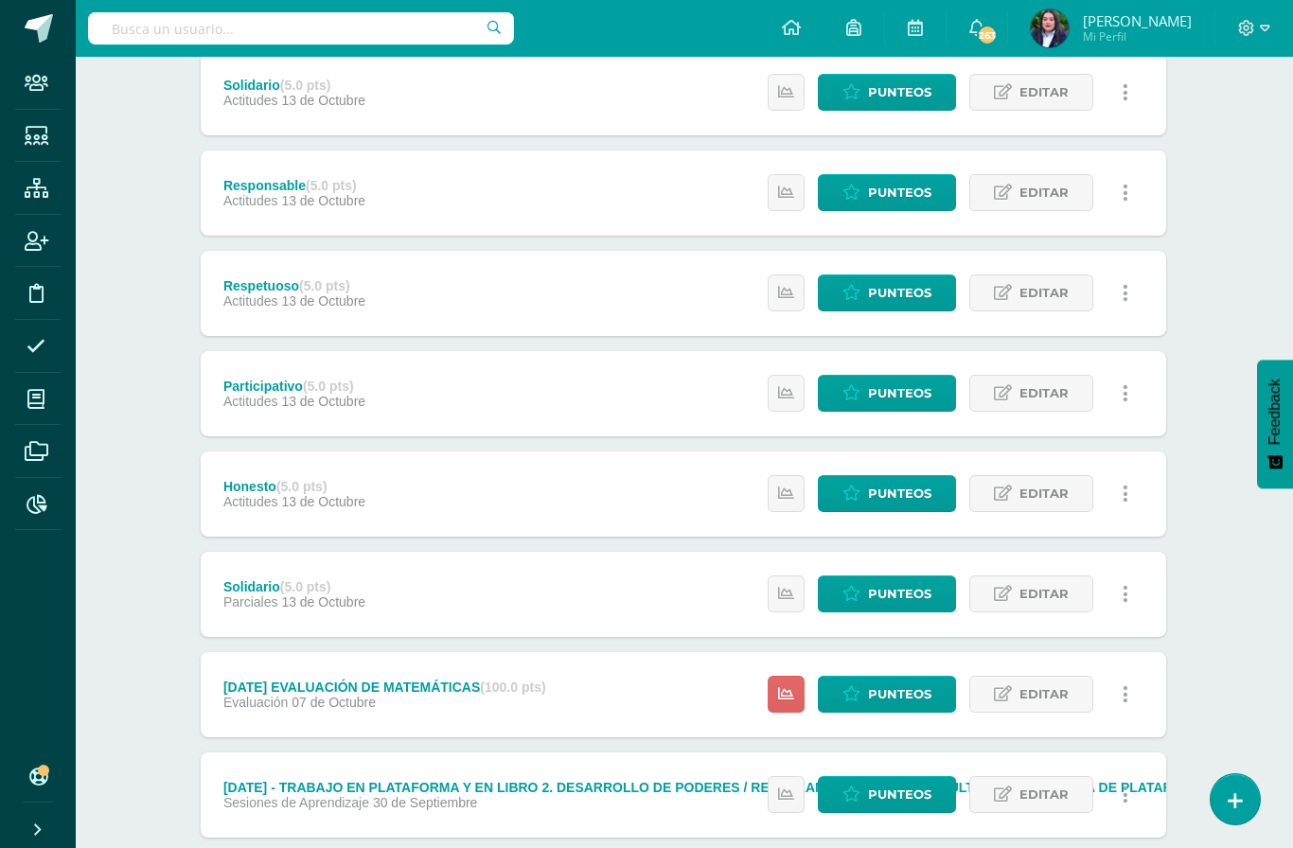
click at [1040, 592] on span "Editar" at bounding box center [1044, 593] width 49 height 35
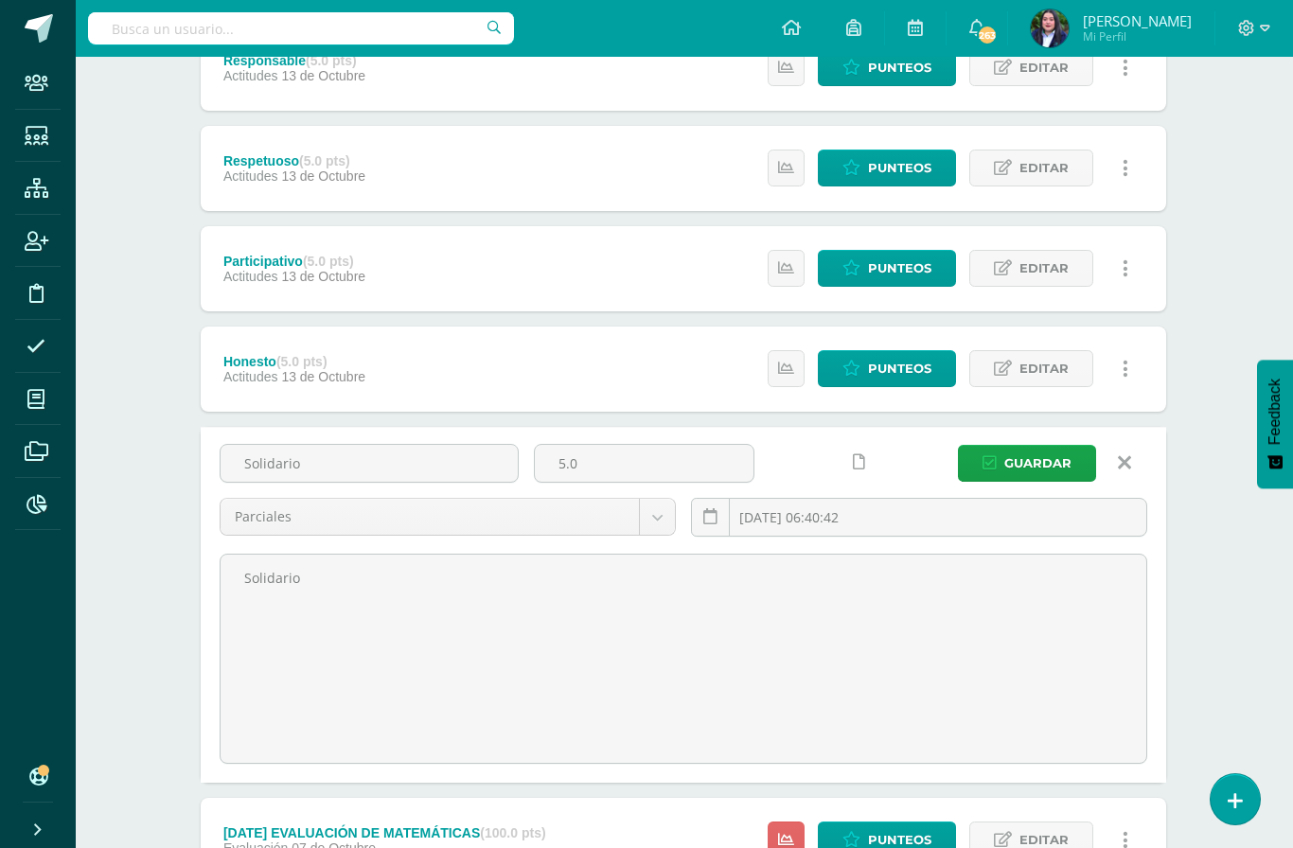
scroll to position [931, 1]
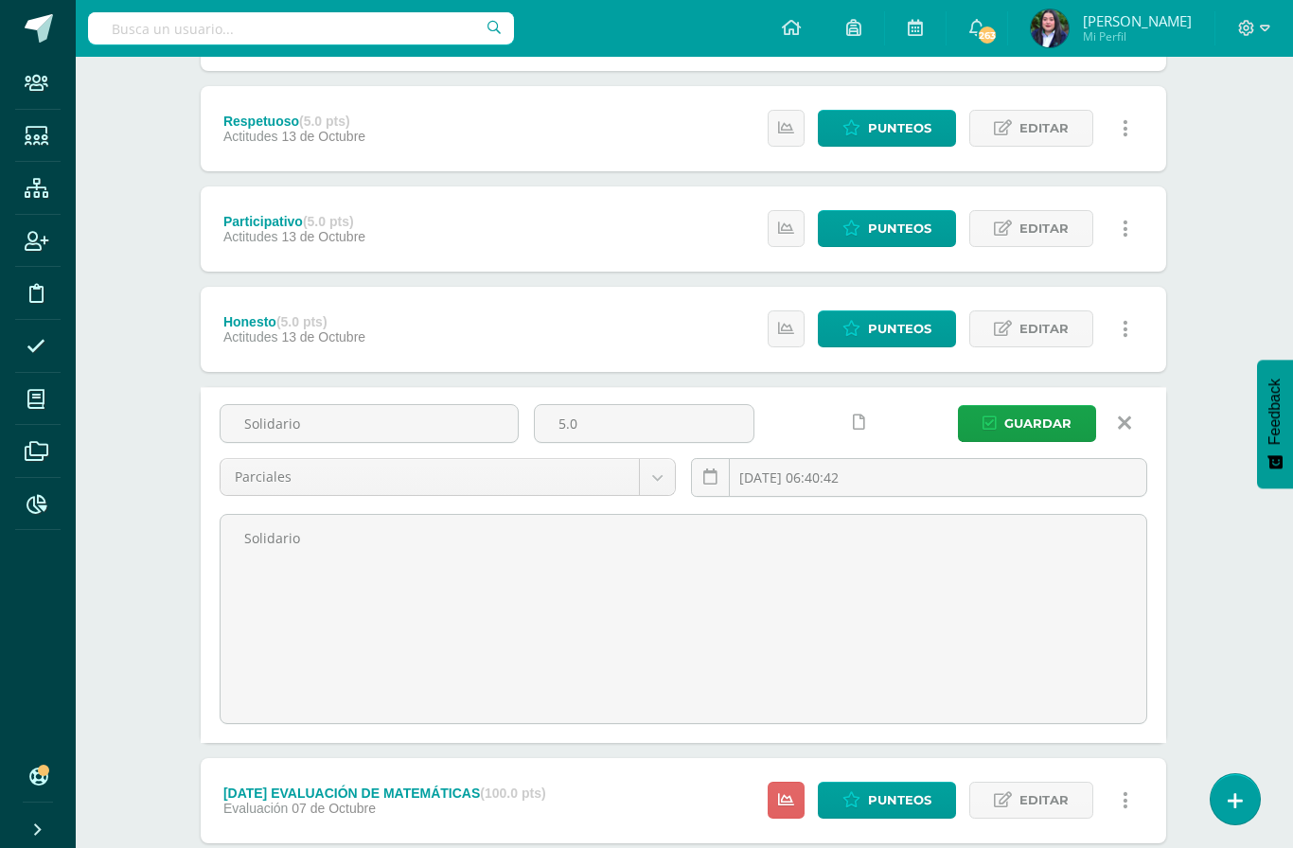
click at [1114, 422] on link at bounding box center [1124, 423] width 48 height 36
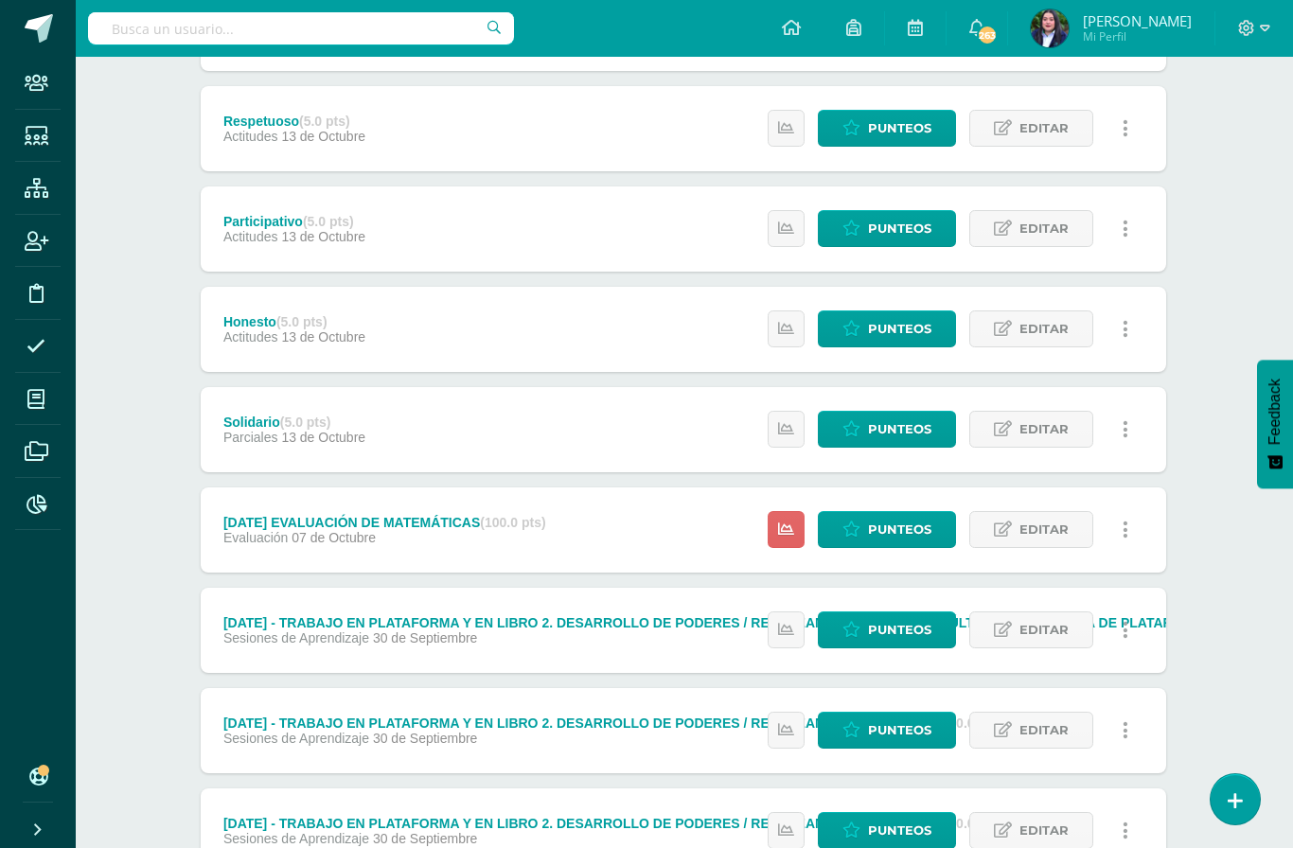
click at [1130, 422] on link at bounding box center [1125, 429] width 37 height 37
click at [1058, 520] on link "Eliminar" at bounding box center [1090, 520] width 194 height 29
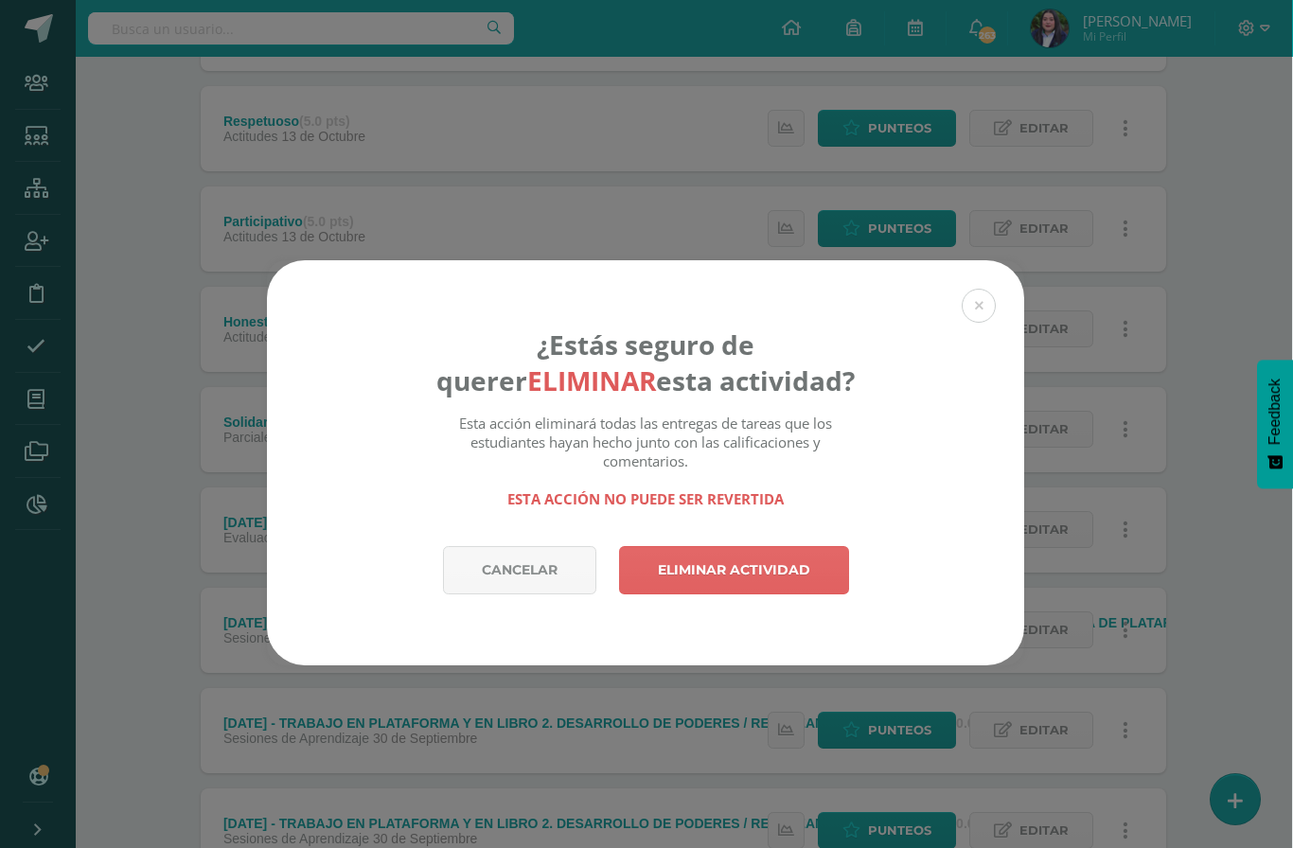
click at [768, 578] on link "Eliminar actividad" at bounding box center [734, 570] width 230 height 48
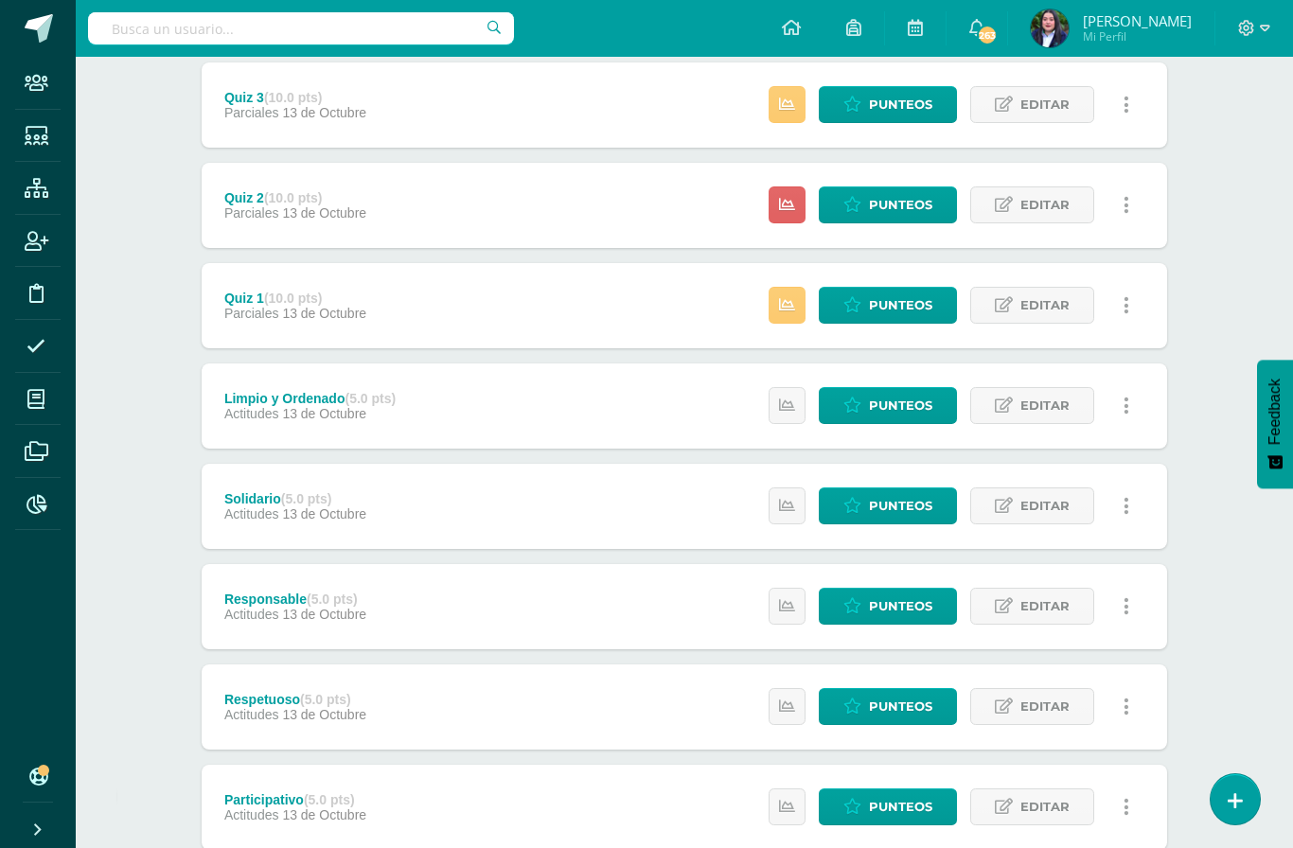
scroll to position [264, 0]
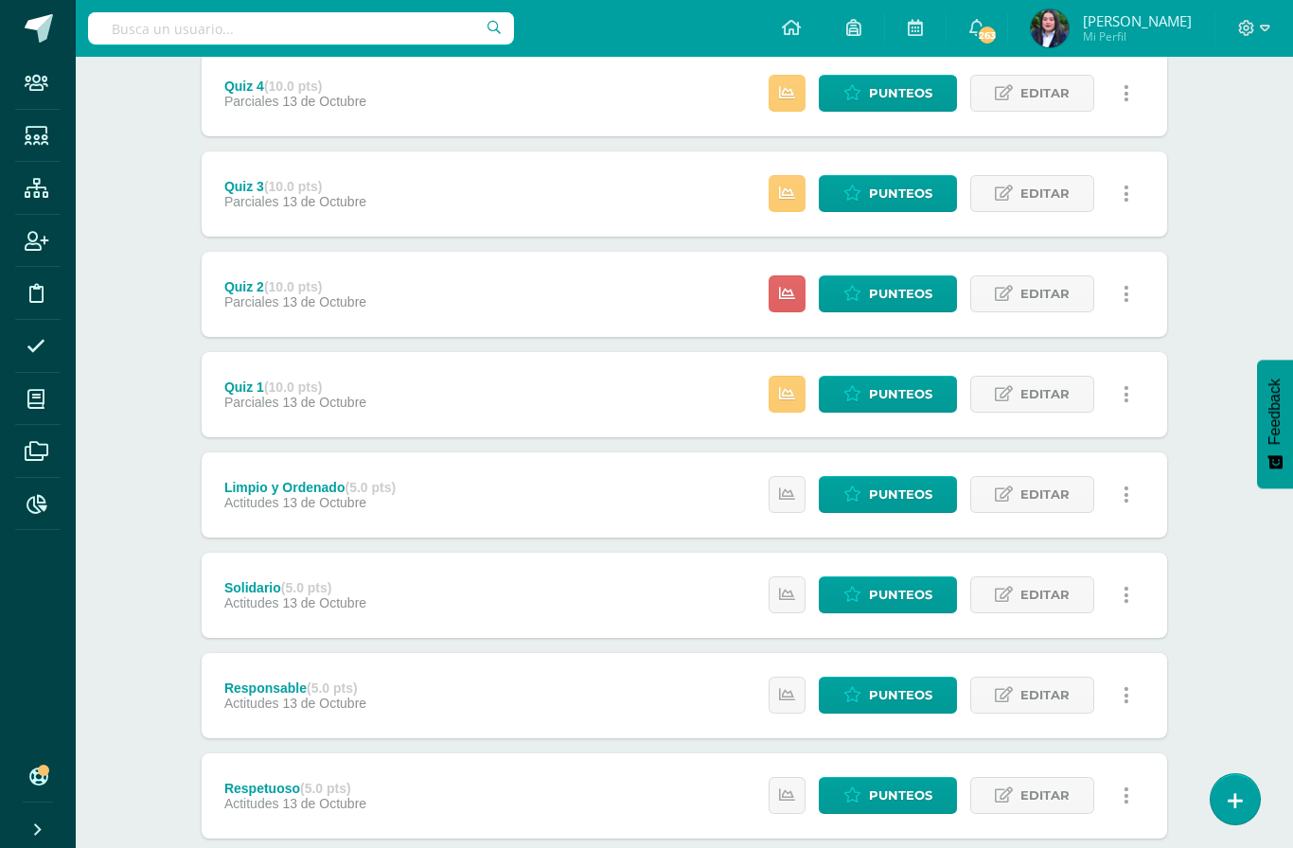
click at [43, 505] on icon at bounding box center [37, 504] width 20 height 19
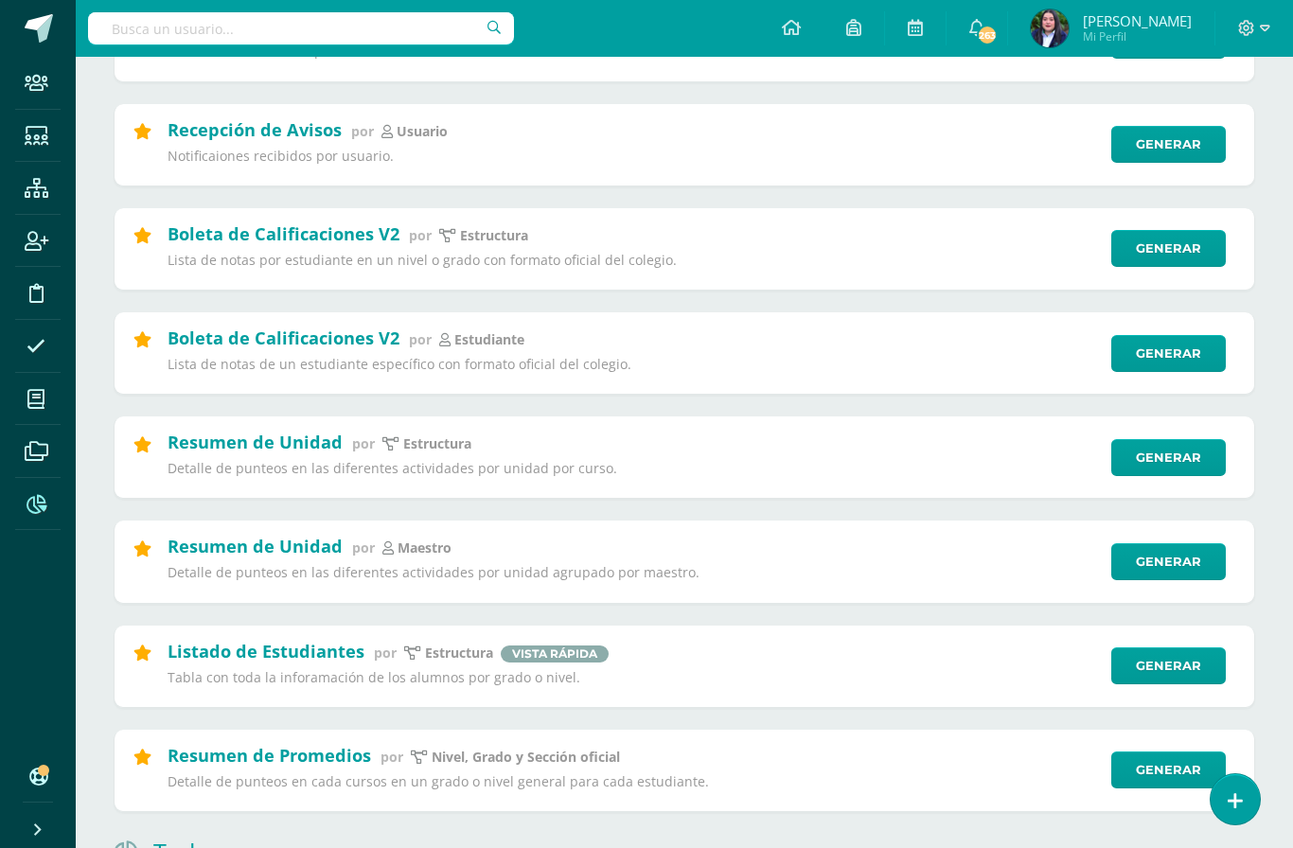
scroll to position [320, 0]
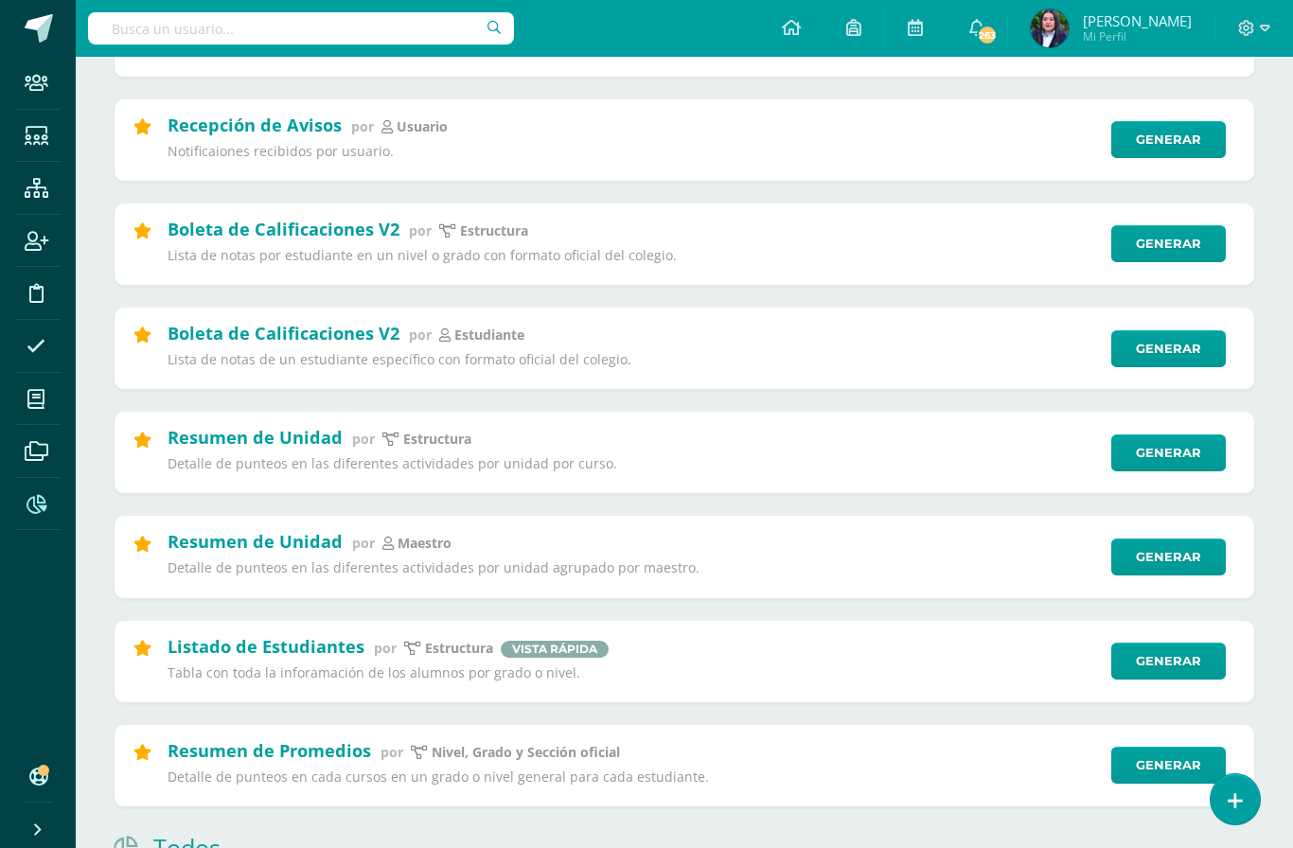
click at [1154, 562] on link "Generar" at bounding box center [1168, 557] width 115 height 37
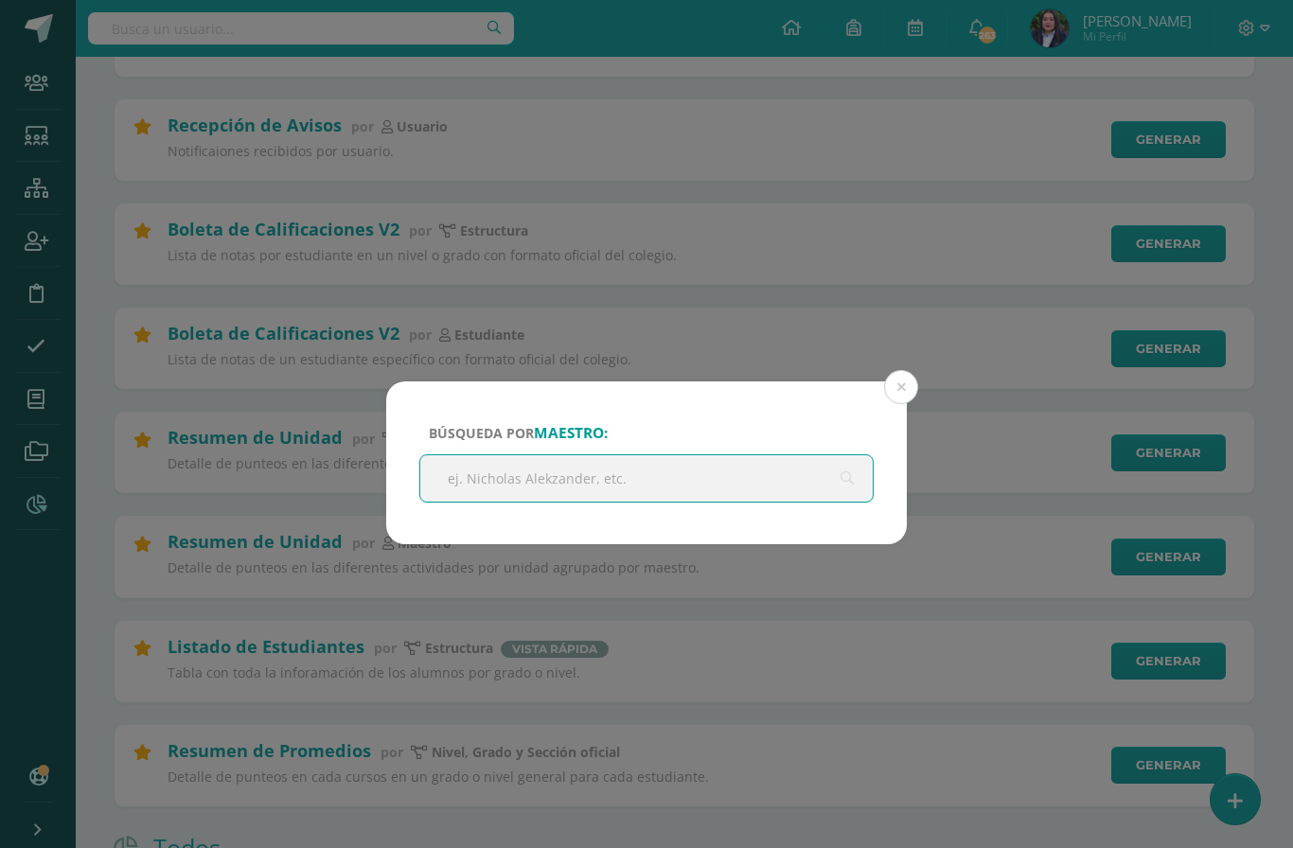
click at [703, 466] on input "text" at bounding box center [646, 478] width 452 height 46
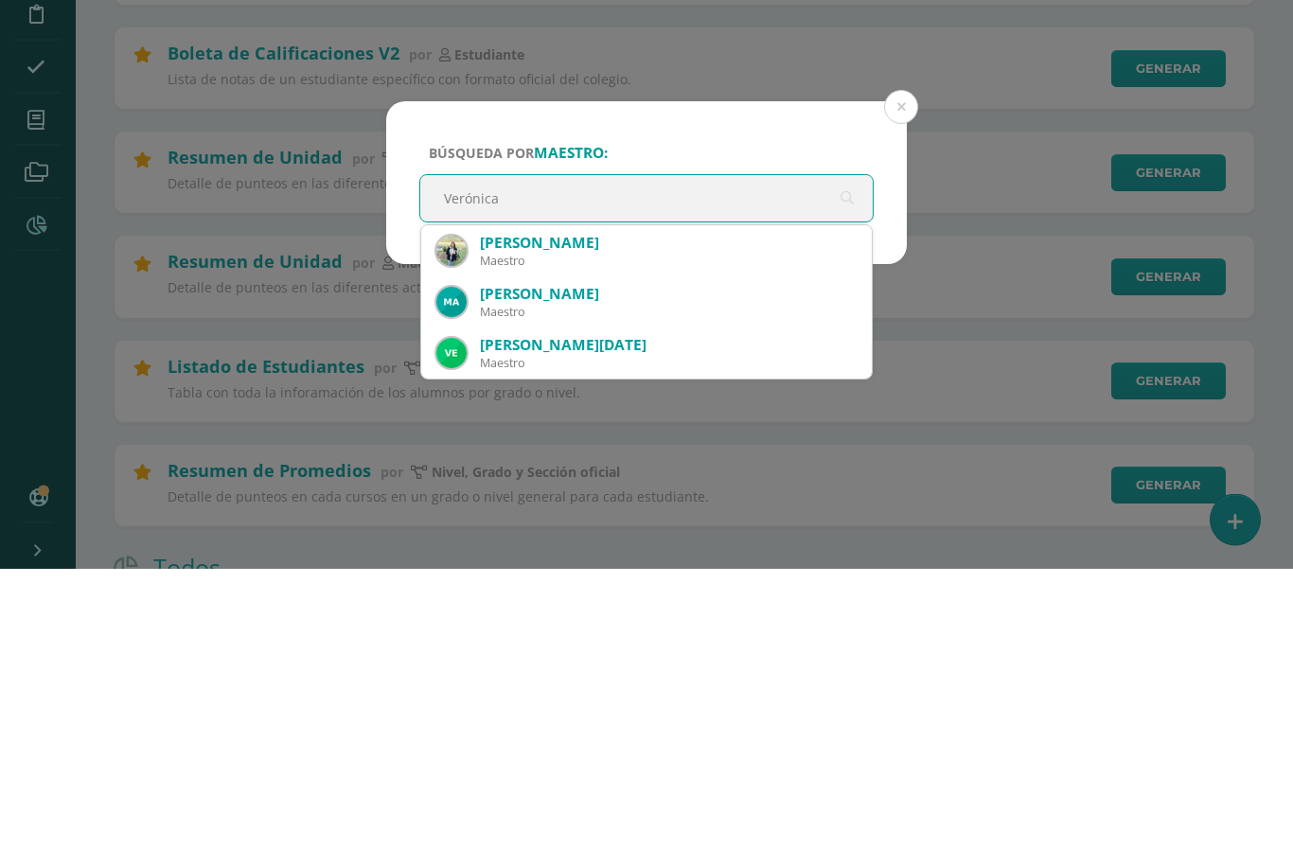
type input "Verónica"
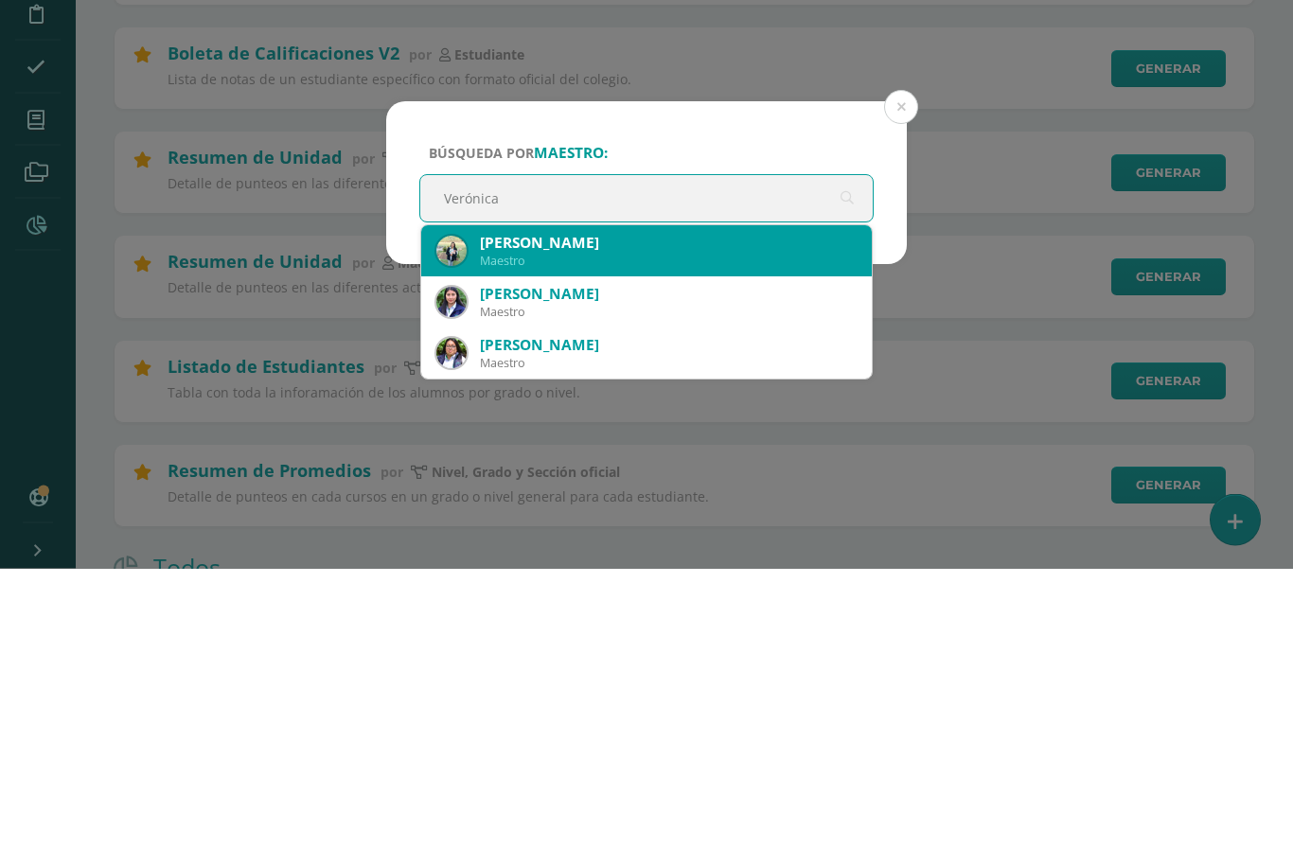
click at [584, 513] on div "[PERSON_NAME]" at bounding box center [668, 523] width 377 height 20
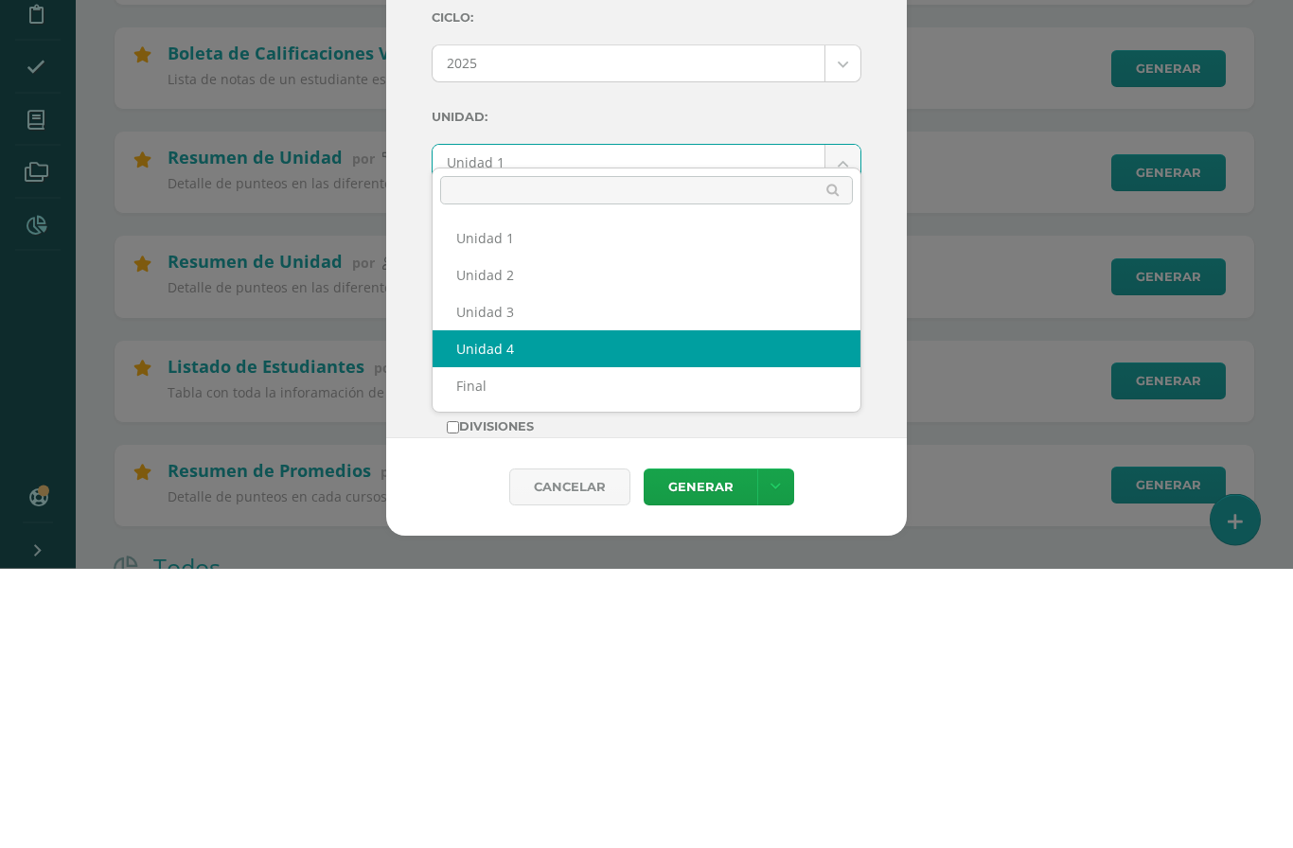
select select "Unidad 4"
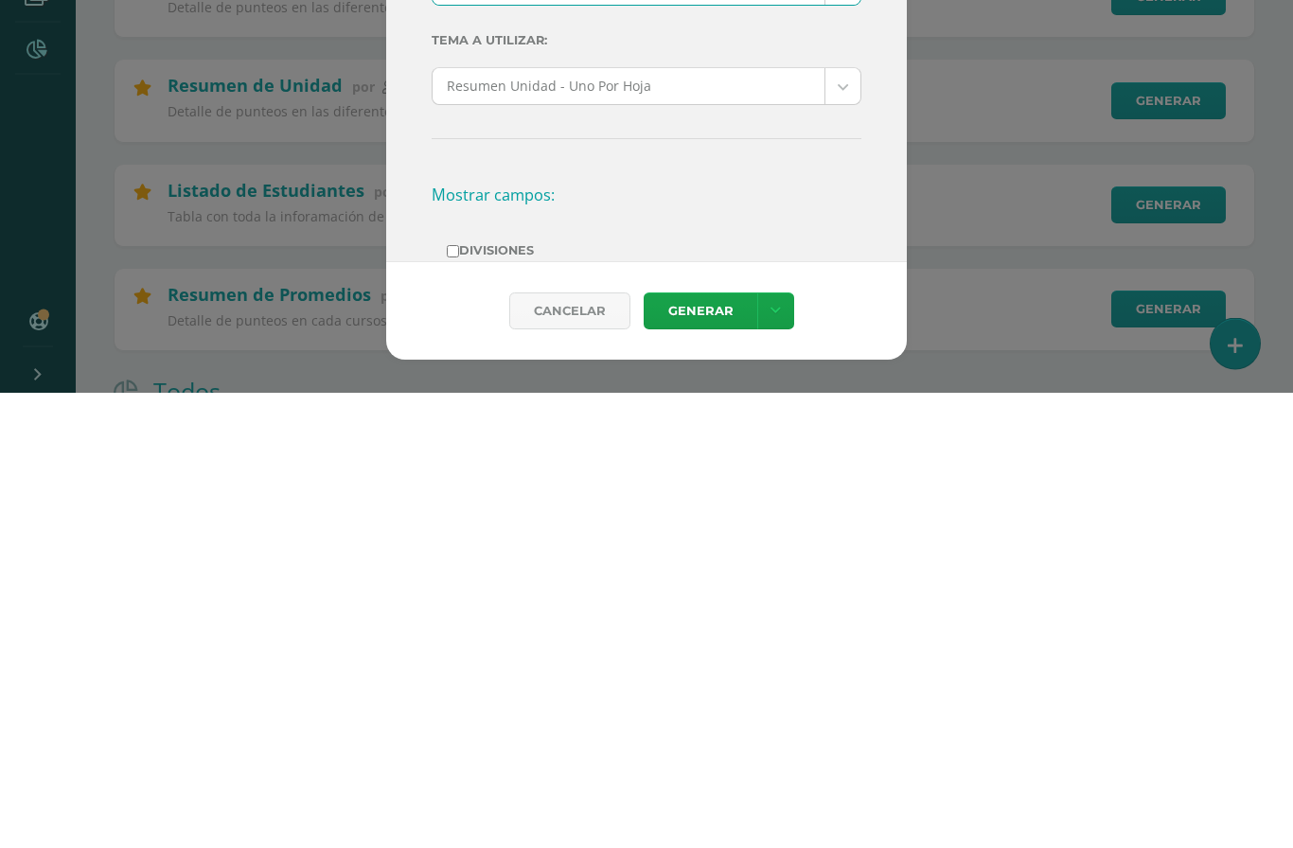
click at [708, 749] on link "Generar" at bounding box center [701, 767] width 114 height 37
